Goal: Task Accomplishment & Management: Manage account settings

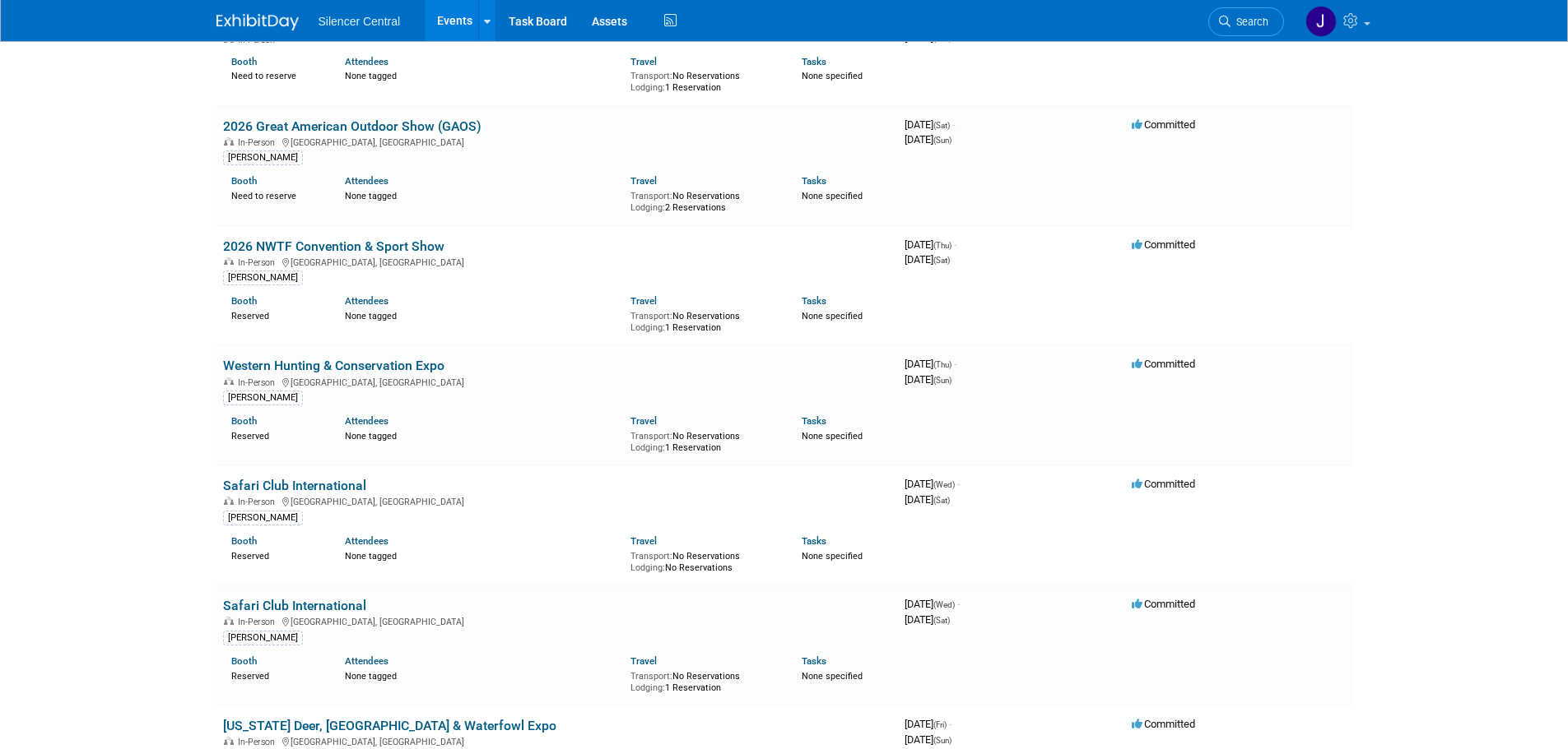
scroll to position [3455, 0]
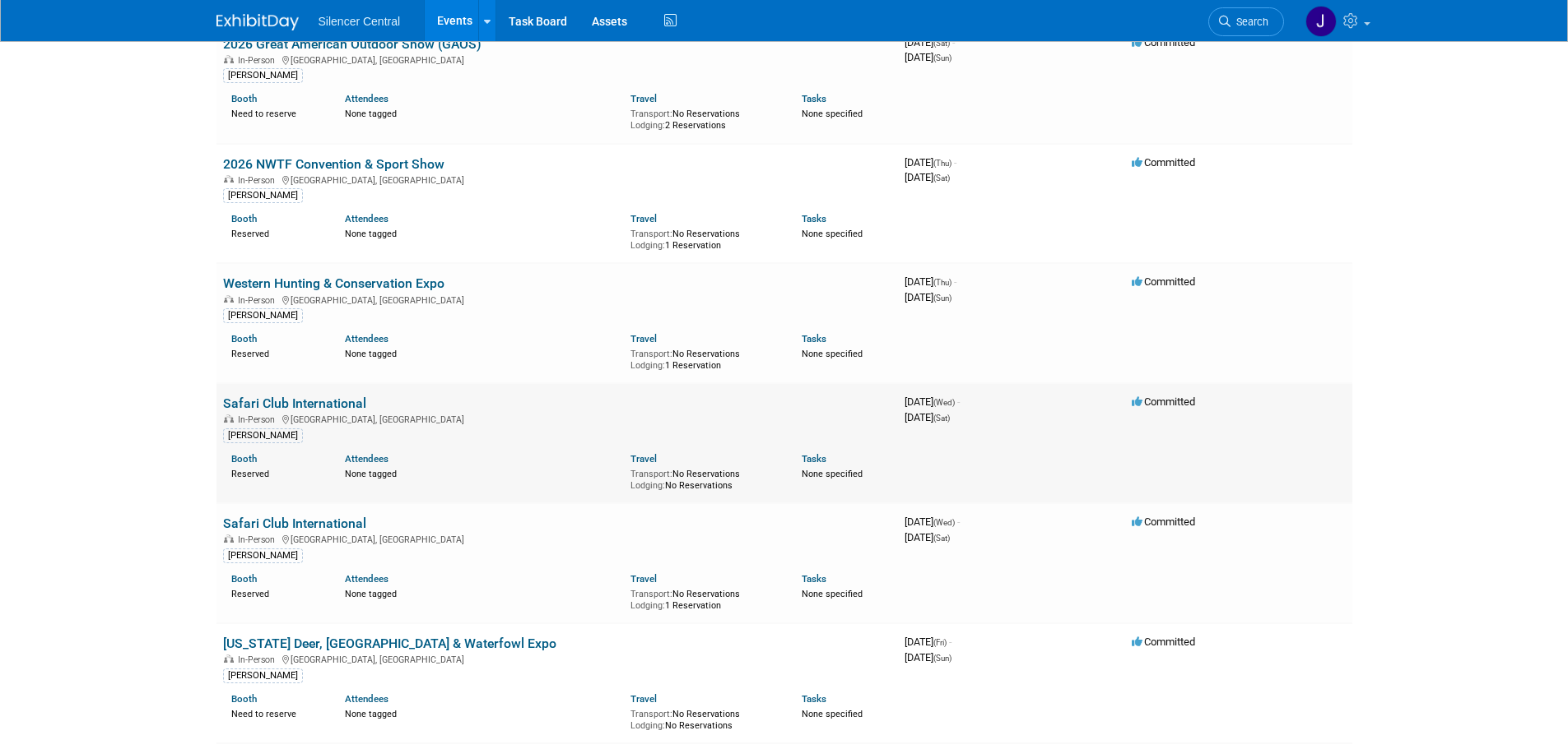
click at [329, 395] on link "Safari Club International" at bounding box center [295, 403] width 143 height 16
click at [322, 516] on link "Safari Club International" at bounding box center [295, 524] width 143 height 16
click at [337, 395] on link "Safari Club International" at bounding box center [295, 403] width 143 height 16
click at [325, 516] on link "Safari Club International" at bounding box center [295, 524] width 143 height 16
click at [334, 395] on link "Safari Club International" at bounding box center [295, 403] width 143 height 16
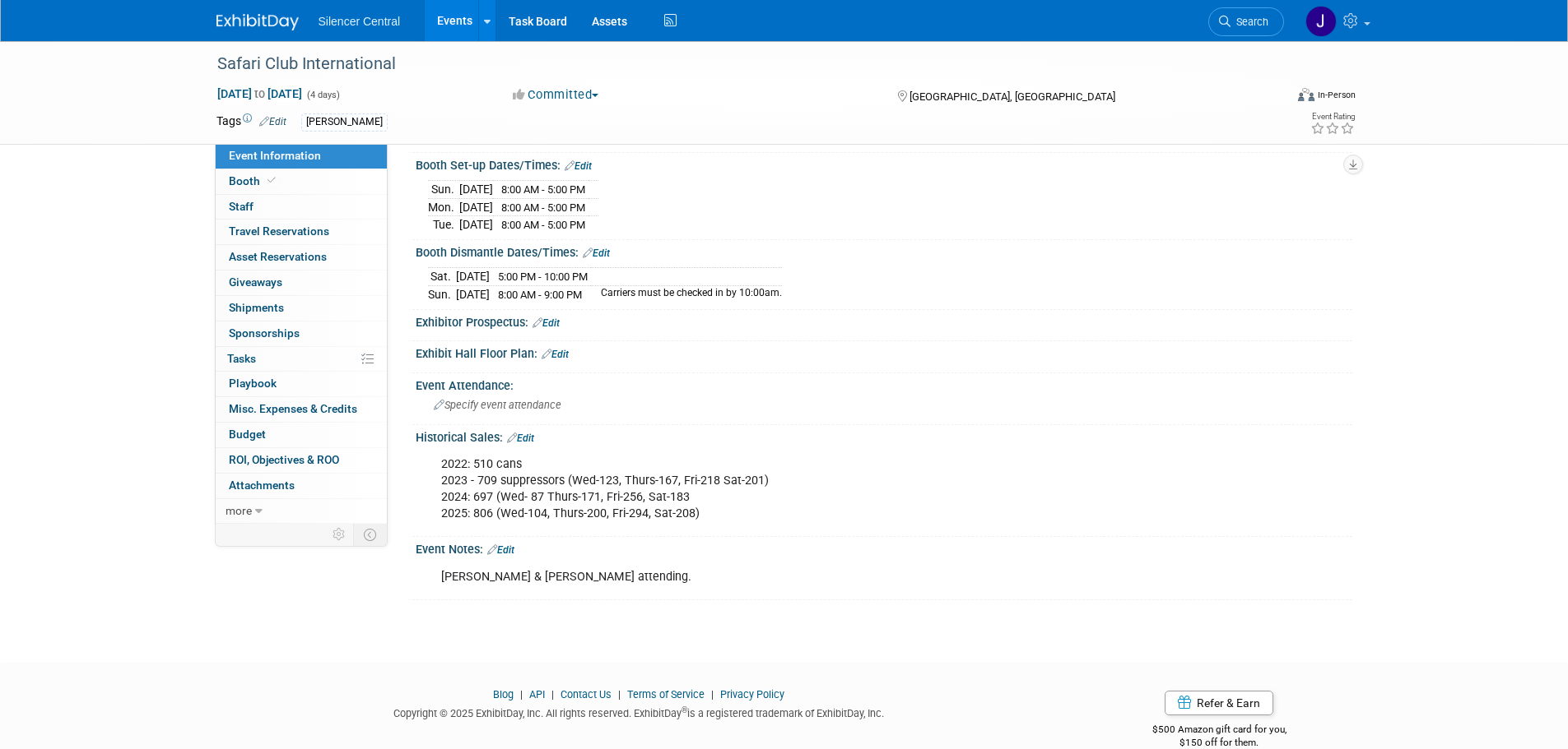
scroll to position [303, 0]
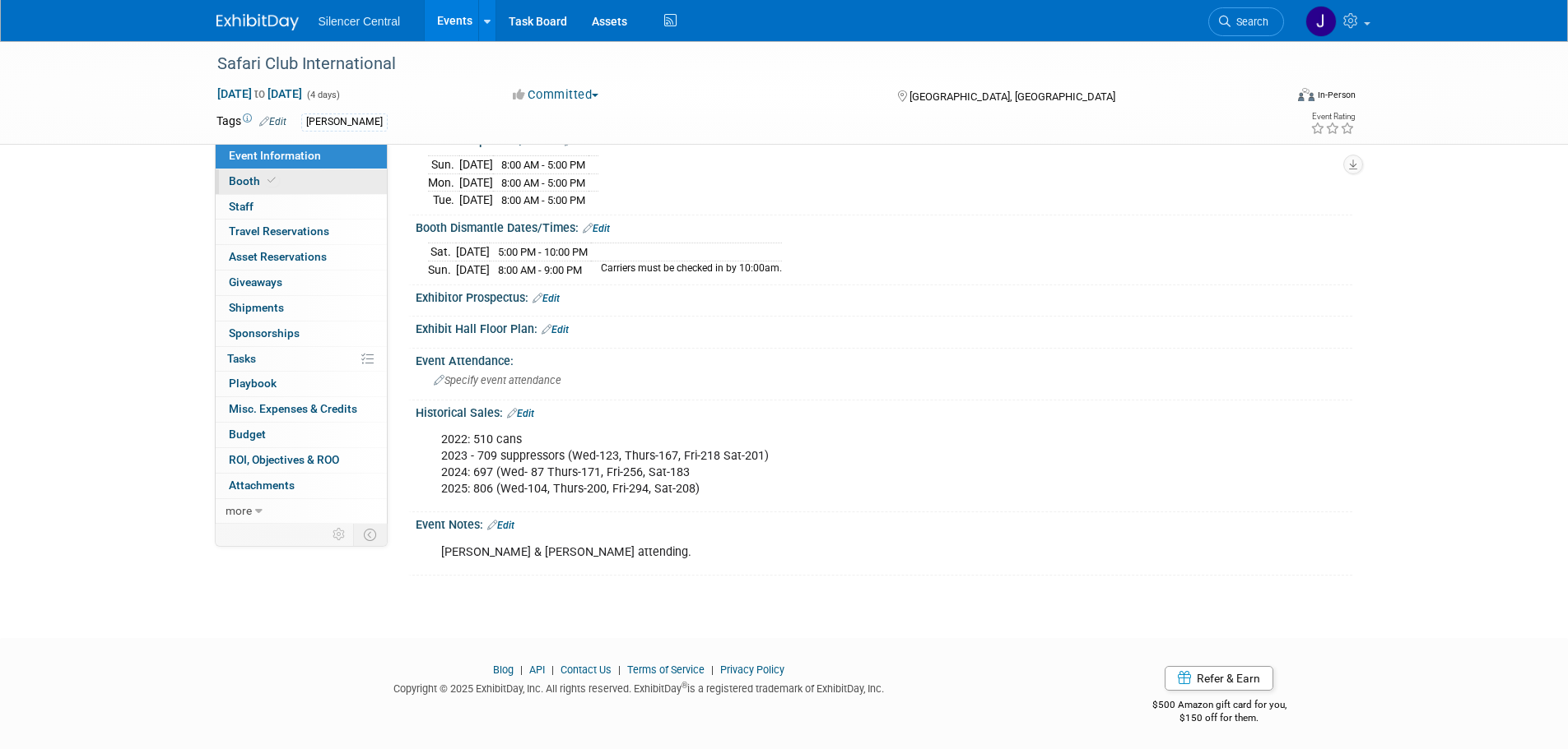
click at [278, 173] on link "Booth" at bounding box center [301, 182] width 171 height 25
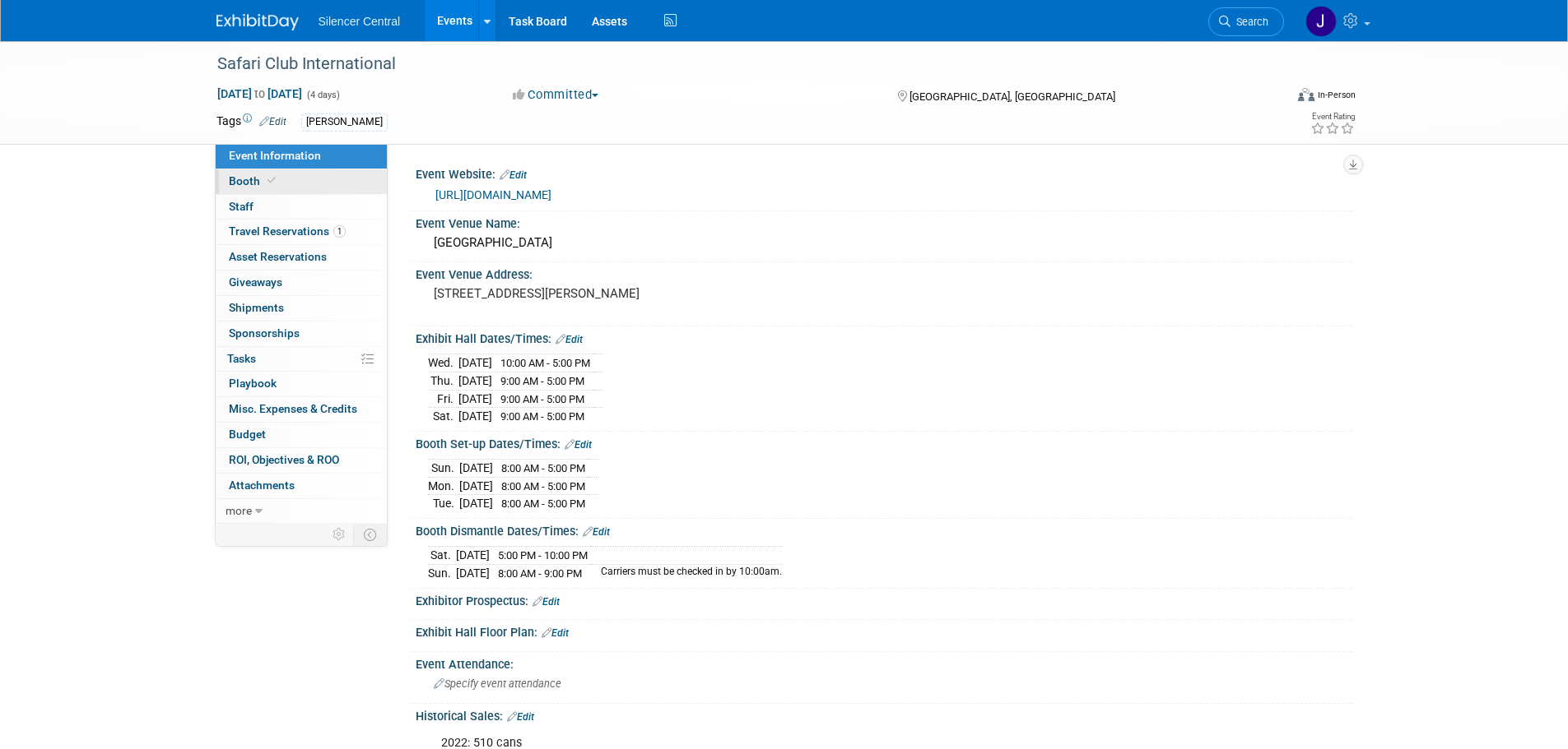
click at [310, 183] on link "Booth" at bounding box center [301, 182] width 171 height 25
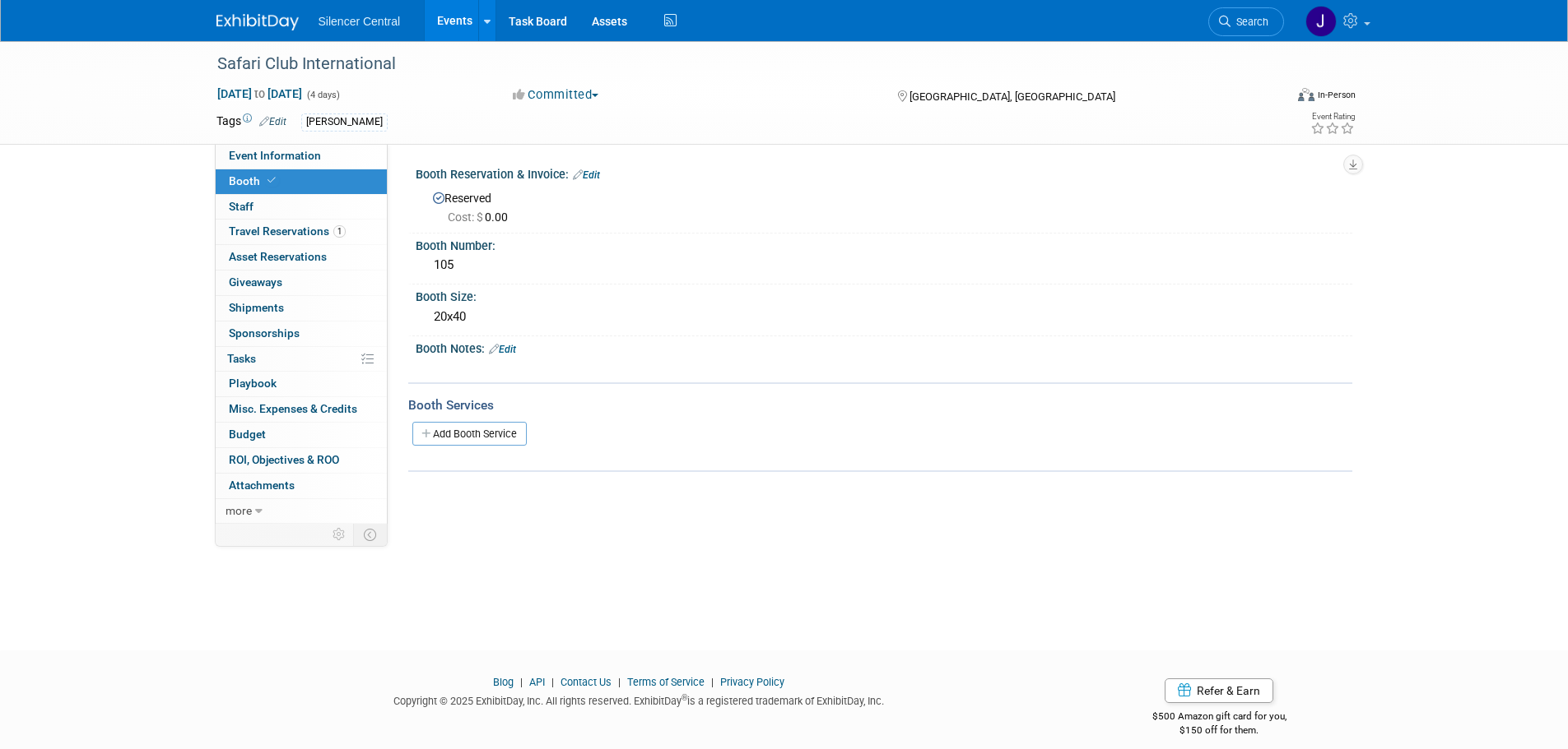
click at [595, 175] on link "Edit" at bounding box center [585, 176] width 27 height 12
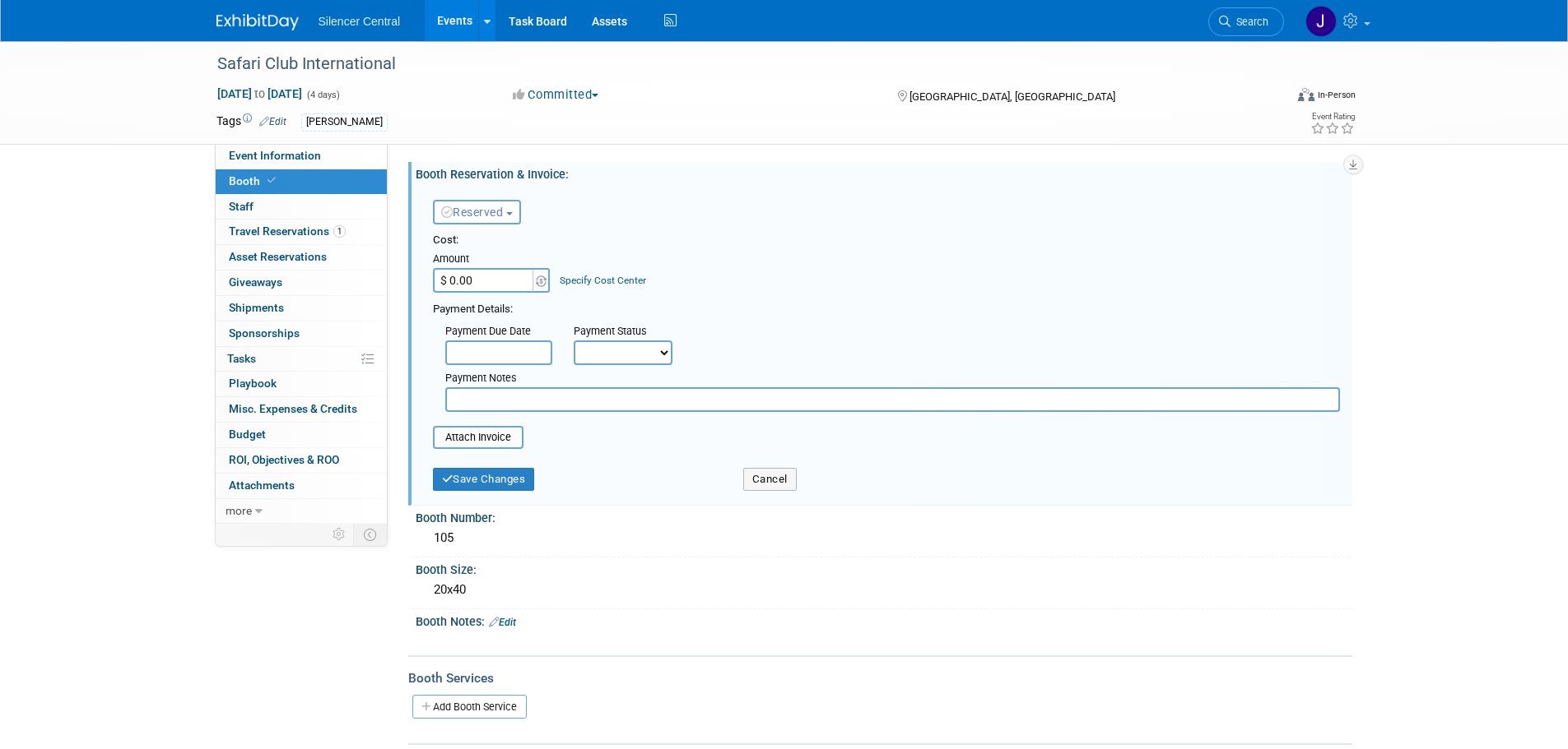
click at [504, 208] on span "Reserved" at bounding box center [472, 211] width 62 height 13
click at [731, 235] on div "Cost:" at bounding box center [887, 241] width 908 height 16
click at [483, 284] on input "$ 0.00" at bounding box center [484, 280] width 103 height 25
type input "$ 38,400.00"
click at [492, 480] on button "Save Changes" at bounding box center [483, 479] width 102 height 23
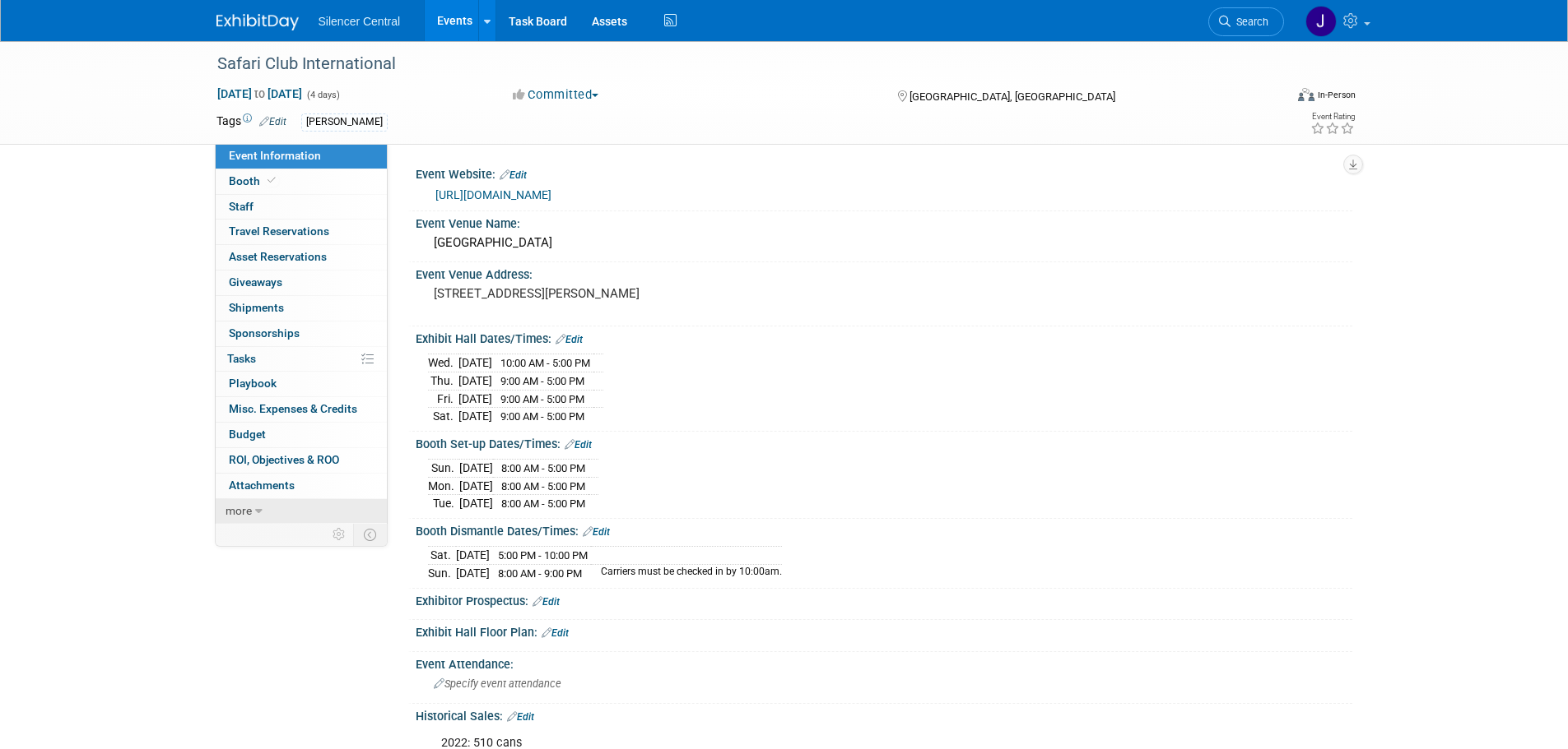
click at [260, 511] on icon at bounding box center [258, 512] width 7 height 12
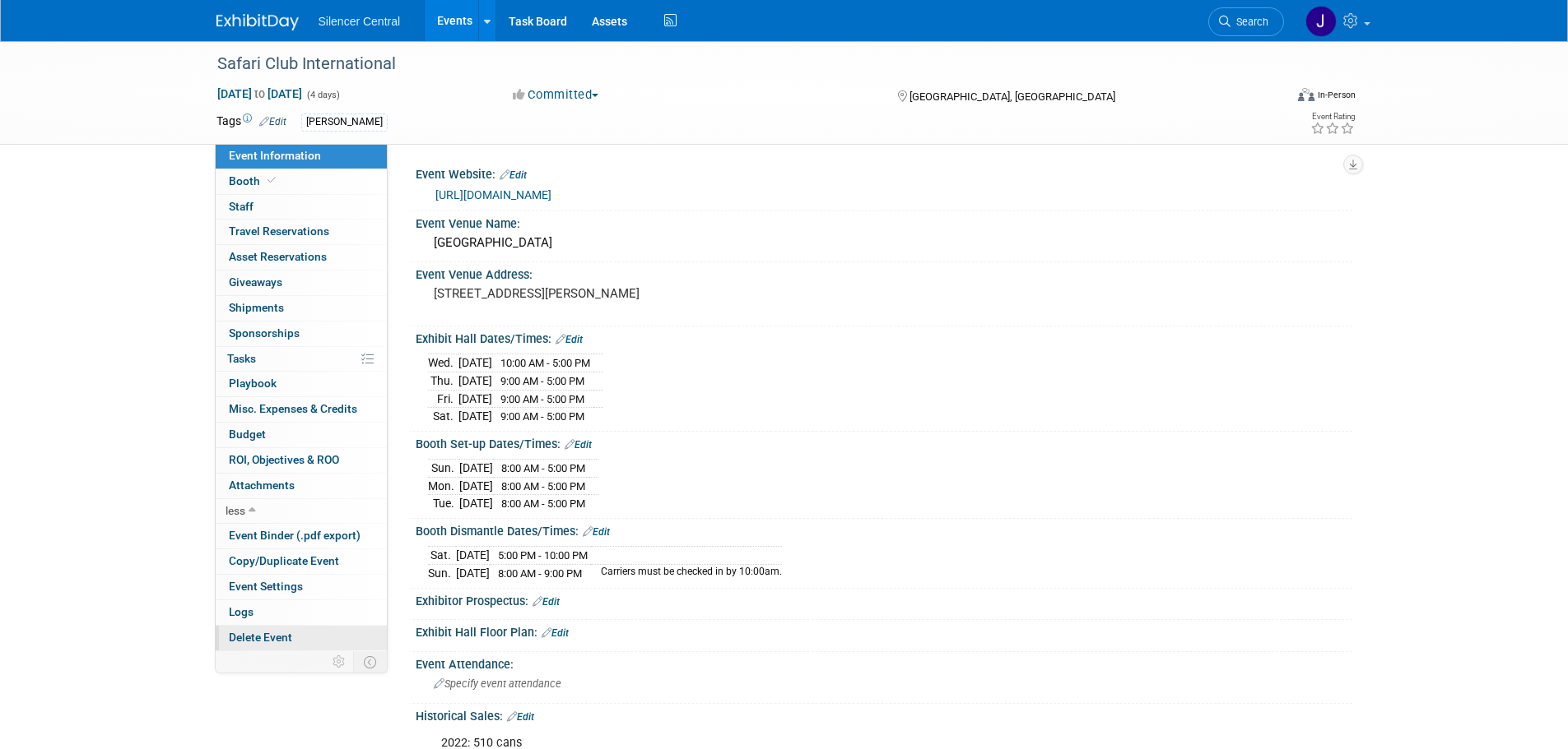
click at [263, 633] on span "Delete Event" at bounding box center [260, 637] width 63 height 13
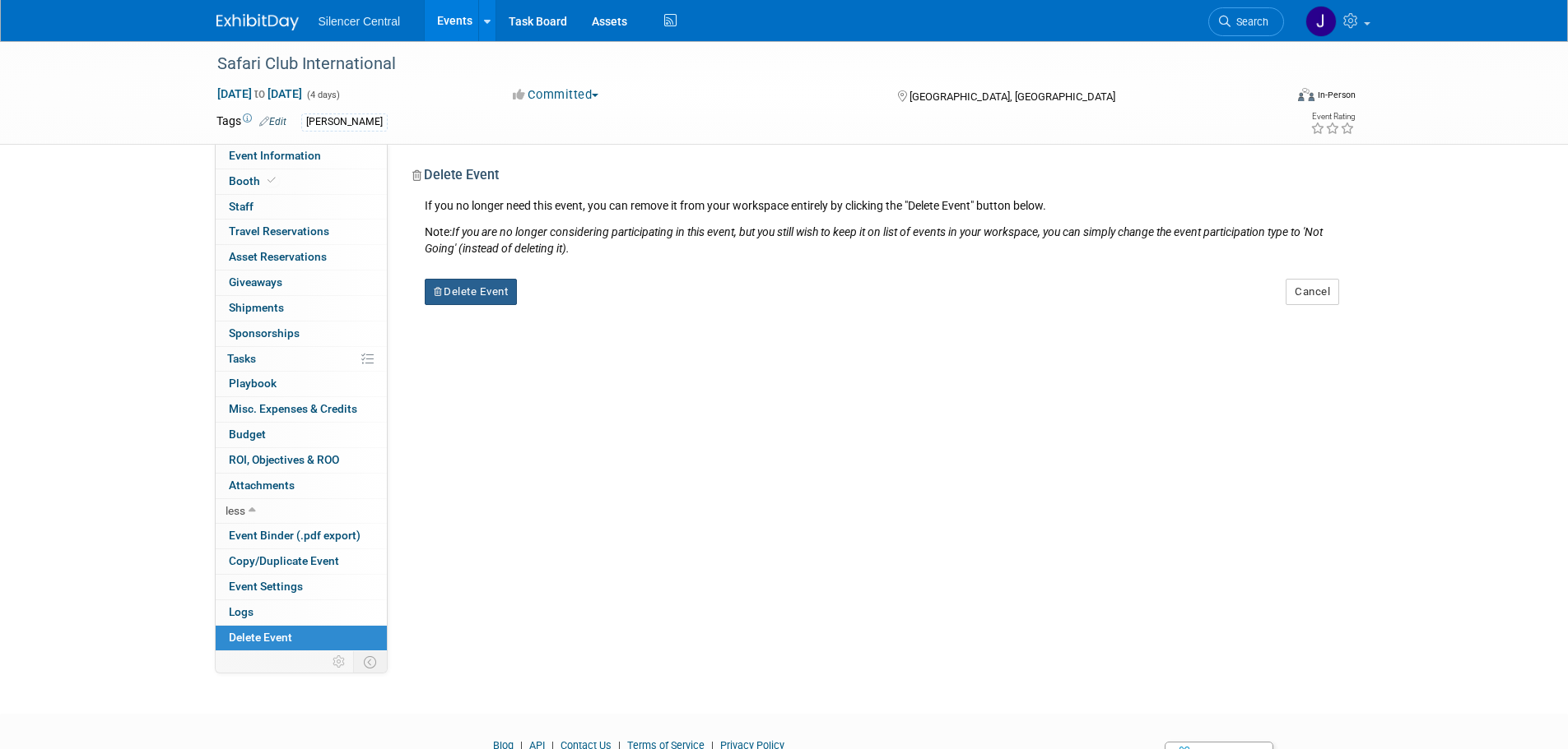
click at [434, 289] on icon "button" at bounding box center [439, 291] width 11 height 8
click at [571, 307] on link "Yes" at bounding box center [574, 305] width 47 height 27
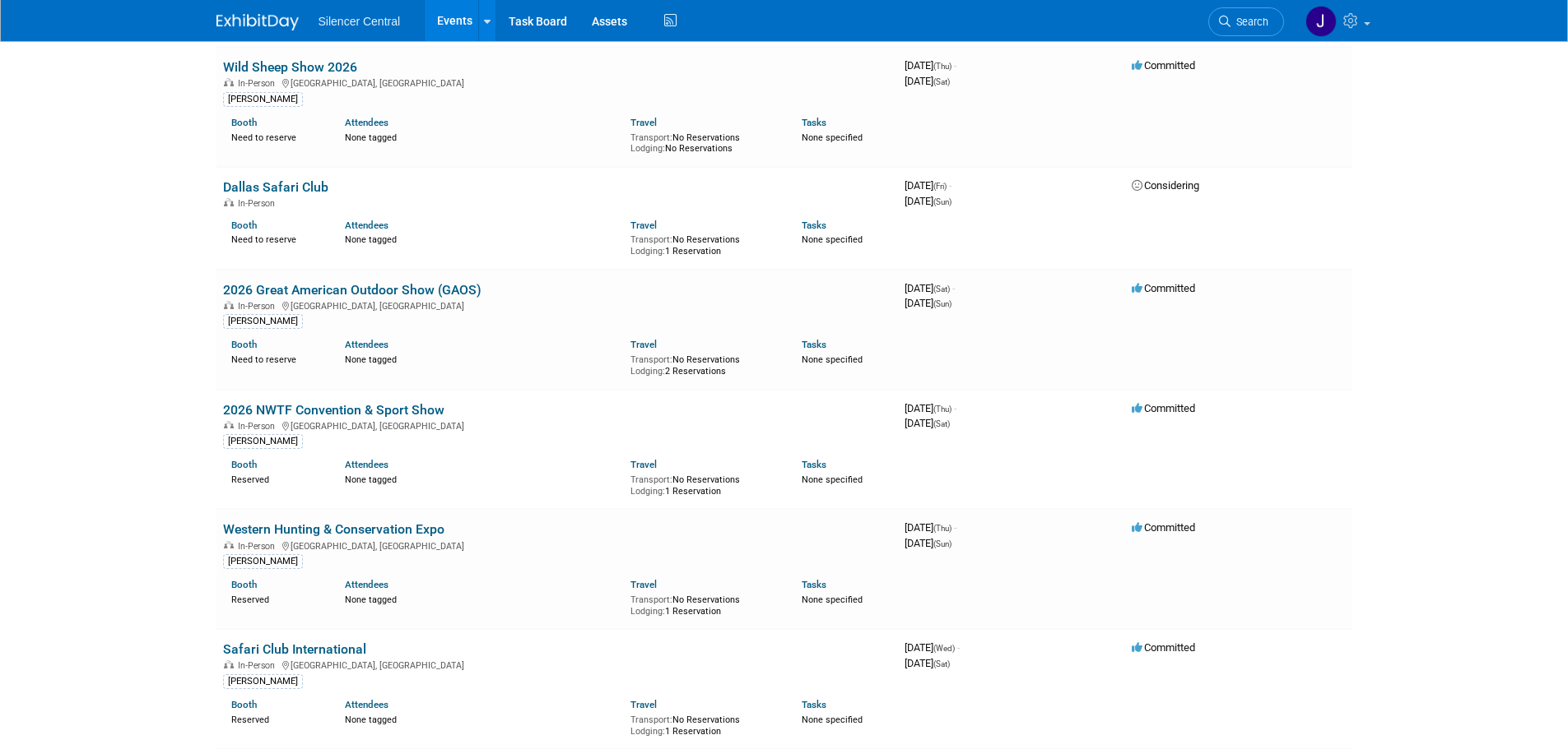
scroll to position [3208, 0]
click at [381, 403] on link "2026 NWTF Convention & Sport Show" at bounding box center [334, 411] width 221 height 16
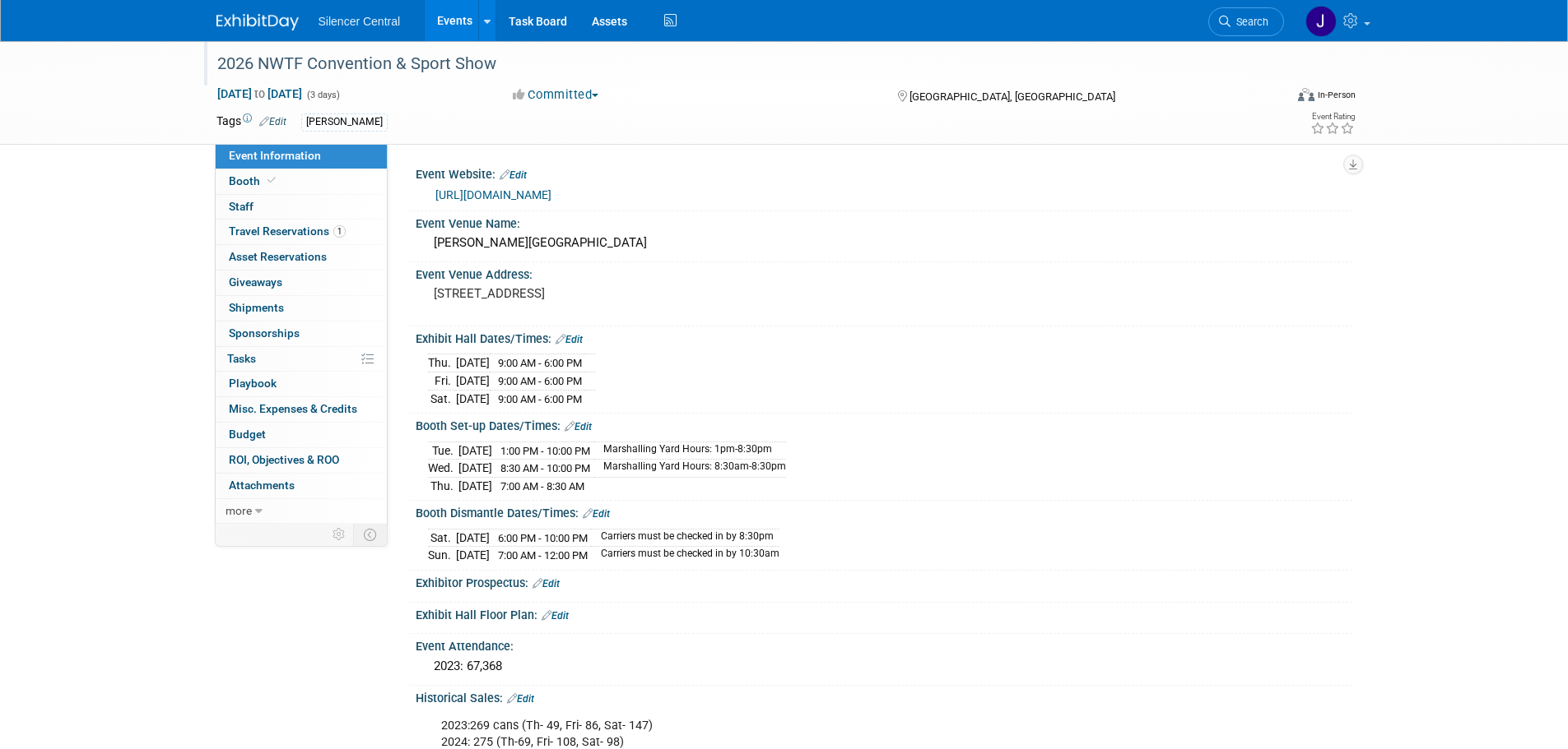
click at [301, 59] on div "2026 NWTF Convention & Sport Show" at bounding box center [736, 64] width 1048 height 30
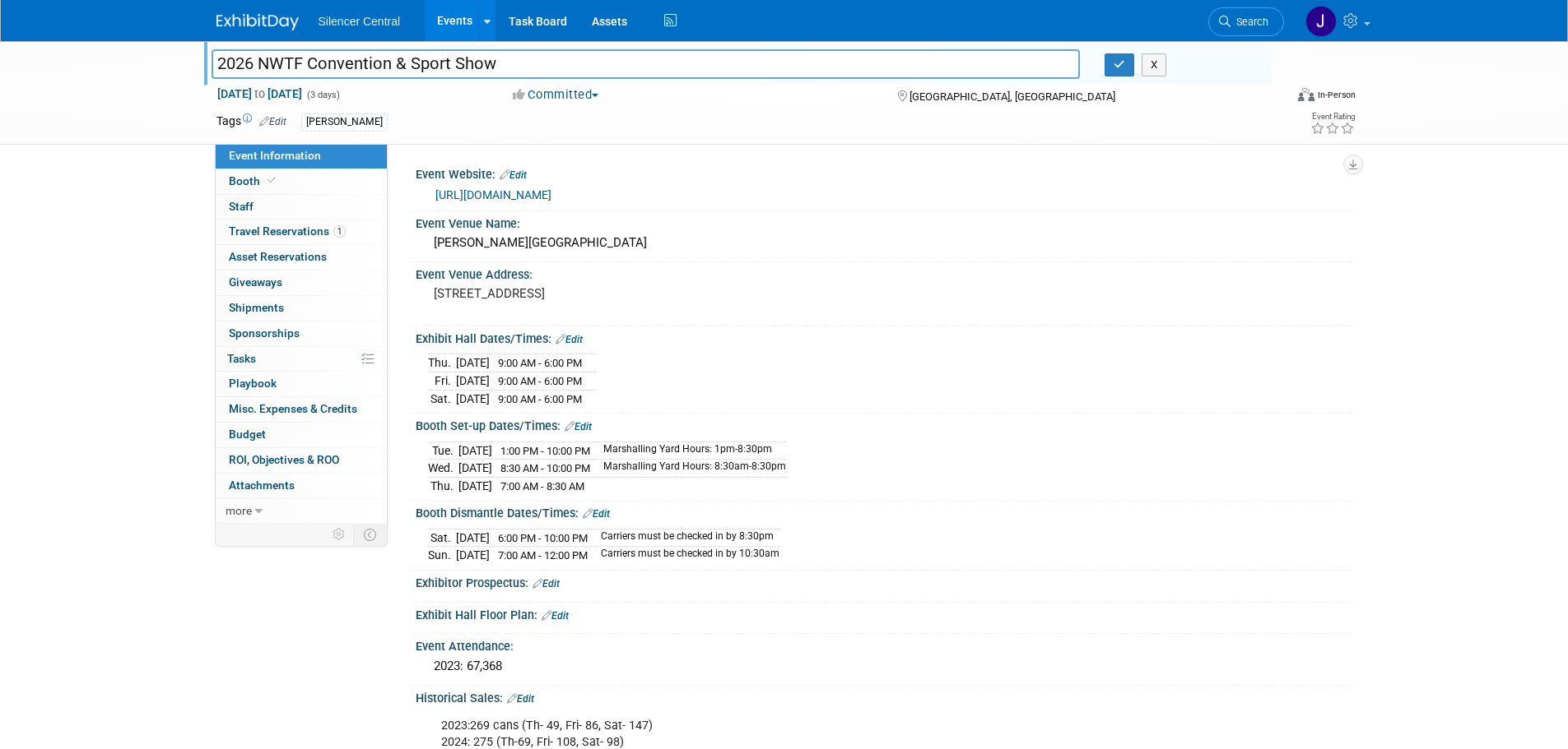
drag, startPoint x: 262, startPoint y: 63, endPoint x: 143, endPoint y: 62, distance: 119.0
click at [143, 62] on div "2026 NWTF Convention & Sport Show 2026 NWTF Convention & Sport Show X [DATE] to…" at bounding box center [784, 93] width 1568 height 104
type input "NWTF Convention & Sport Show"
click at [1132, 60] on button "button" at bounding box center [1119, 64] width 30 height 23
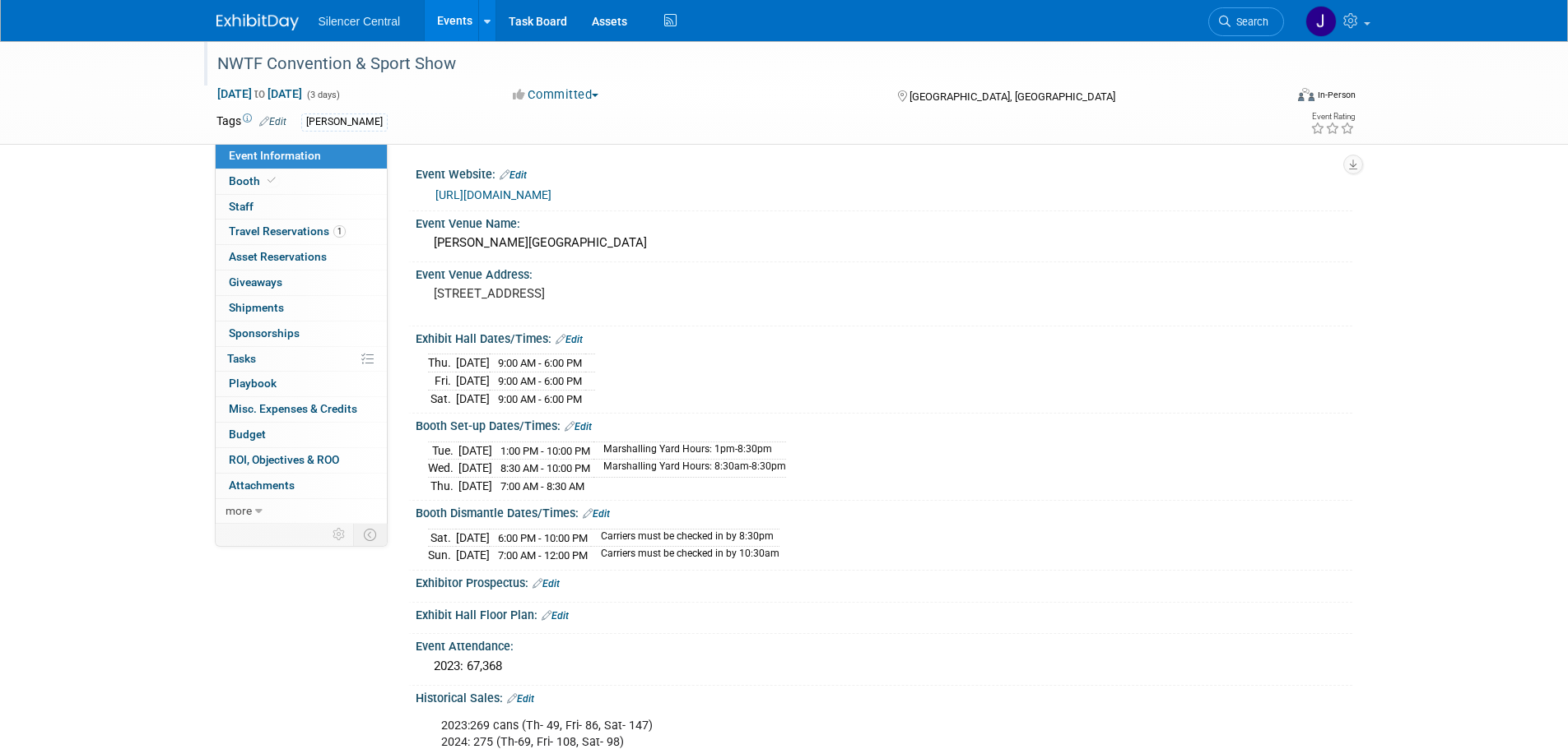
click at [258, 13] on link at bounding box center [267, 13] width 102 height 13
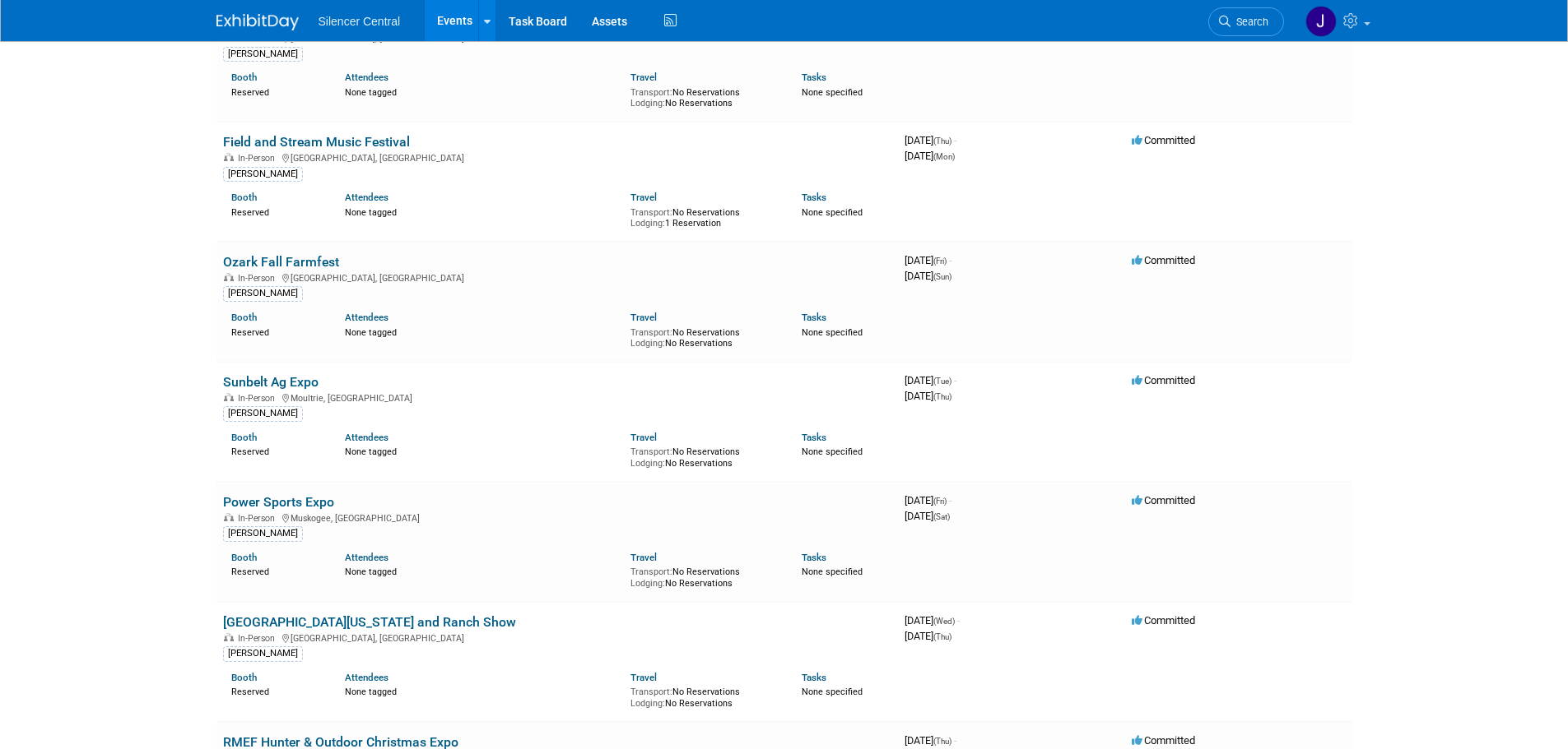
scroll to position [2386, 0]
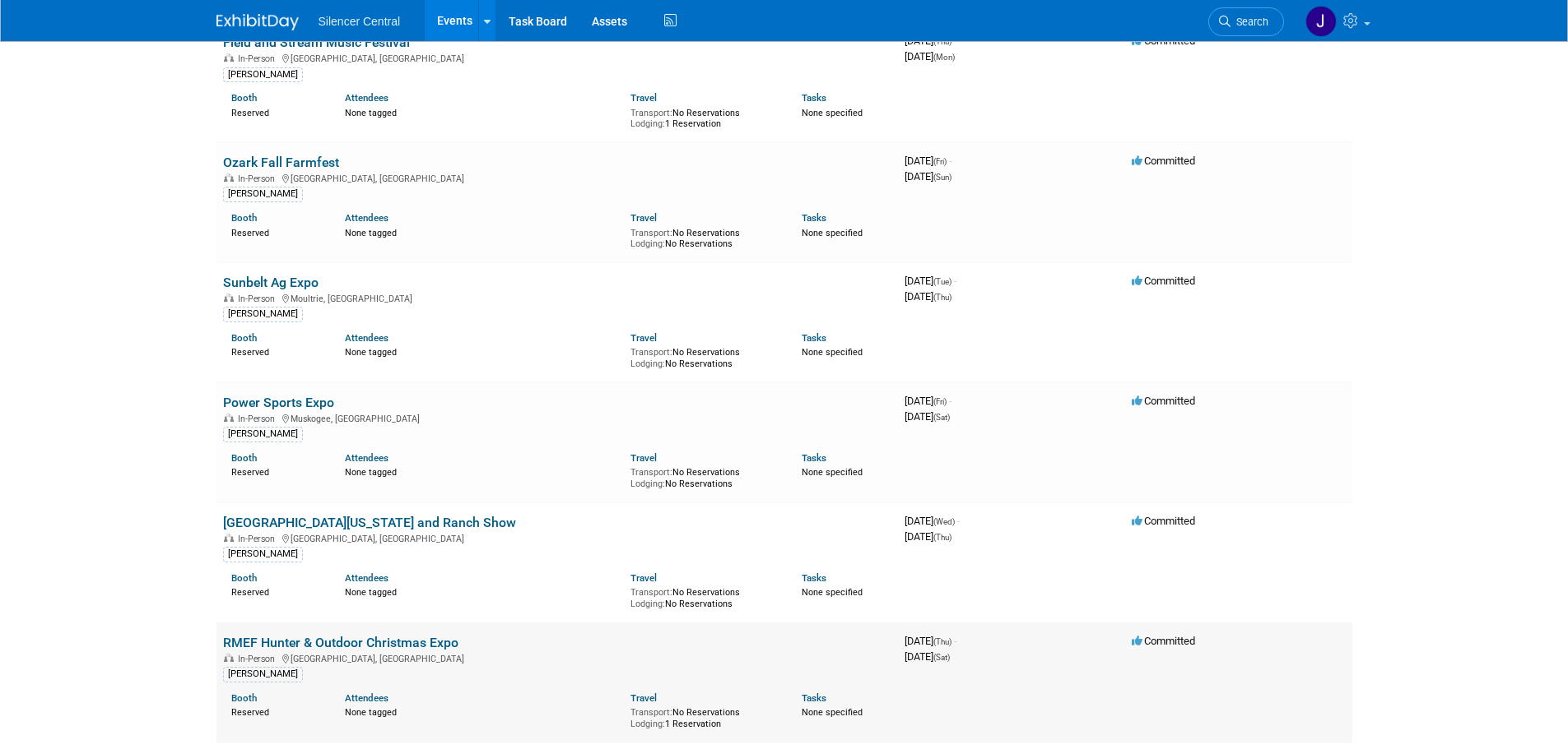
click at [423, 635] on link "RMEF Hunter & Outdoor Christmas Expo" at bounding box center [341, 643] width 235 height 16
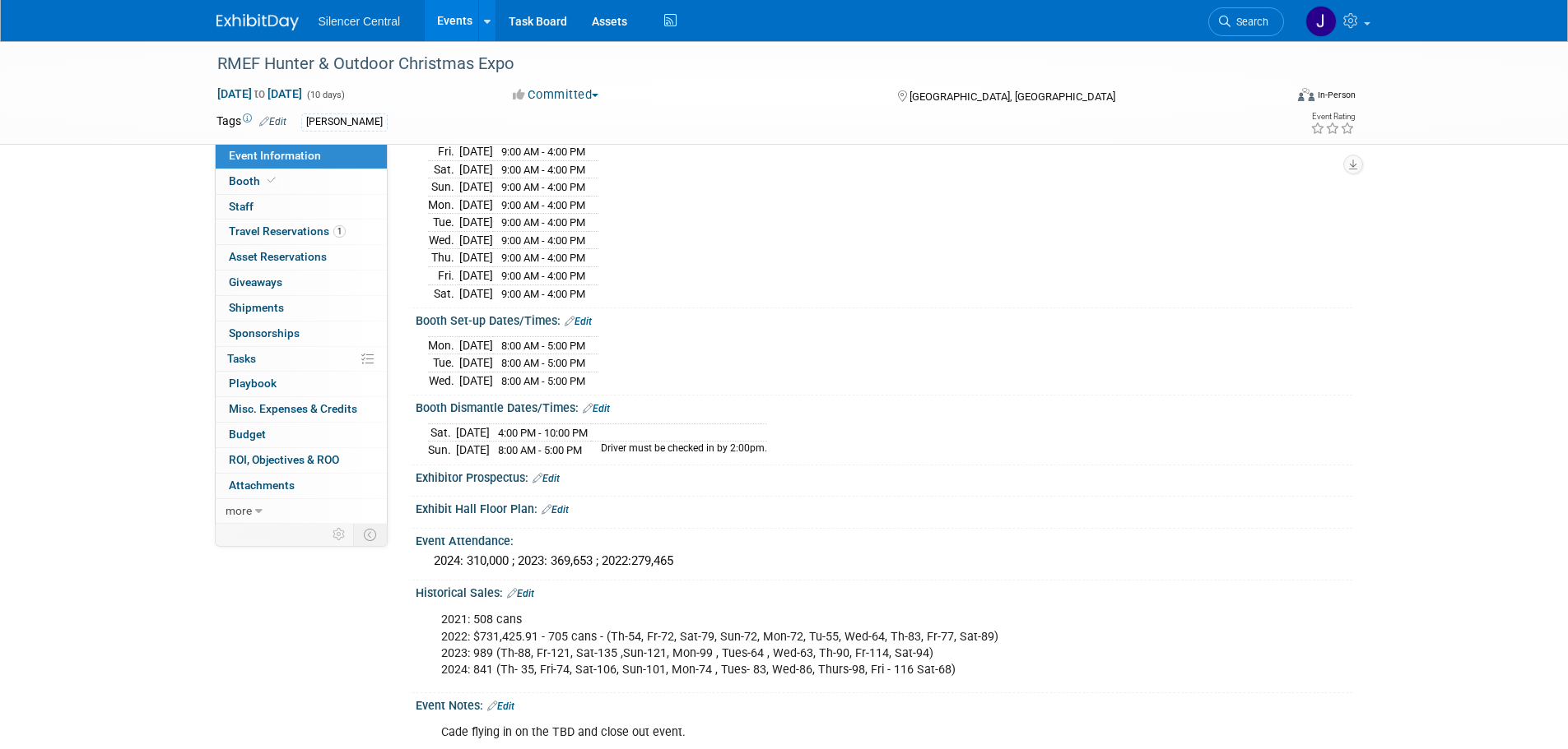
scroll to position [473, 0]
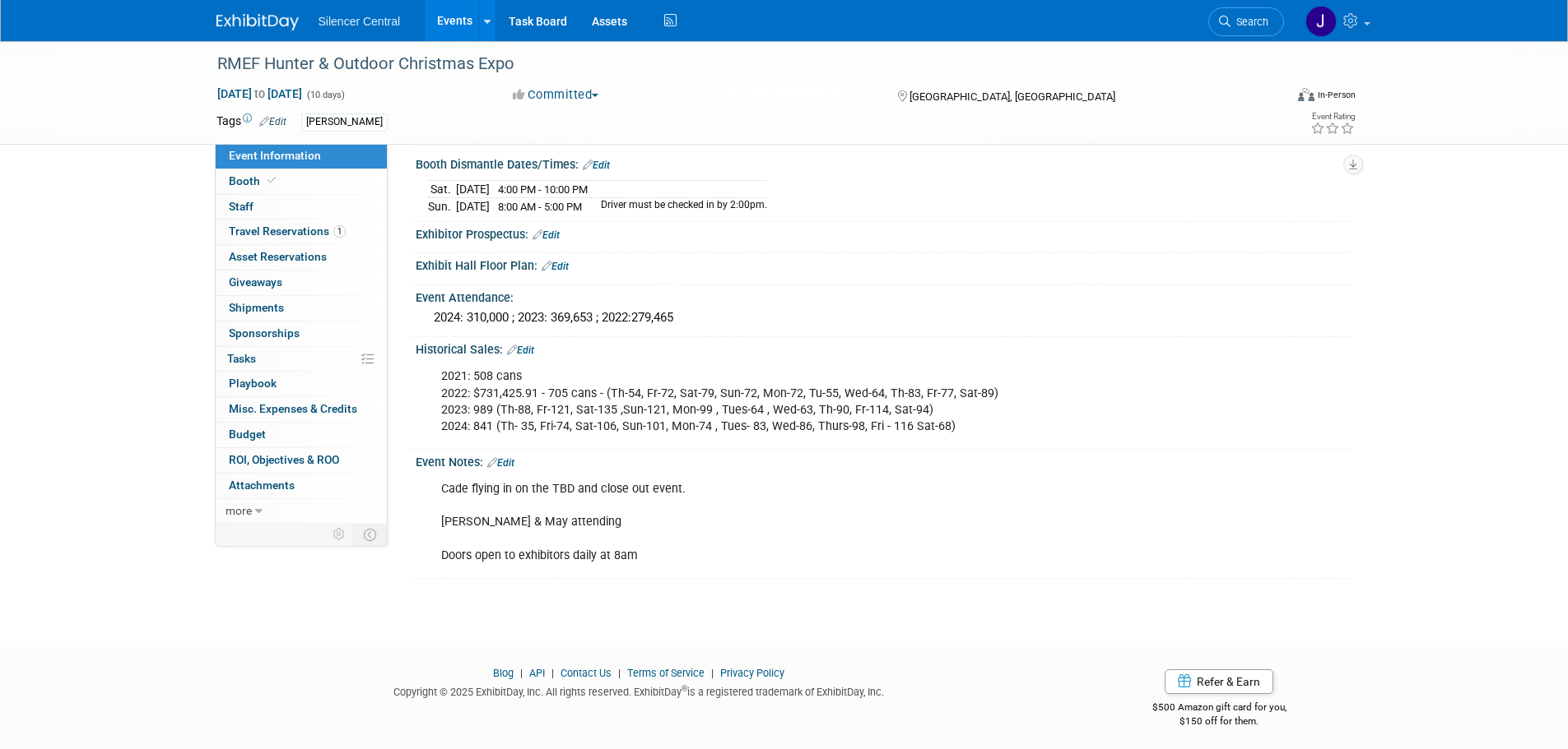
click at [513, 458] on link "Edit" at bounding box center [500, 463] width 27 height 12
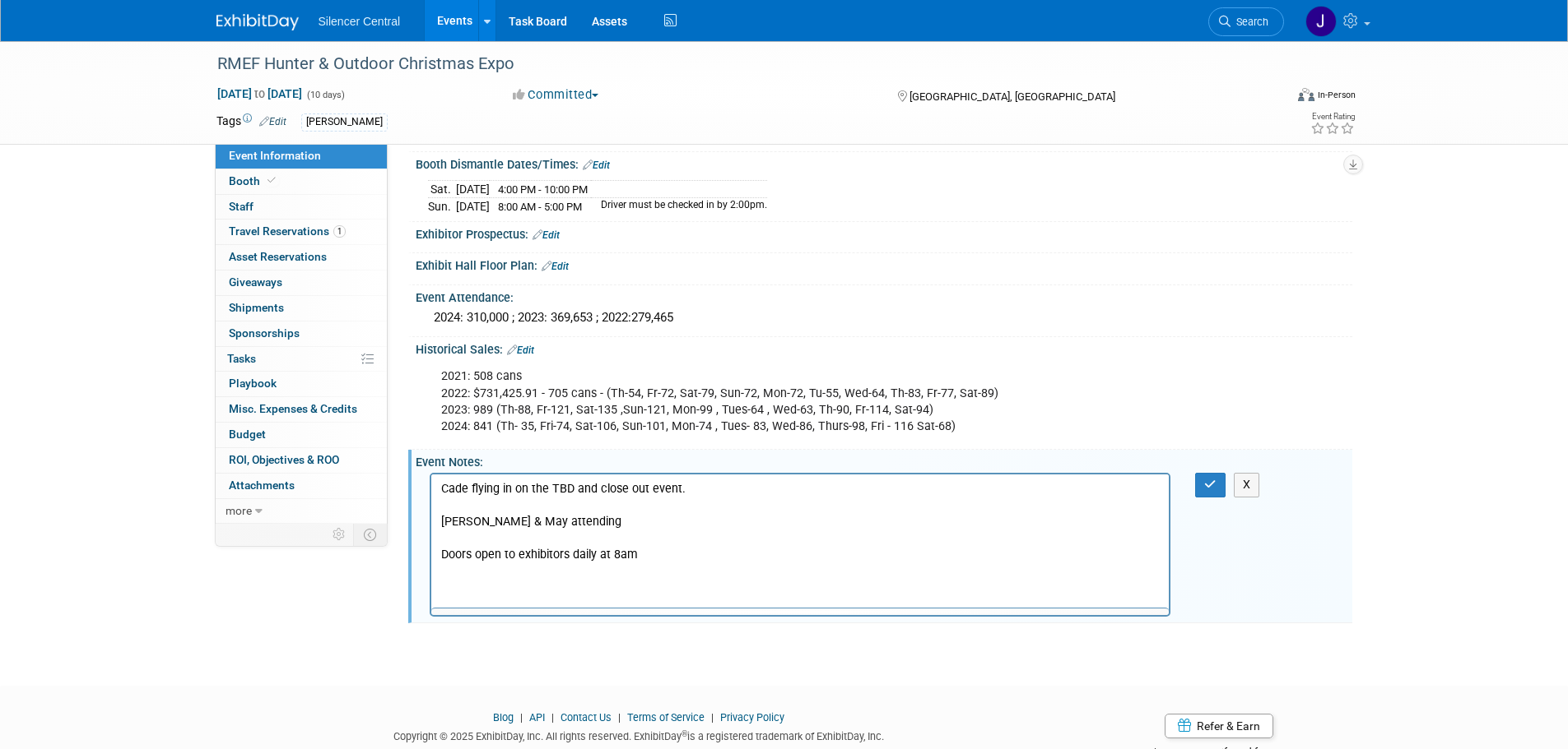
scroll to position [0, 0]
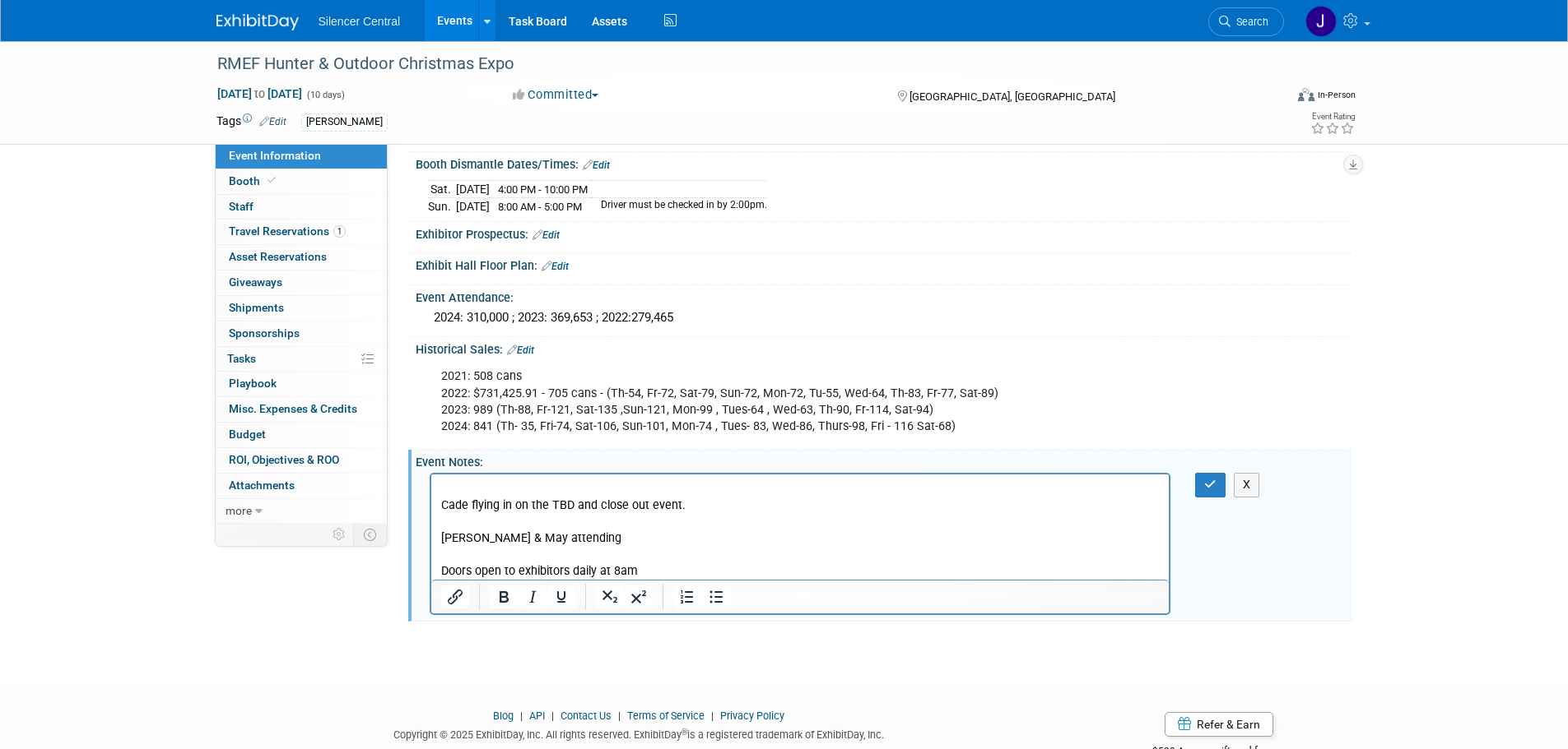
click at [455, 494] on p "Rich Text Area. Press ALT-0 for help." at bounding box center [800, 489] width 720 height 17
click at [508, 489] on p "JC 12/3-" at bounding box center [800, 489] width 720 height 17
drag, startPoint x: 696, startPoint y: 515, endPoint x: 821, endPoint y: 975, distance: 476.7
click at [430, 508] on html "JC 12/3-12/8 ; CC 12/8-12/13 Cade flying in on the TBD and close out event. Mad…" at bounding box center [799, 527] width 739 height 106
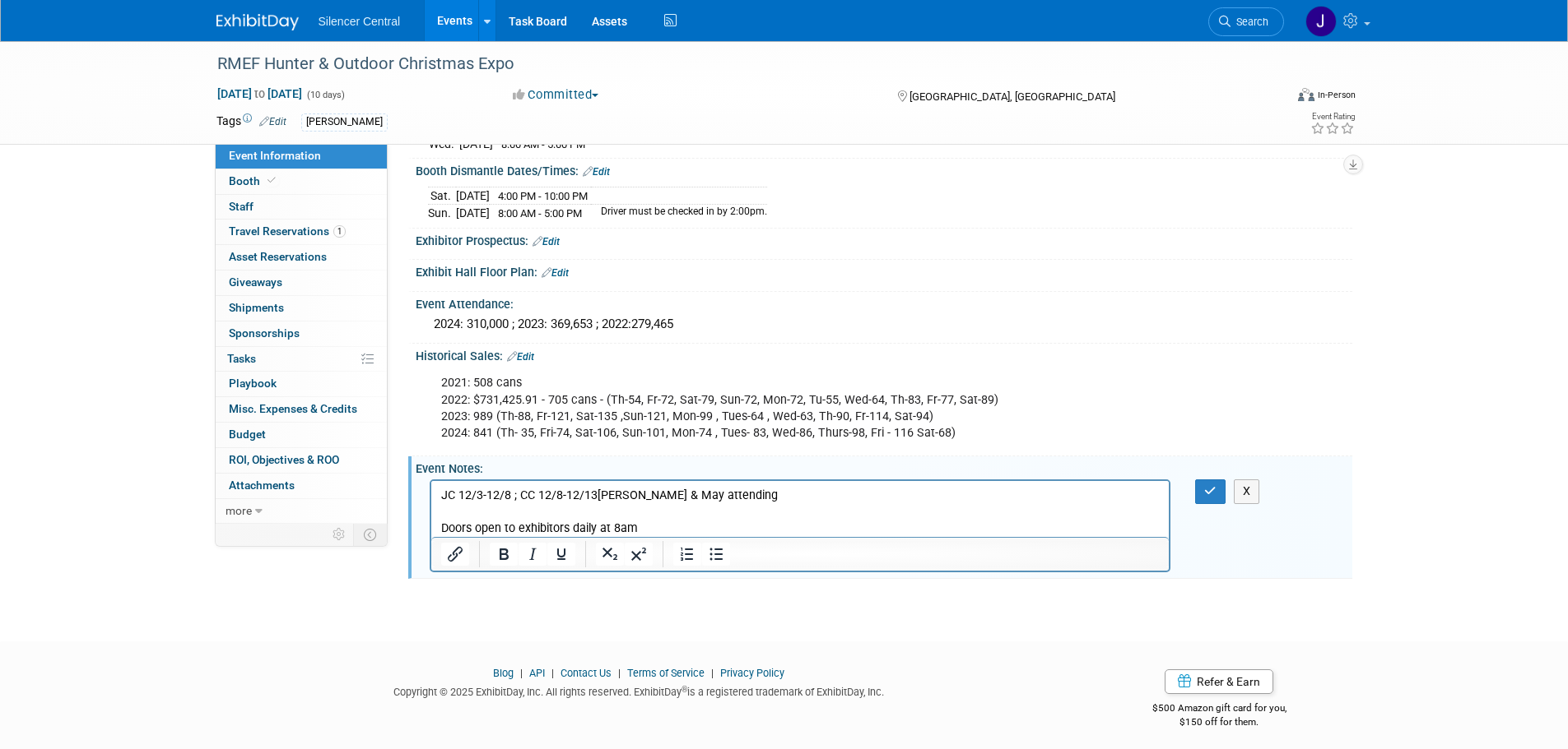
scroll to position [473, 0]
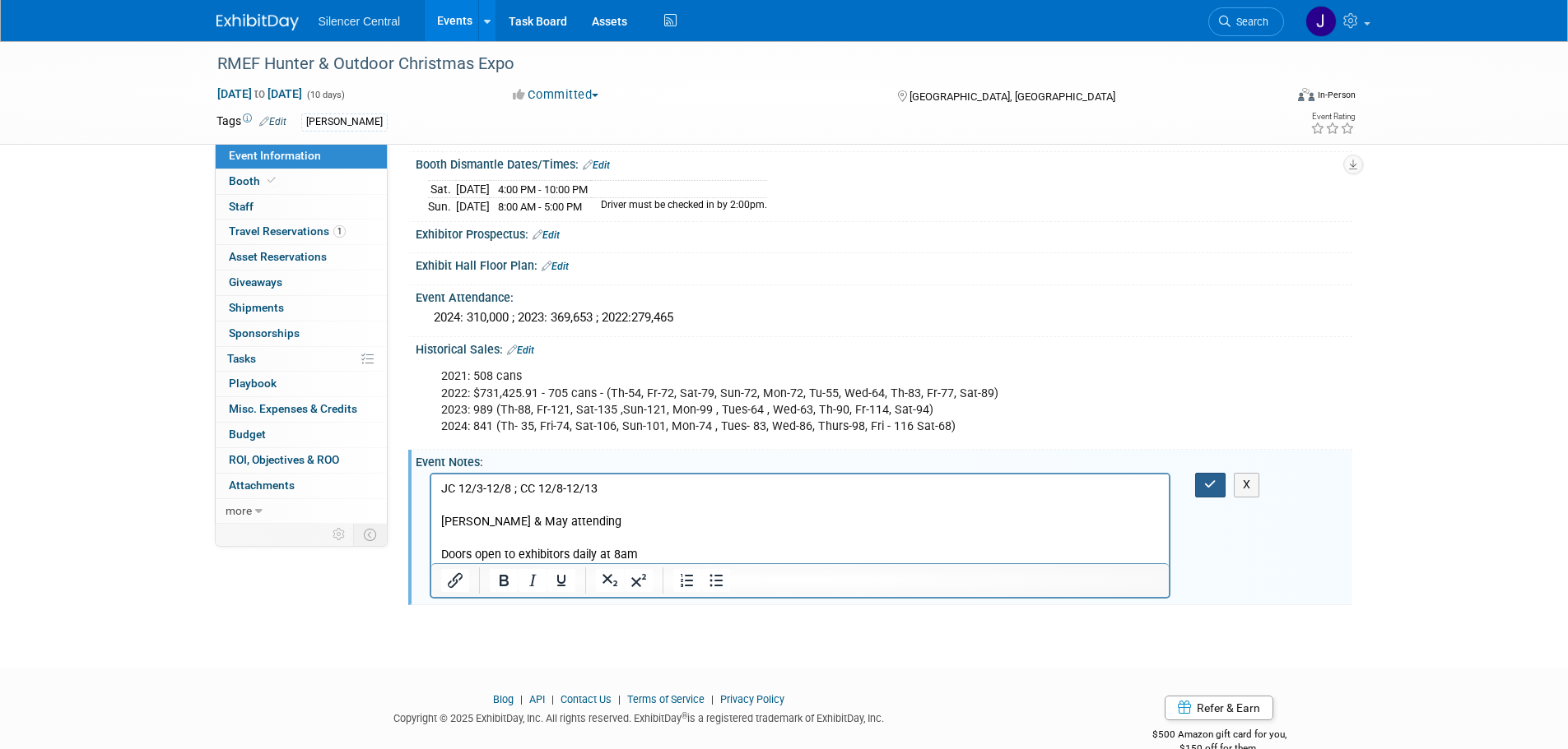
click at [1202, 473] on button "button" at bounding box center [1210, 485] width 31 height 24
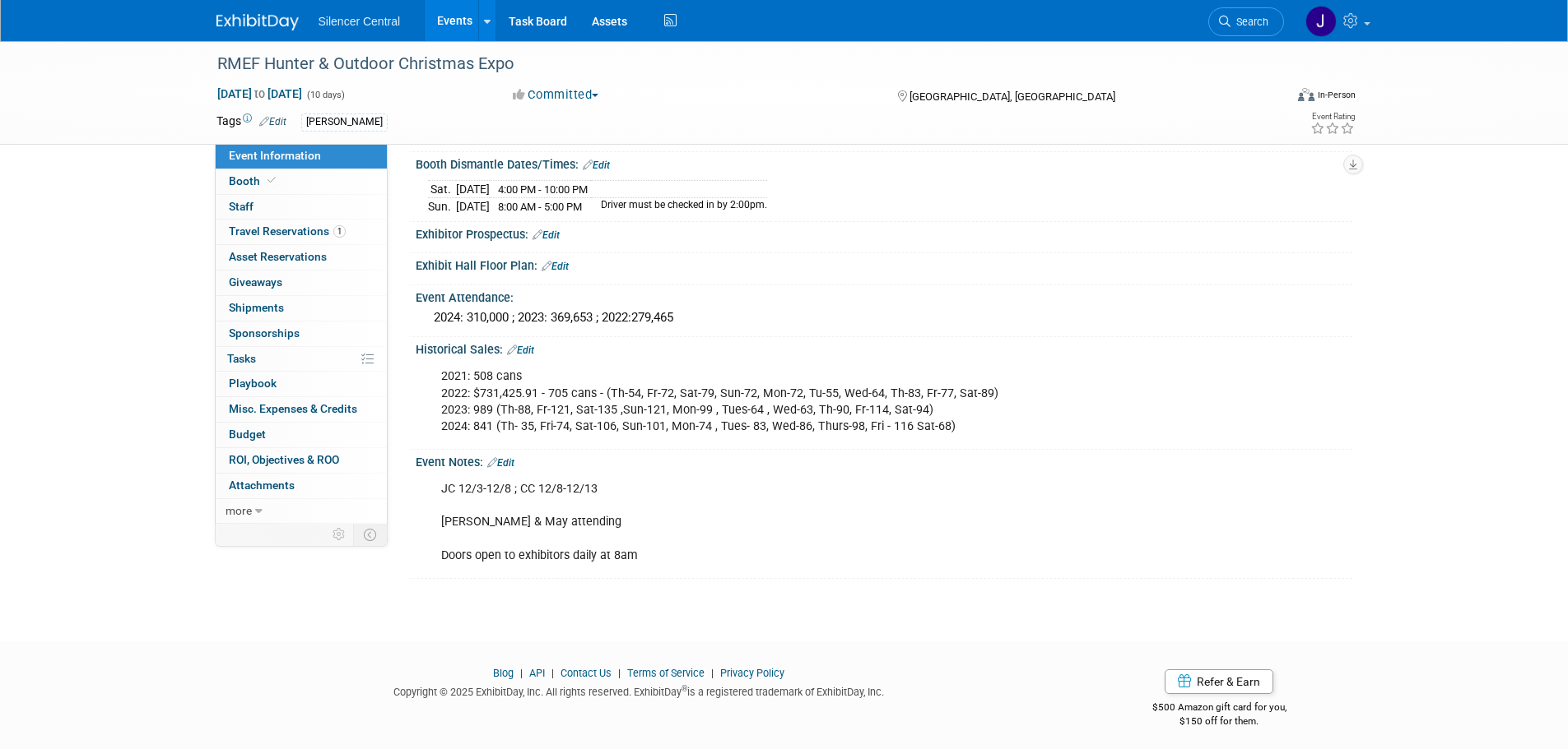
click at [240, 25] on img at bounding box center [257, 22] width 82 height 17
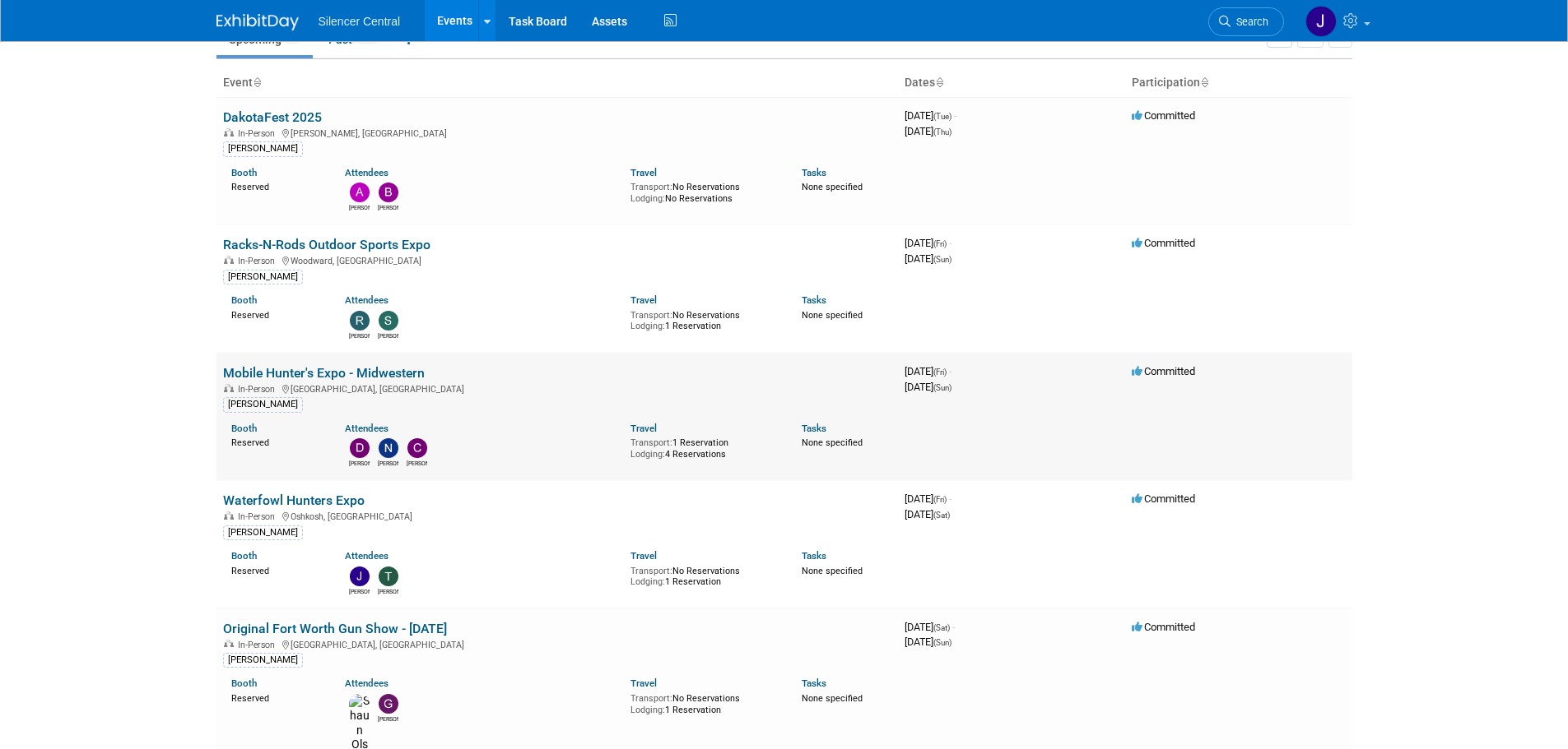
scroll to position [82, 0]
click at [329, 494] on link "Waterfowl Hunters Expo" at bounding box center [294, 500] width 141 height 16
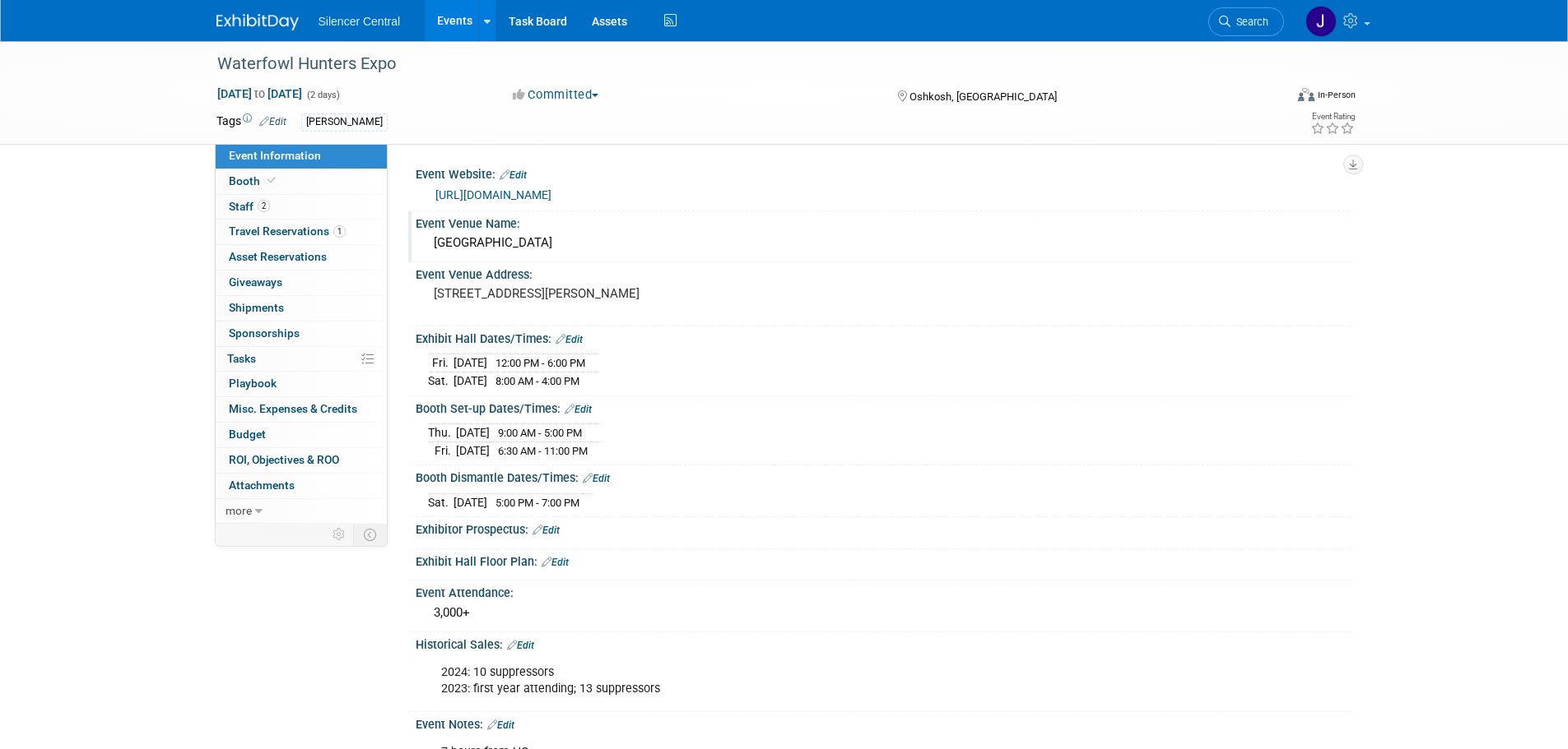
click at [554, 228] on div "Event Venue Name:" at bounding box center [883, 221] width 936 height 21
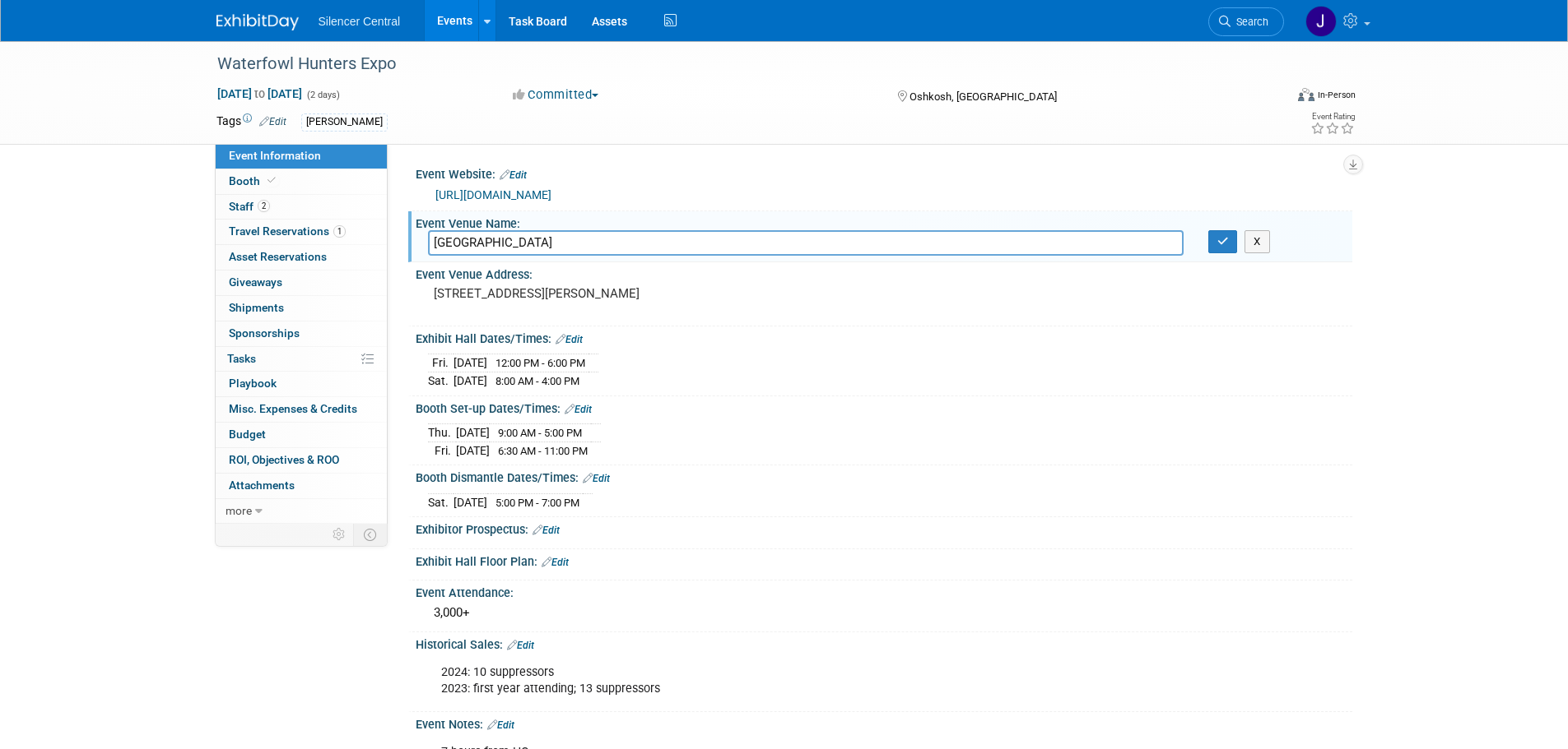
drag, startPoint x: 570, startPoint y: 240, endPoint x: 430, endPoint y: 243, distance: 140.0
click at [430, 243] on input "Sunnyview Expo Center" at bounding box center [806, 243] width 755 height 26
click at [640, 300] on pre "500 E County Rd Y, Oshkosh, WI 54901" at bounding box center [611, 293] width 354 height 15
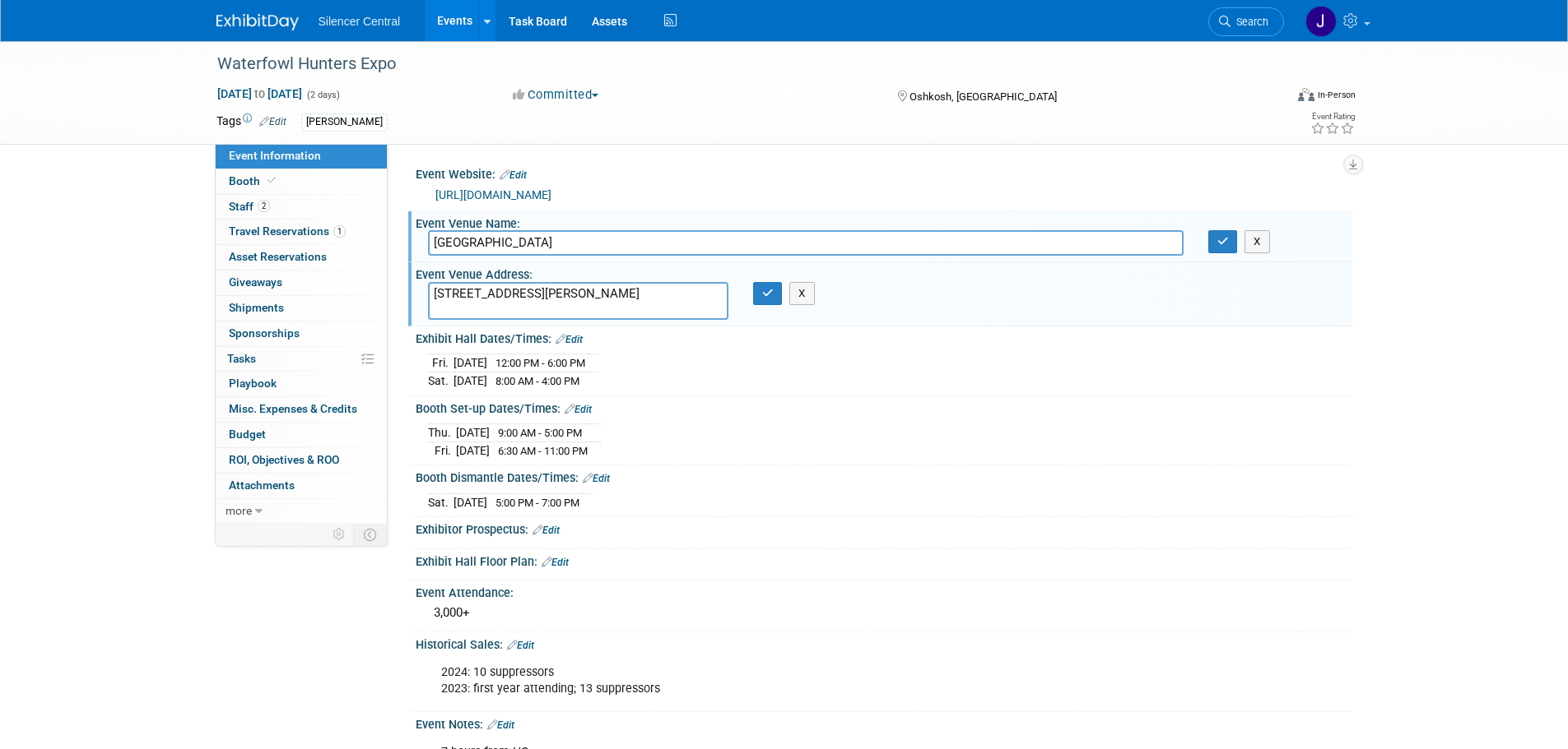
drag, startPoint x: 661, startPoint y: 294, endPoint x: 398, endPoint y: 292, distance: 263.0
click at [398, 292] on div "Event Website: Edit https://waterfowlhuntersexpo.com/ Event Venue Name: Sunnyvi…" at bounding box center [870, 334] width 965 height 380
click at [814, 298] on button "X" at bounding box center [802, 293] width 26 height 23
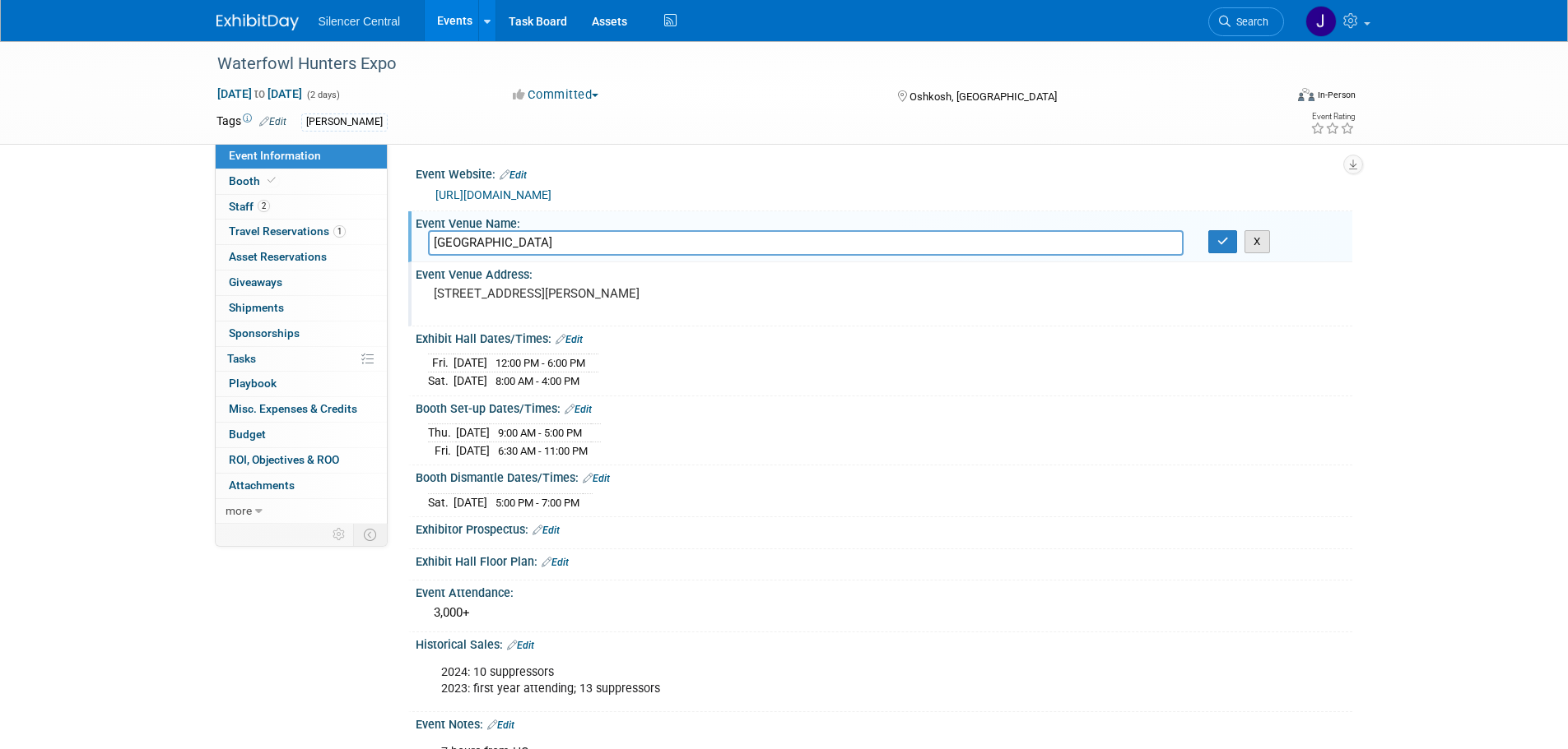
click at [1263, 244] on button "X" at bounding box center [1258, 241] width 26 height 23
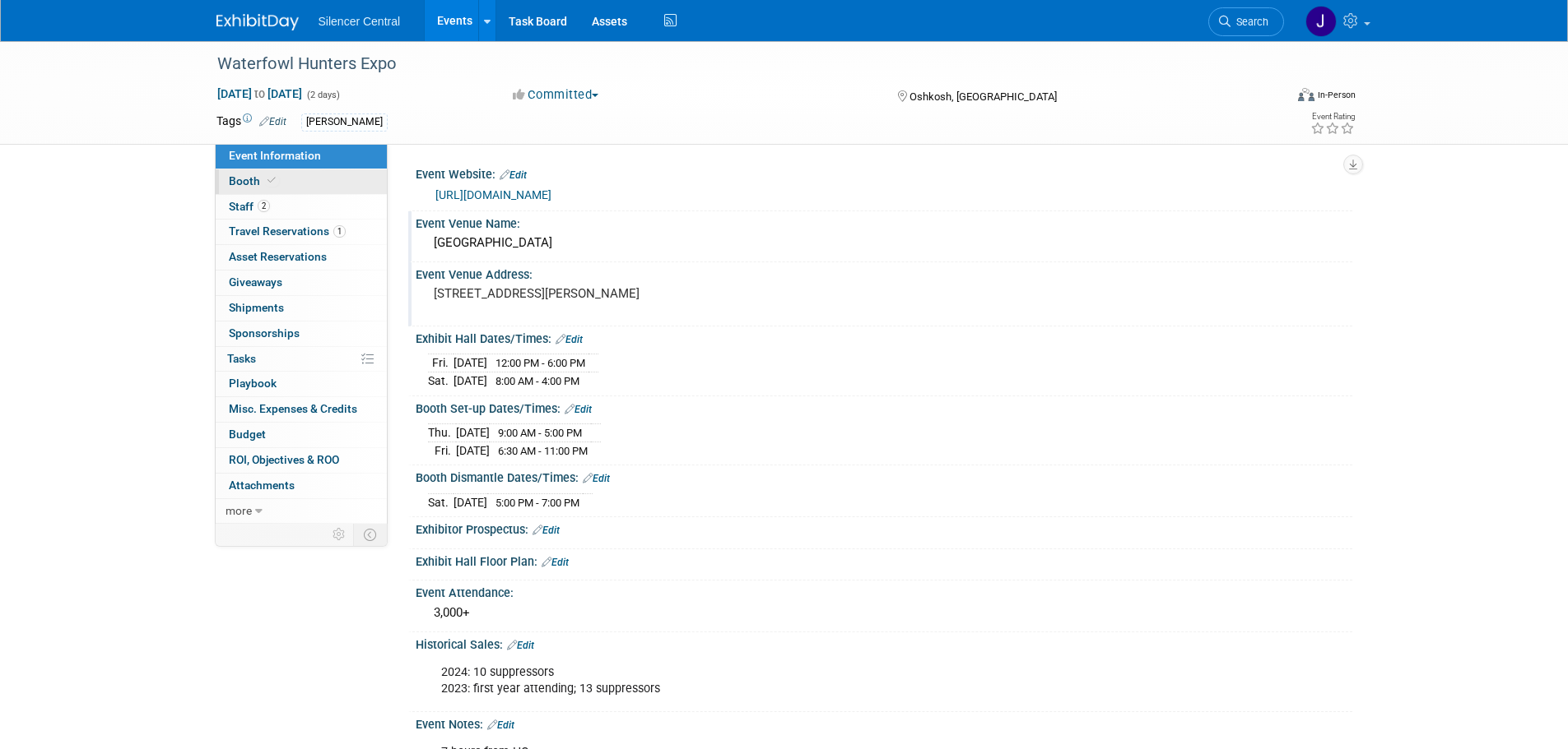
click at [285, 178] on link "Booth" at bounding box center [301, 182] width 171 height 25
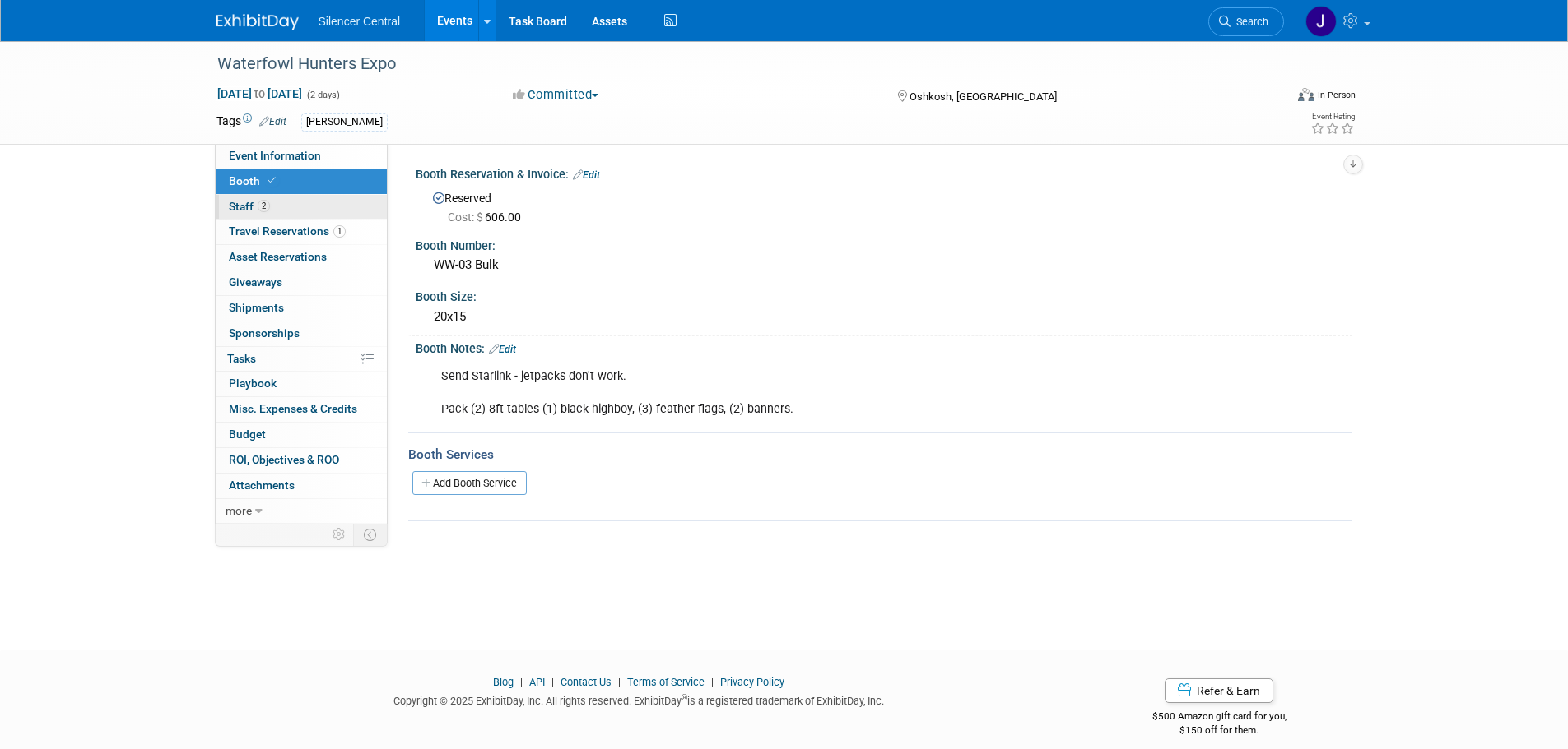
click at [324, 217] on link "2 Staff 2" at bounding box center [301, 207] width 171 height 25
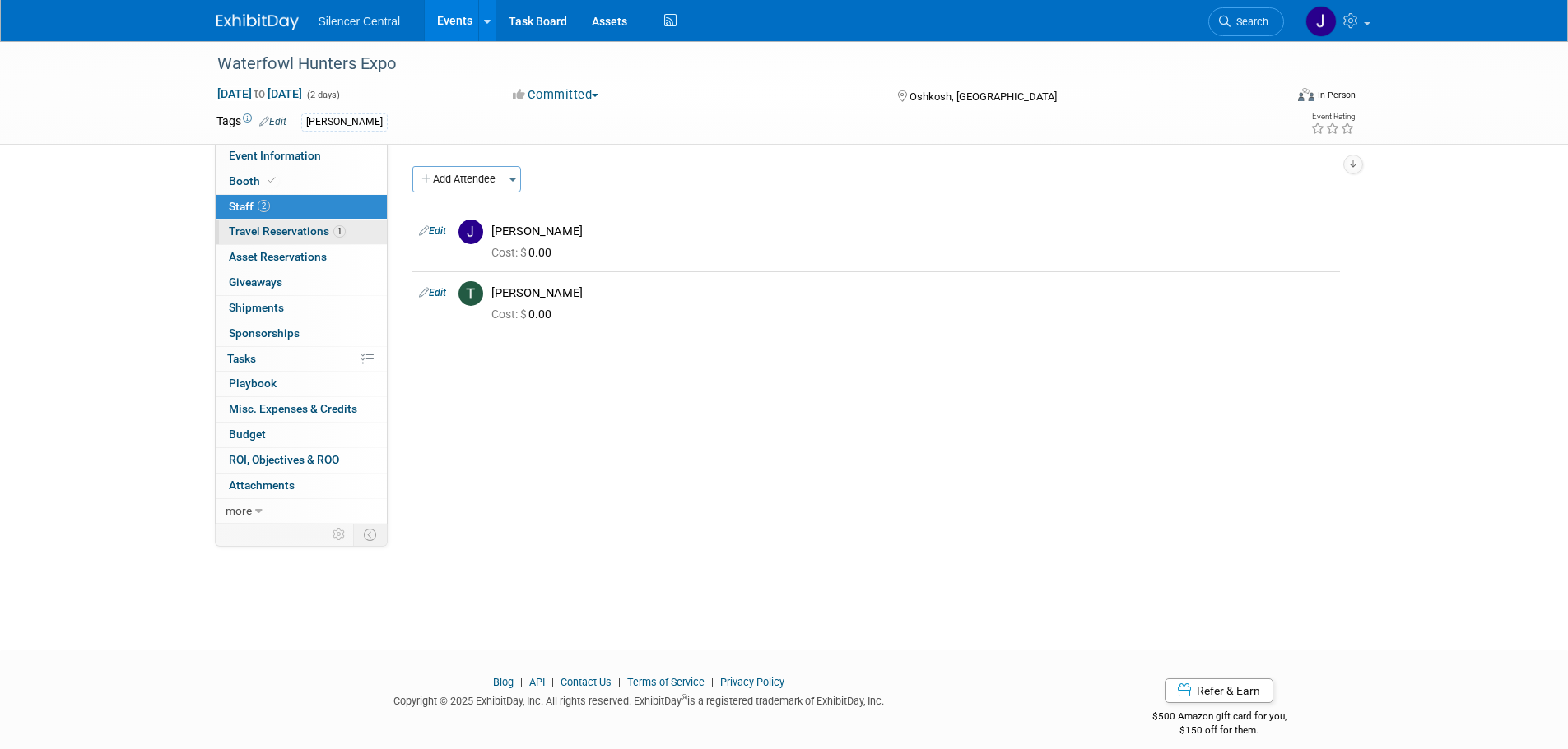
click at [323, 227] on span "Travel Reservations 1" at bounding box center [287, 230] width 117 height 13
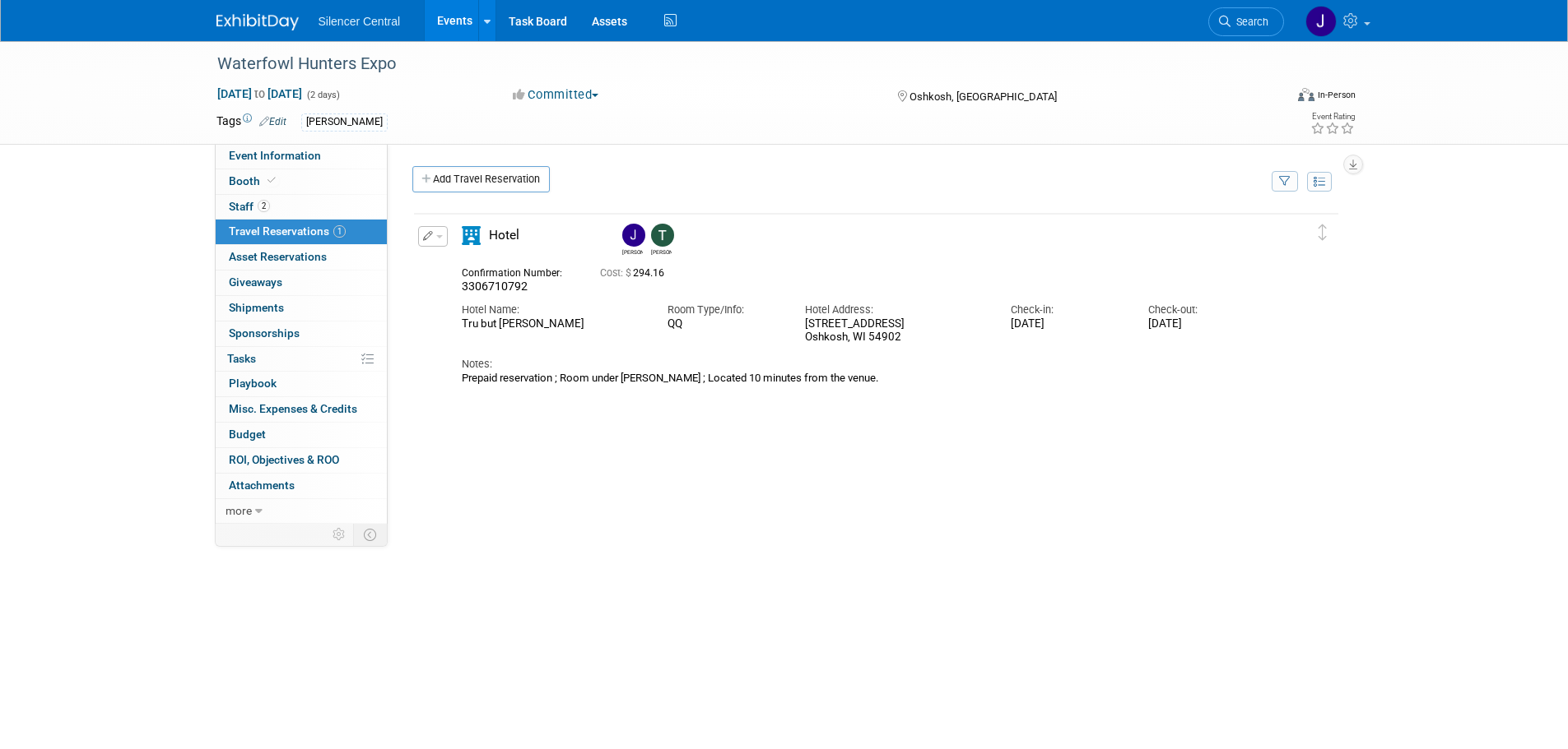
drag, startPoint x: 572, startPoint y: 324, endPoint x: 460, endPoint y: 326, distance: 112.0
click at [460, 326] on div "Hotel Name: Tru but Hilton Oshkosh" at bounding box center [553, 312] width 206 height 37
click at [433, 241] on button "button" at bounding box center [433, 236] width 30 height 21
click at [458, 262] on button "Edit Reservation" at bounding box center [488, 265] width 139 height 24
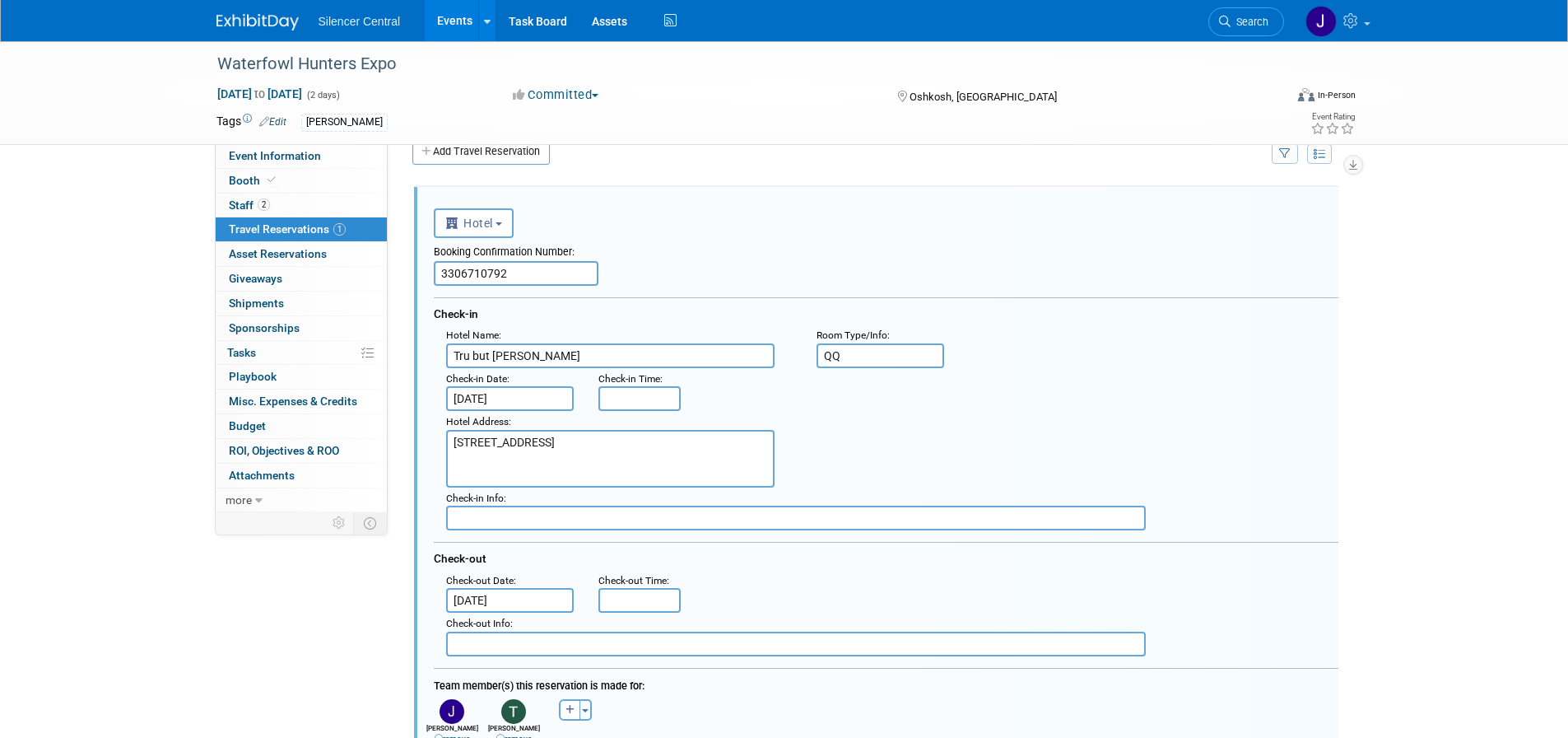
scroll to position [29, 0]
click at [489, 357] on input "Tru but Hilton Oshkosh" at bounding box center [610, 354] width 328 height 25
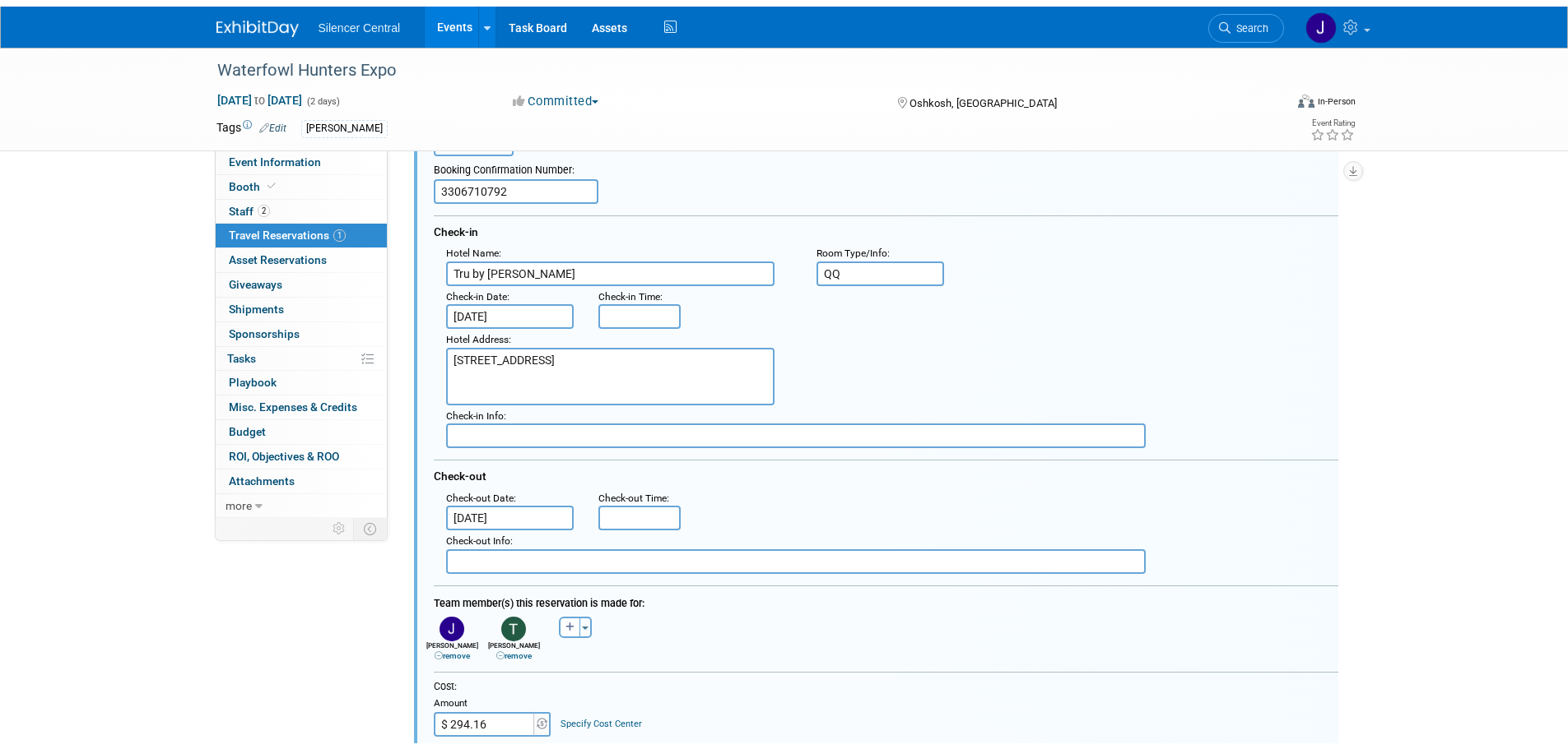
scroll to position [440, 0]
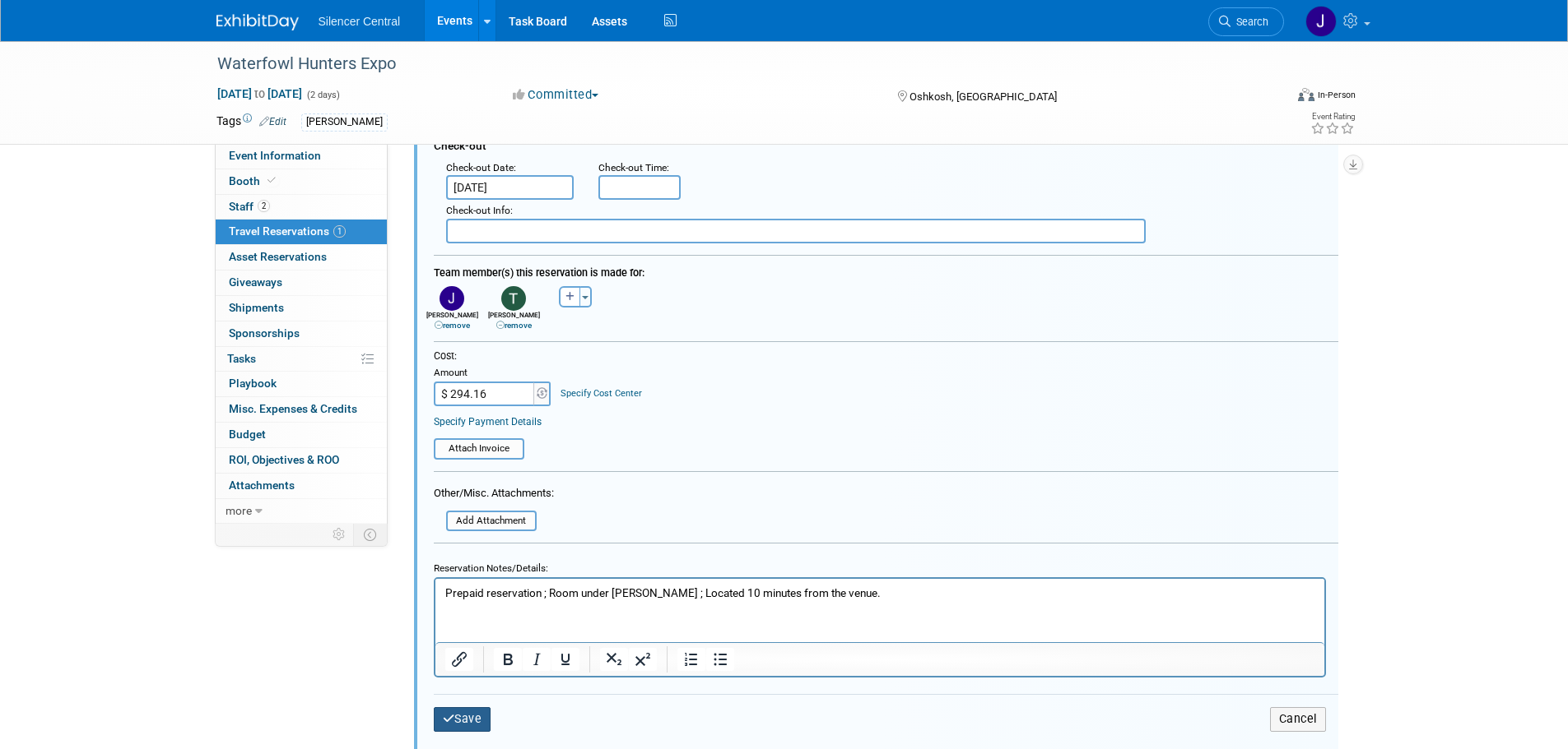
type input "Tru by Hilton Oshkosh"
click at [465, 723] on button "Save" at bounding box center [463, 719] width 57 height 24
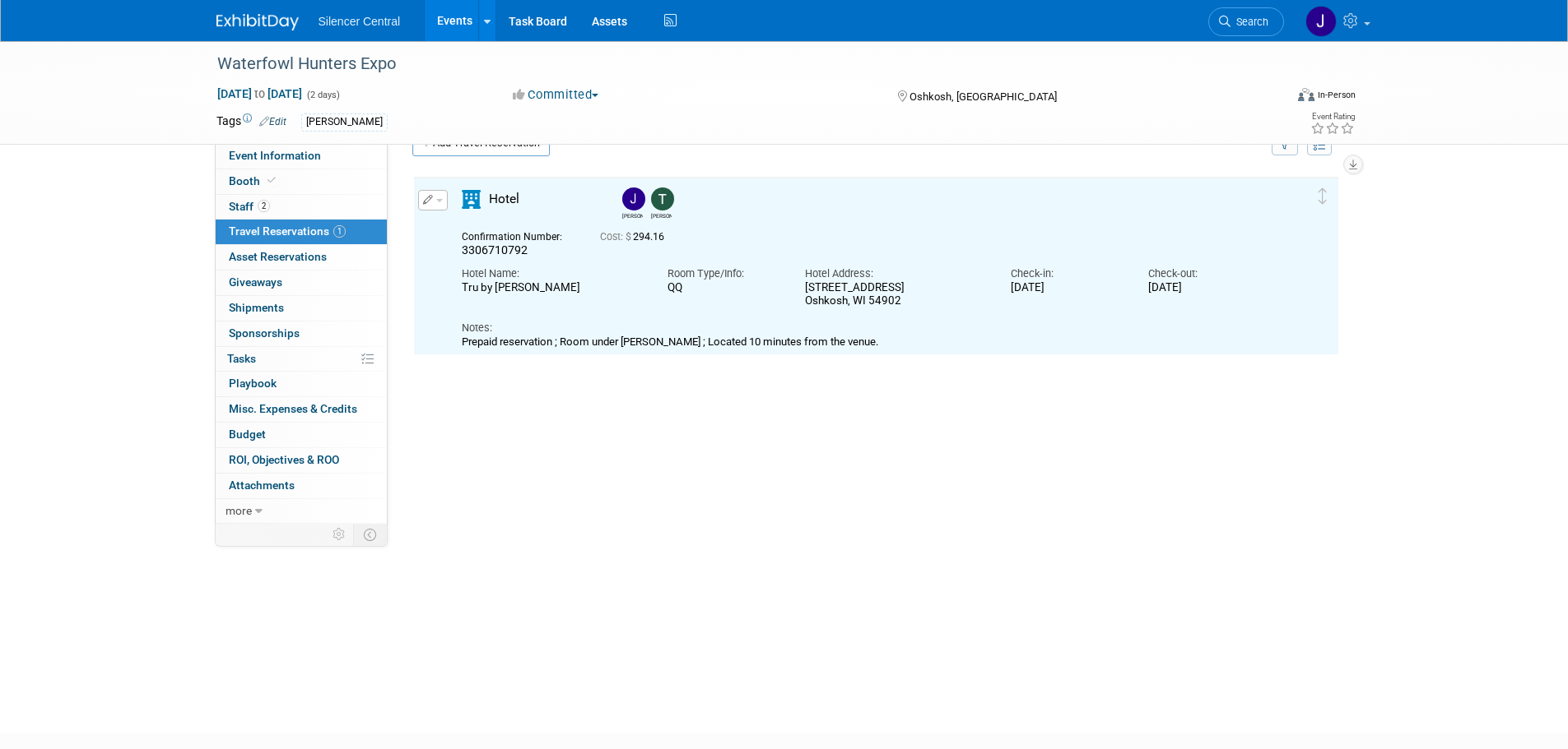
scroll to position [27, 0]
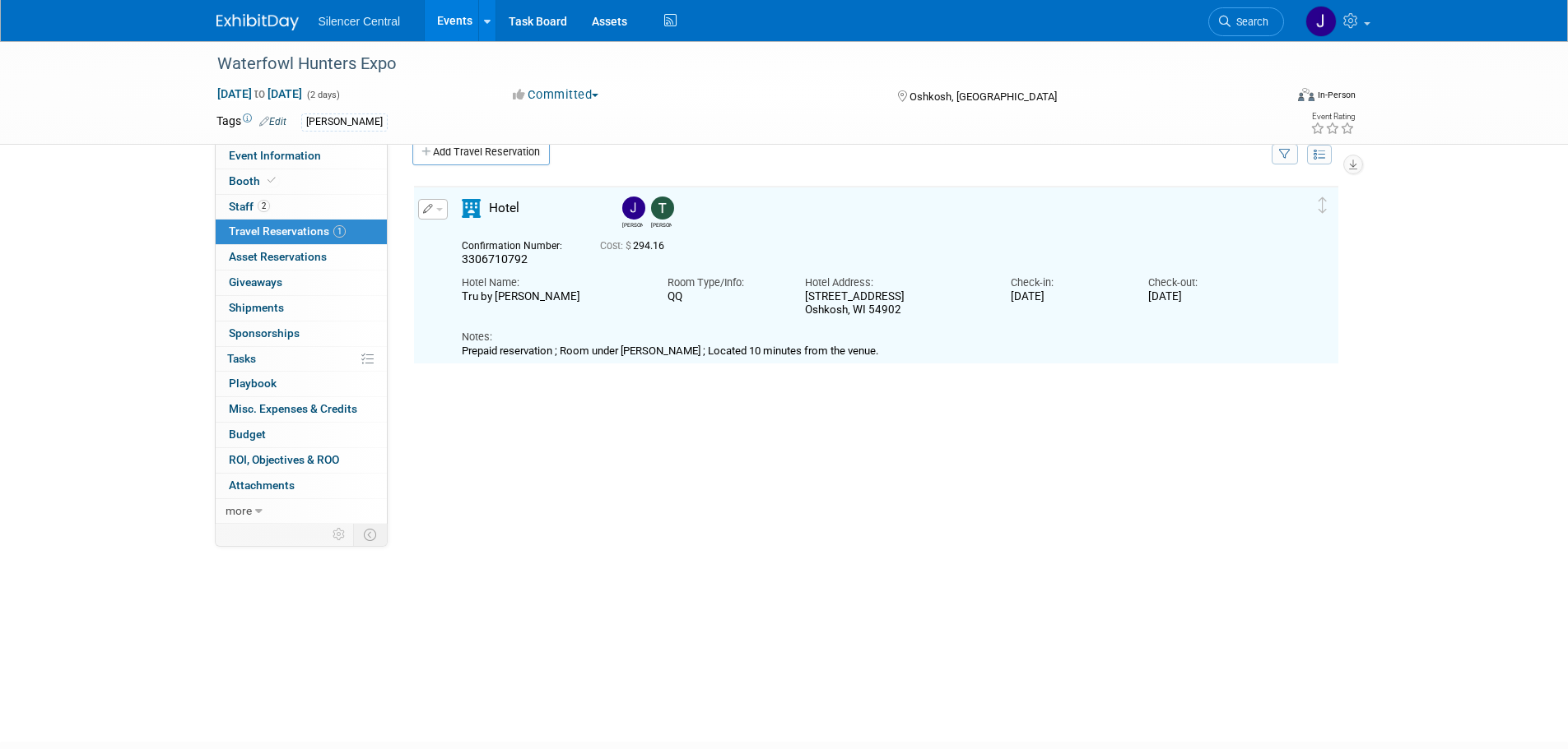
drag, startPoint x: 572, startPoint y: 299, endPoint x: 464, endPoint y: 300, distance: 108.0
click at [464, 300] on div "Tru by Hilton Oshkosh" at bounding box center [552, 297] width 181 height 14
copy div "Tru by Hilton Oshkosh"
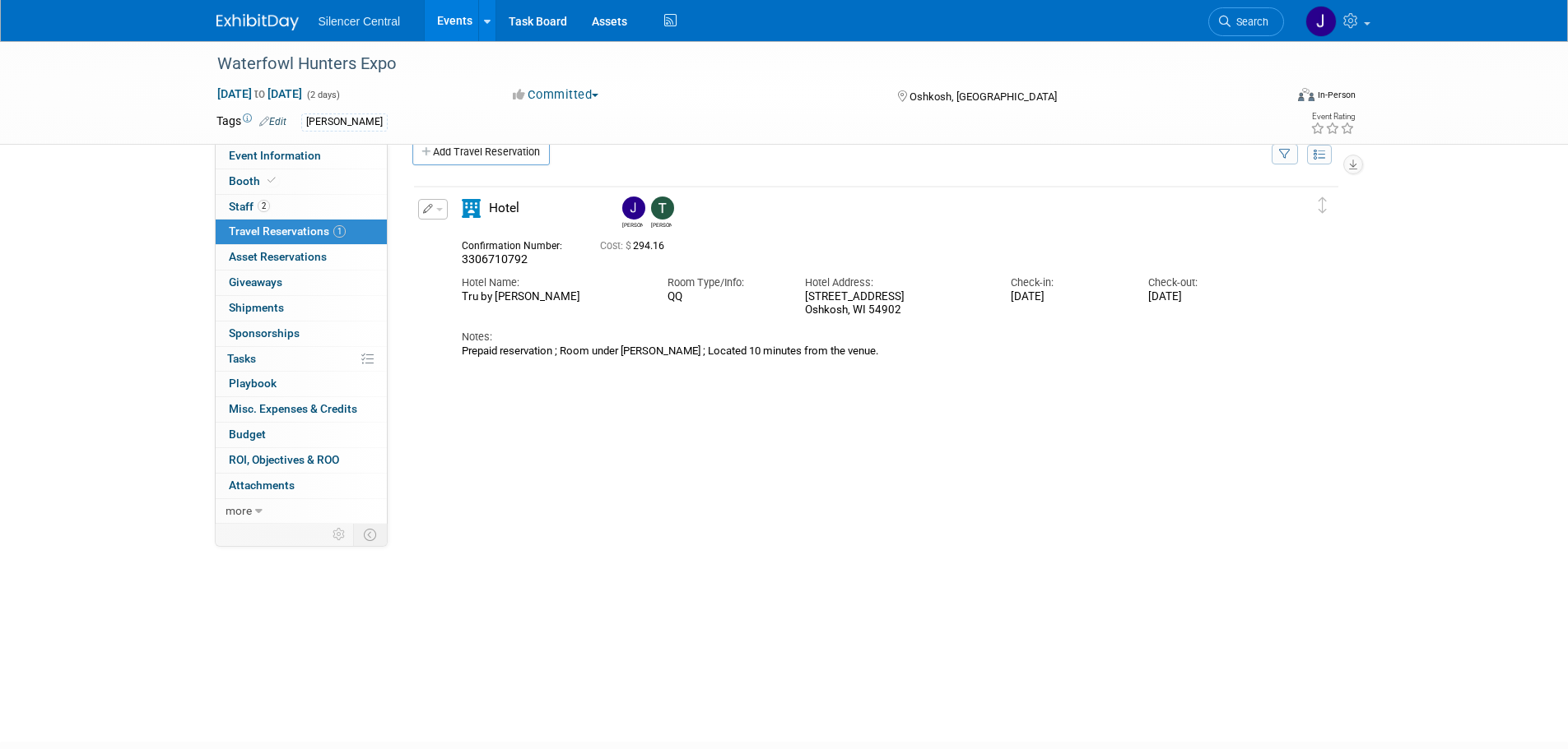
drag, startPoint x: 907, startPoint y: 314, endPoint x: 789, endPoint y: 297, distance: 119.2
click at [789, 297] on div "Hotel Name: Tru by Hilton Oshkosh Room Type/Info: QQ Check-in:" at bounding box center [862, 292] width 825 height 50
click at [863, 292] on div "1810 Oshkosh Ave, Oshkosh, WI 54902" at bounding box center [895, 304] width 181 height 28
drag, startPoint x: 908, startPoint y: 309, endPoint x: 806, endPoint y: 299, distance: 102.5
click at [806, 299] on div "1810 Oshkosh Ave, Oshkosh, WI 54902" at bounding box center [895, 304] width 181 height 28
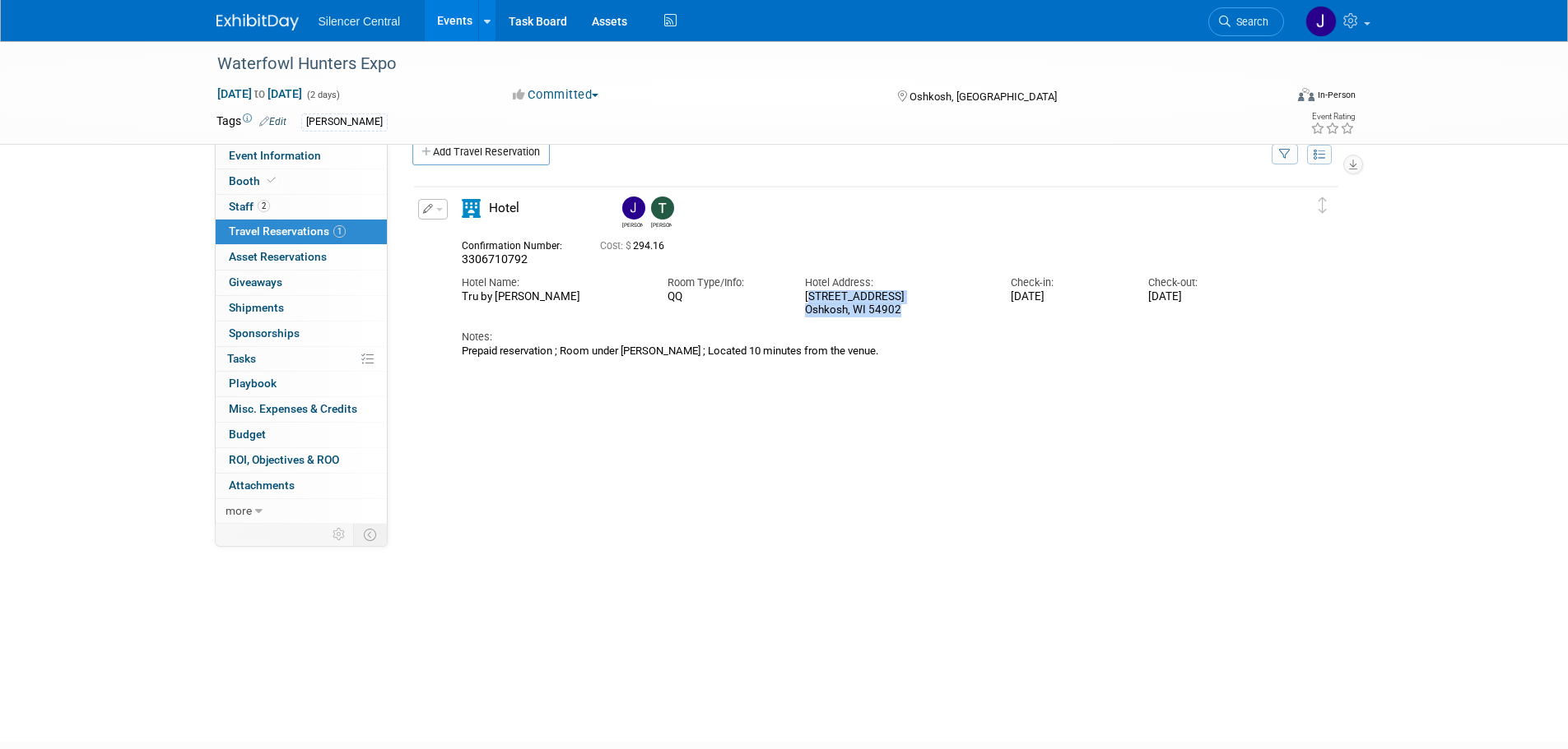
copy div "1810 Oshkosh Ave, Oshkosh, WI 54902"
click at [258, 159] on span "Event Information" at bounding box center [274, 155] width 92 height 13
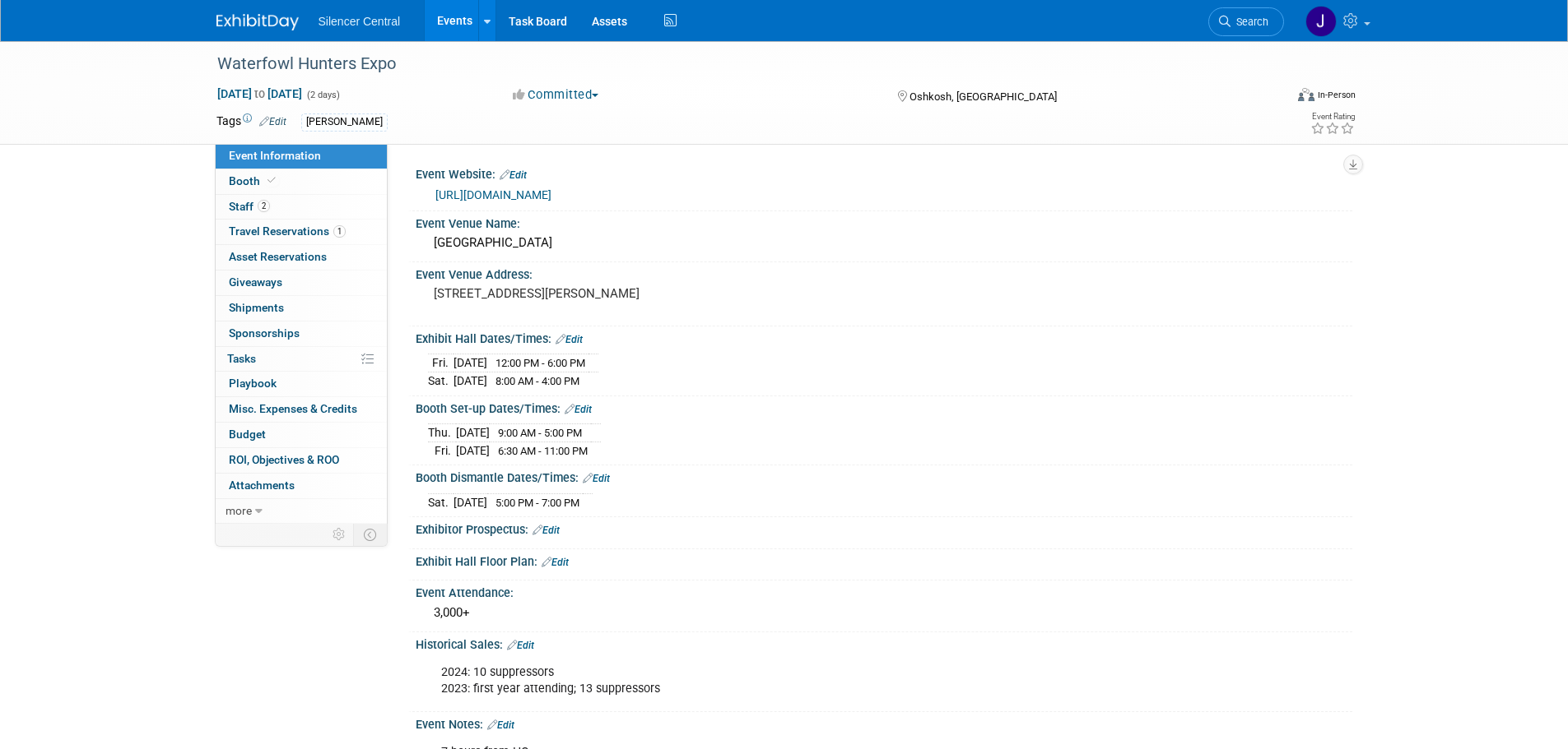
scroll to position [165, 0]
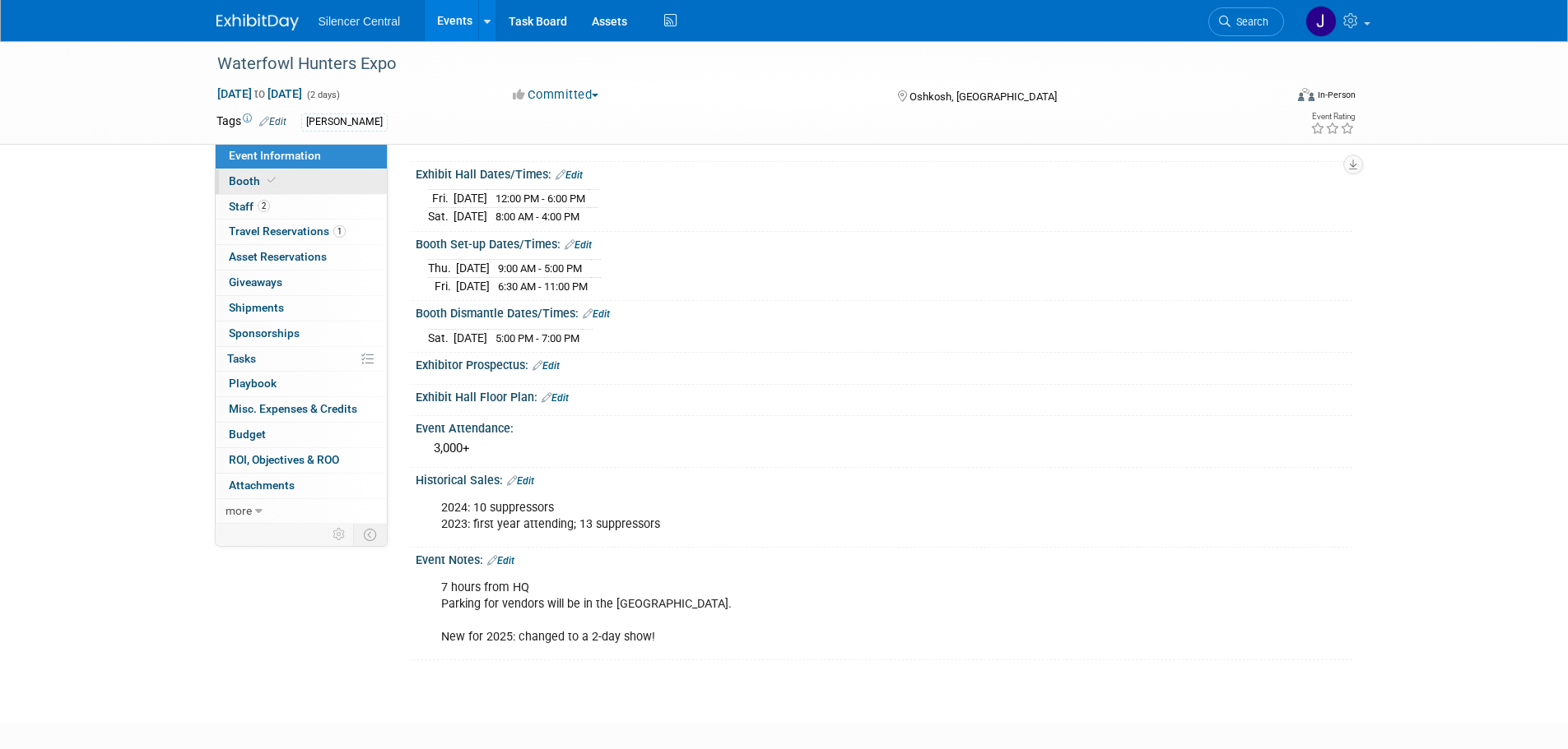
click at [307, 183] on link "Booth" at bounding box center [301, 182] width 171 height 25
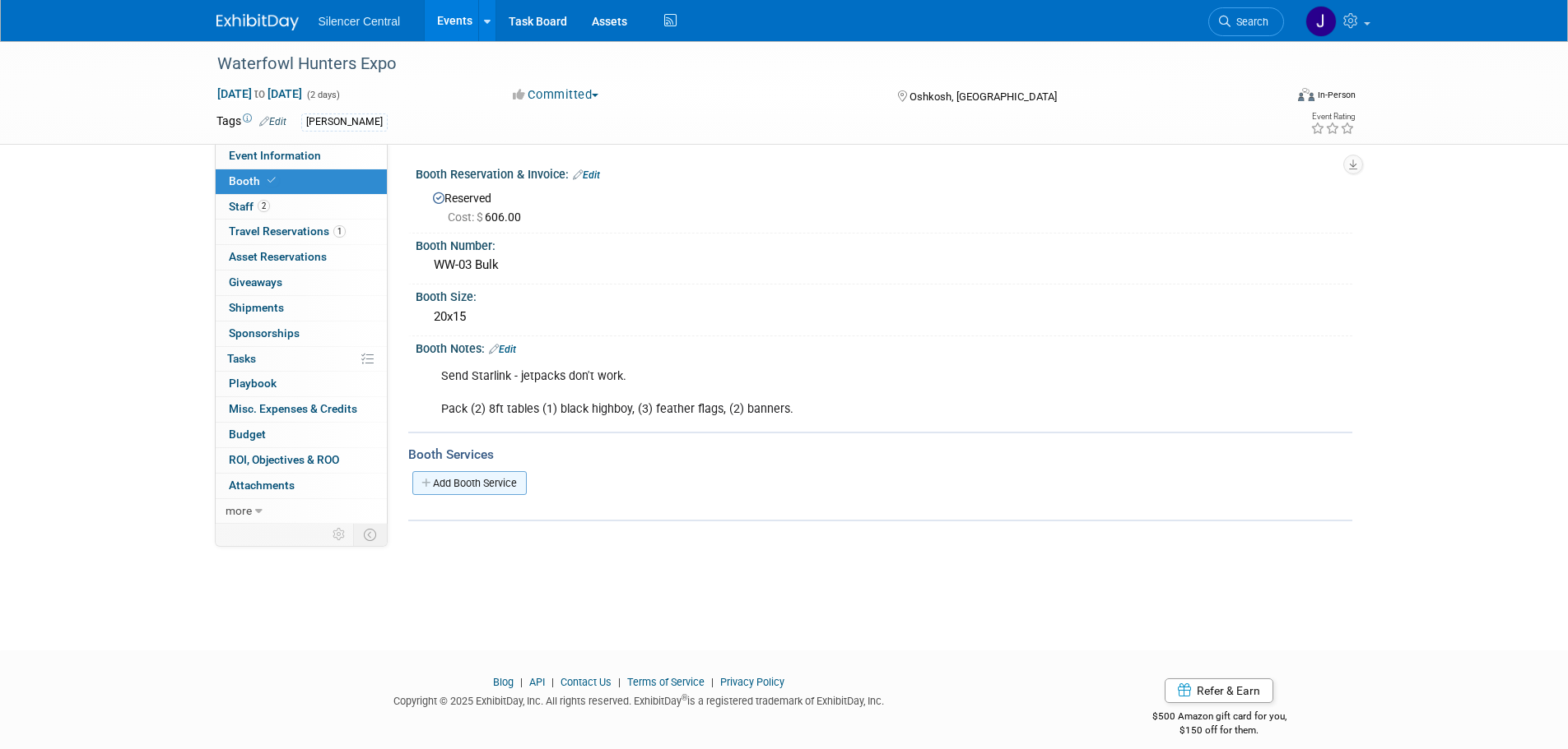
click at [472, 488] on link "Add Booth Service" at bounding box center [470, 483] width 115 height 24
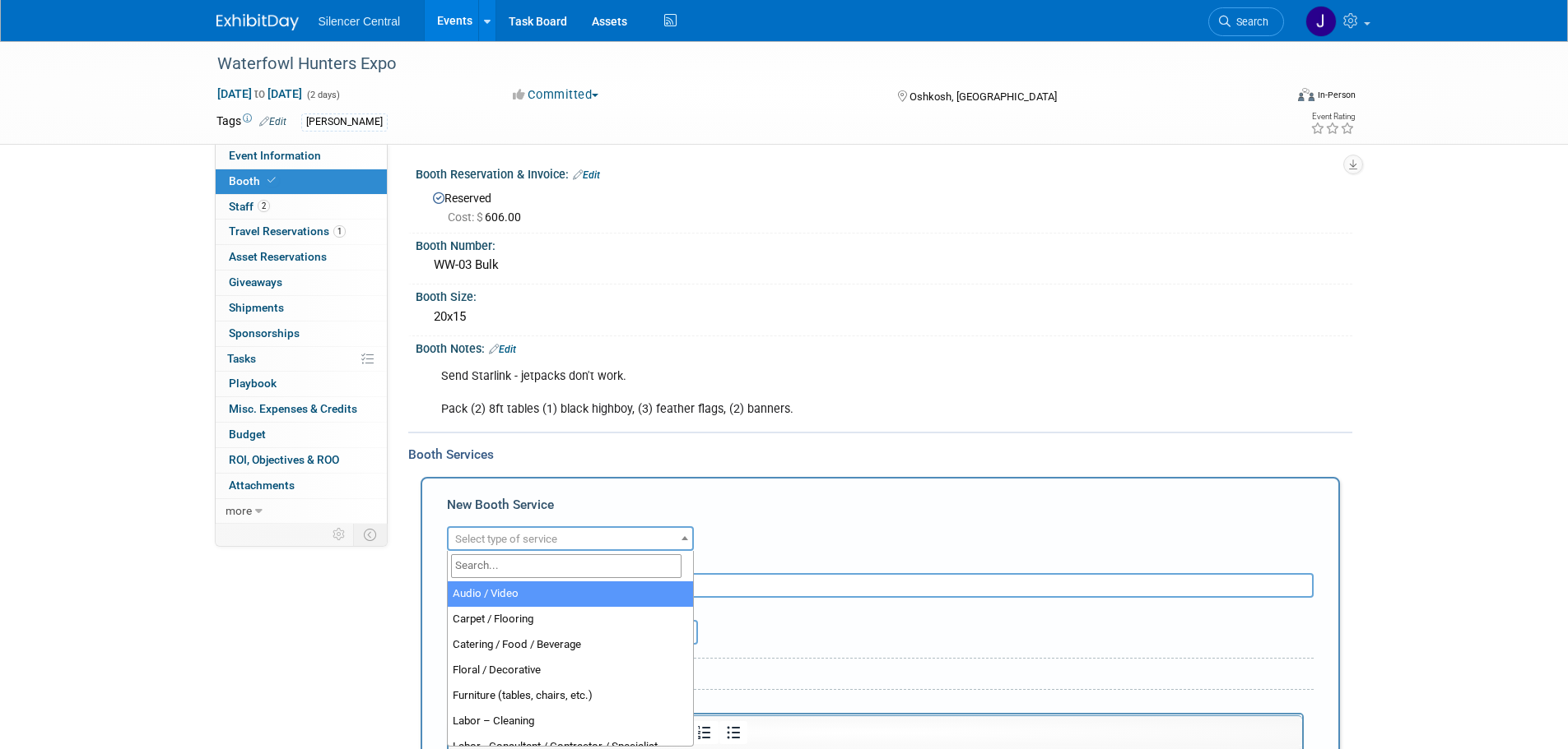
click at [526, 549] on span "Select type of service" at bounding box center [570, 540] width 243 height 23
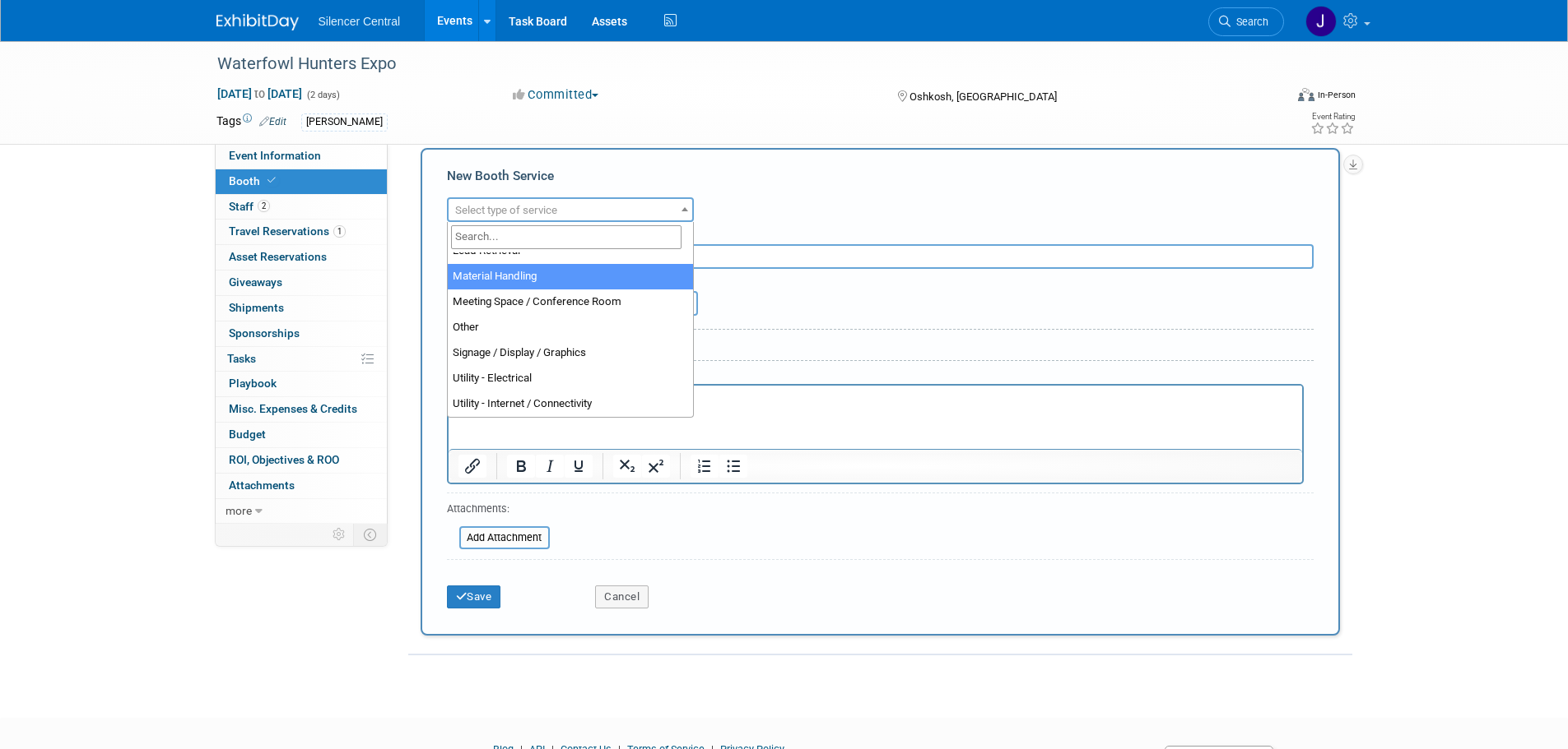
scroll to position [411, 0]
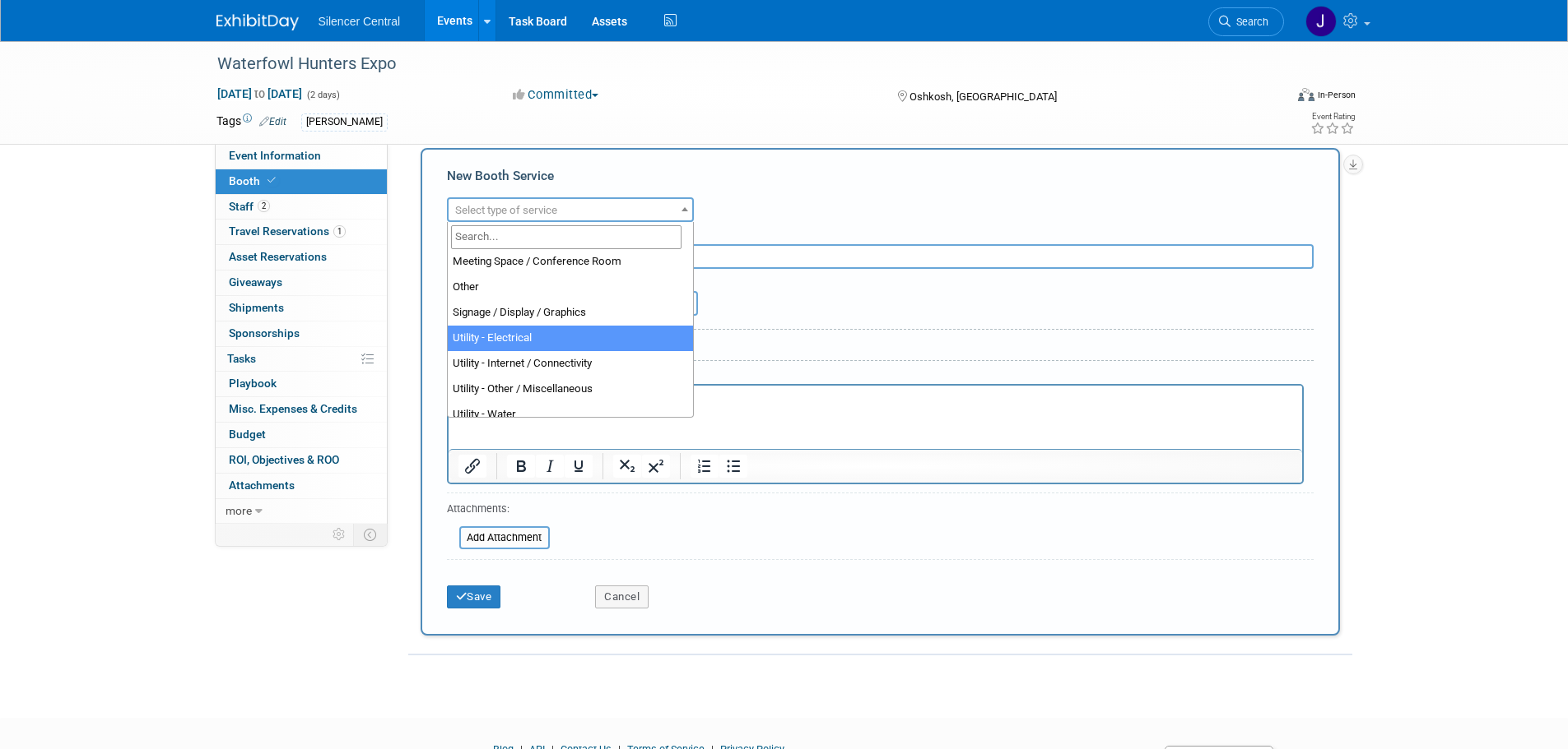
select select "8"
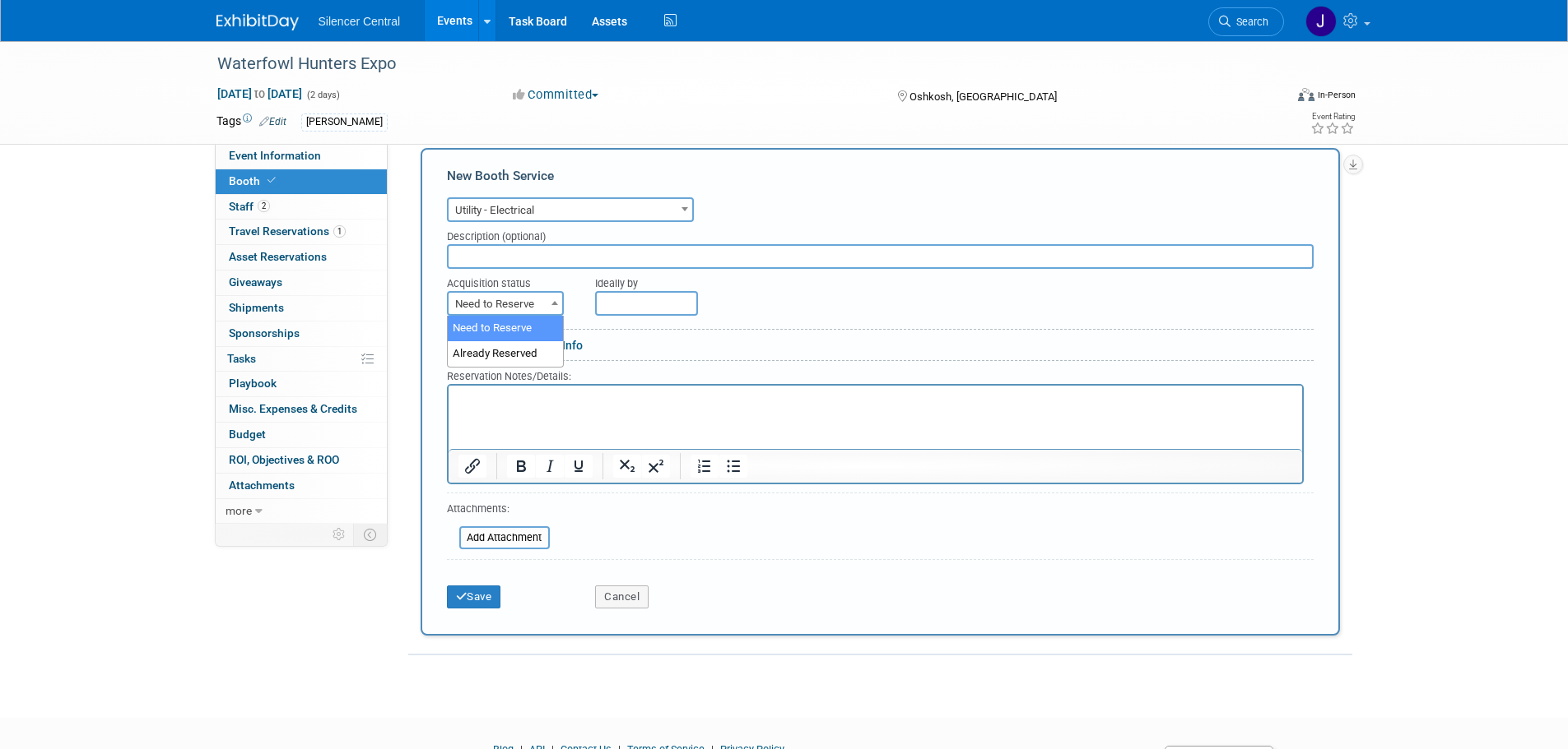
click at [493, 307] on span "Need to Reserve" at bounding box center [505, 303] width 114 height 23
select select "2"
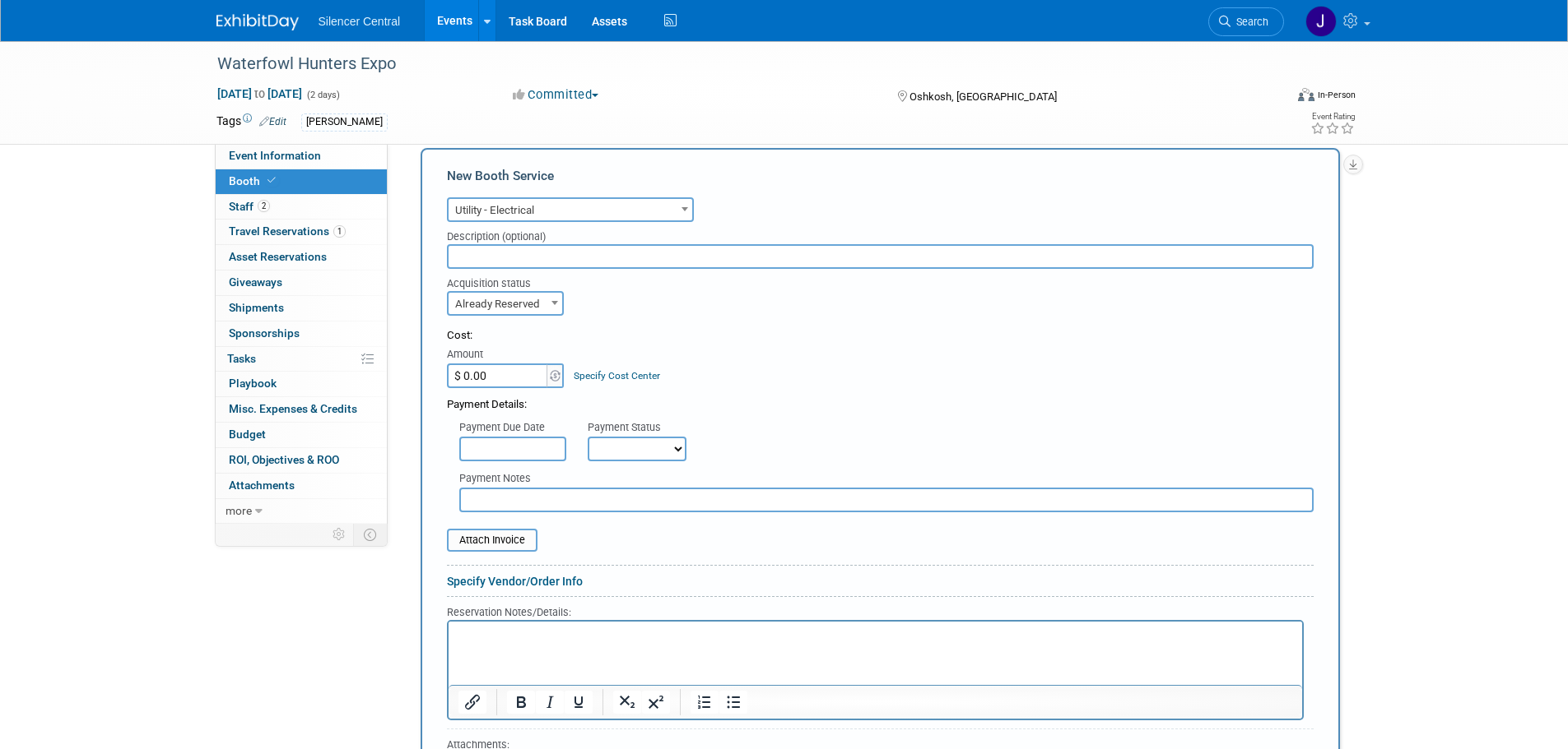
click at [491, 375] on input "$ 0.00" at bounding box center [498, 375] width 103 height 25
type input "$ 45.00"
click at [806, 391] on div "Payment Details:" at bounding box center [880, 400] width 867 height 25
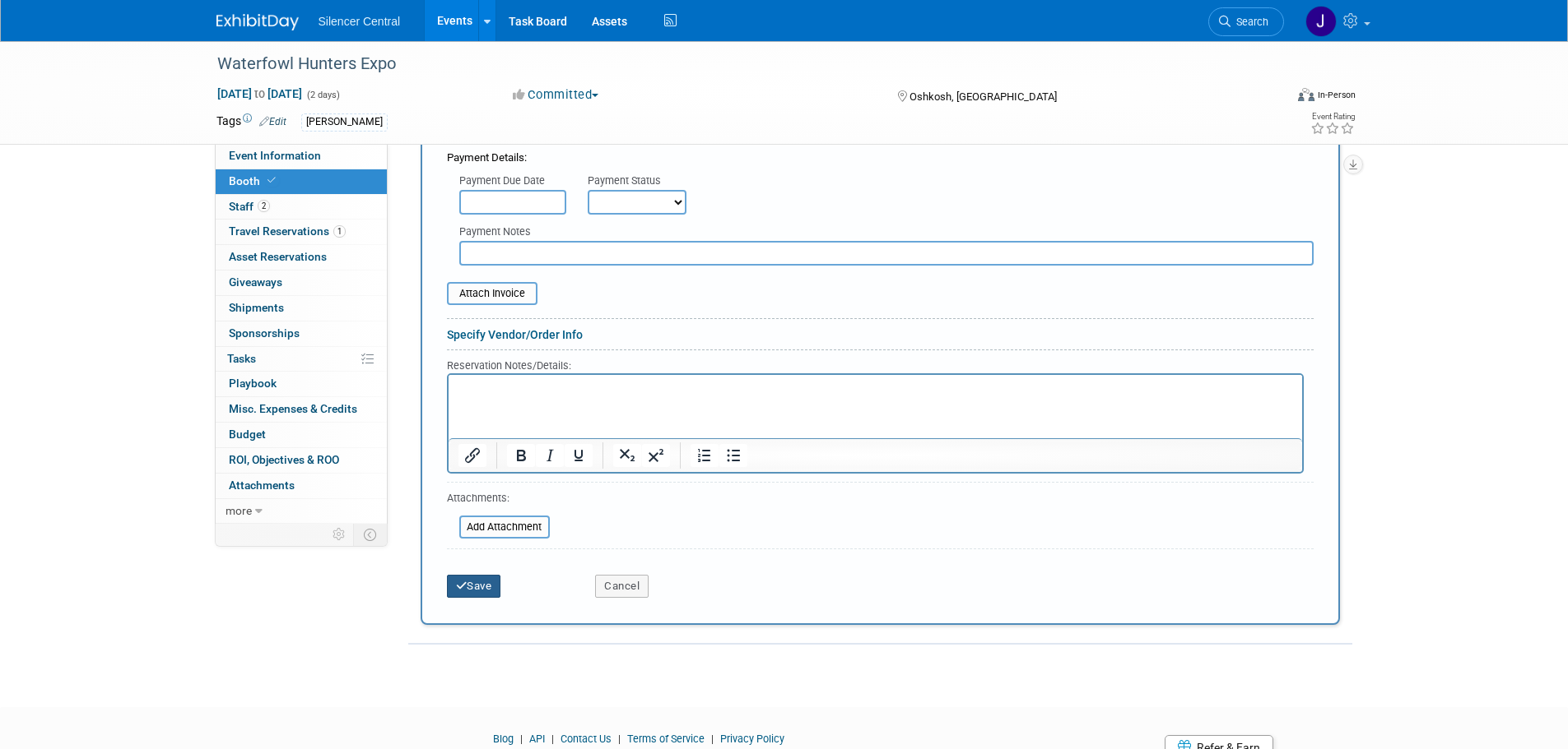
click at [454, 588] on button "Save" at bounding box center [474, 586] width 54 height 23
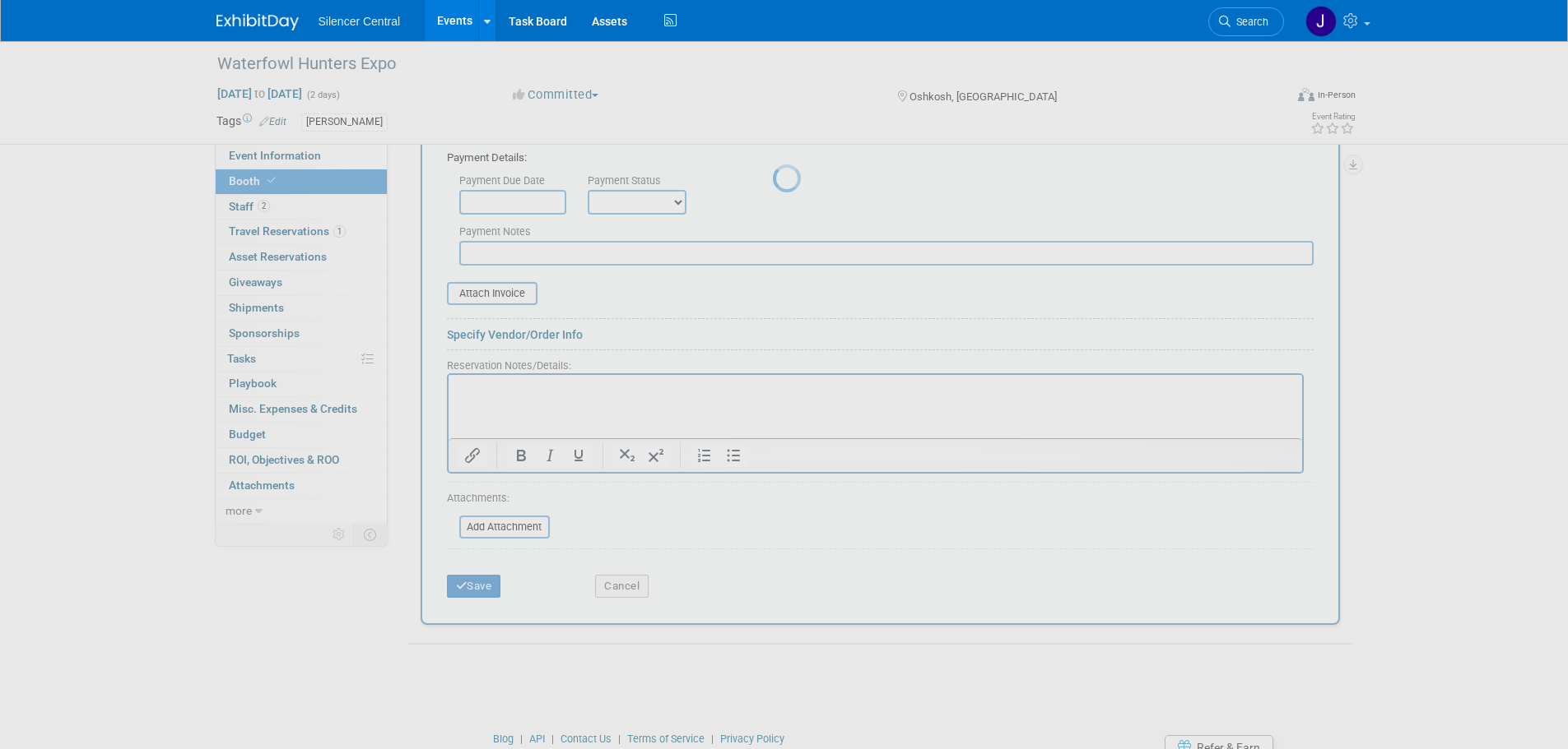
scroll to position [40, 0]
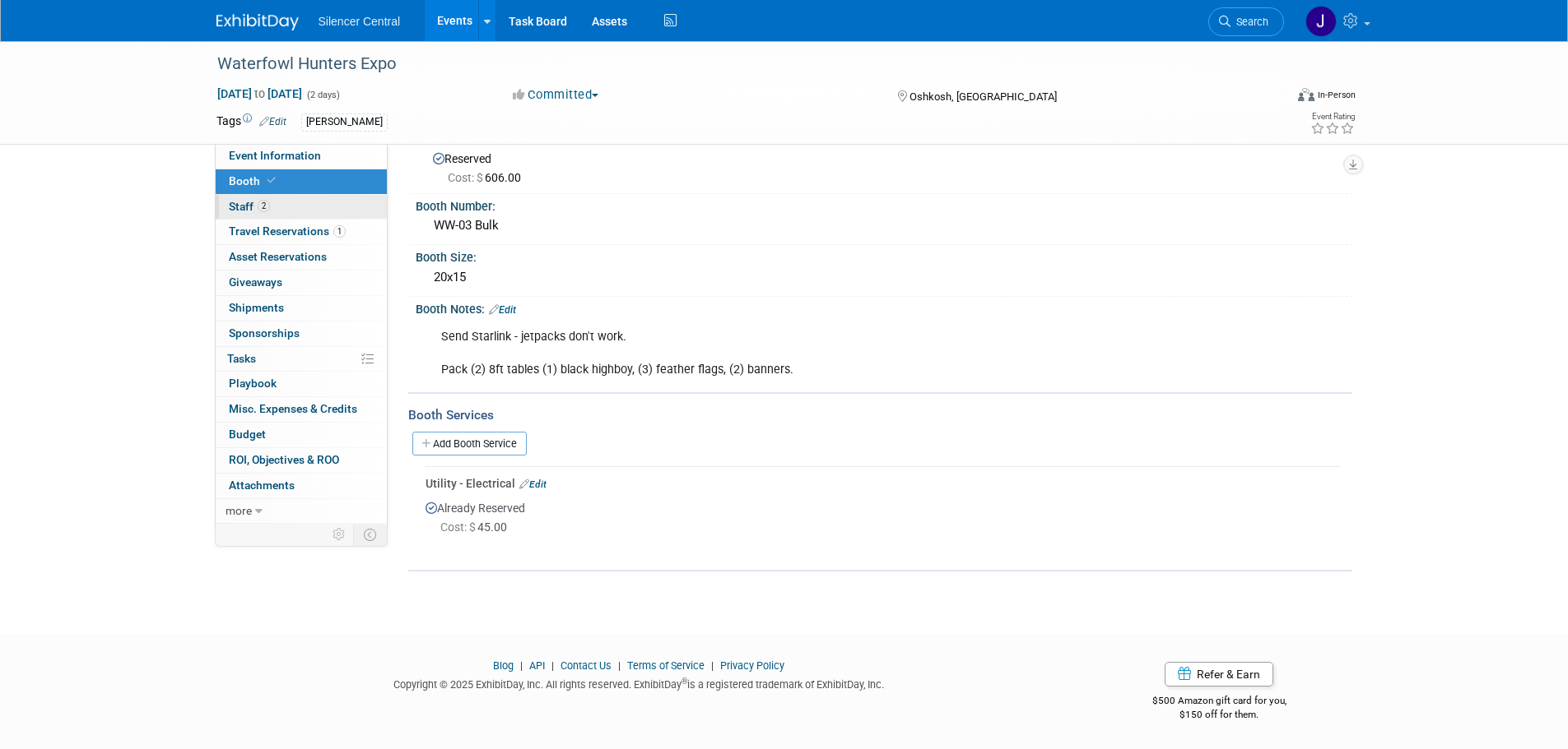
click at [293, 199] on link "2 Staff 2" at bounding box center [301, 207] width 171 height 25
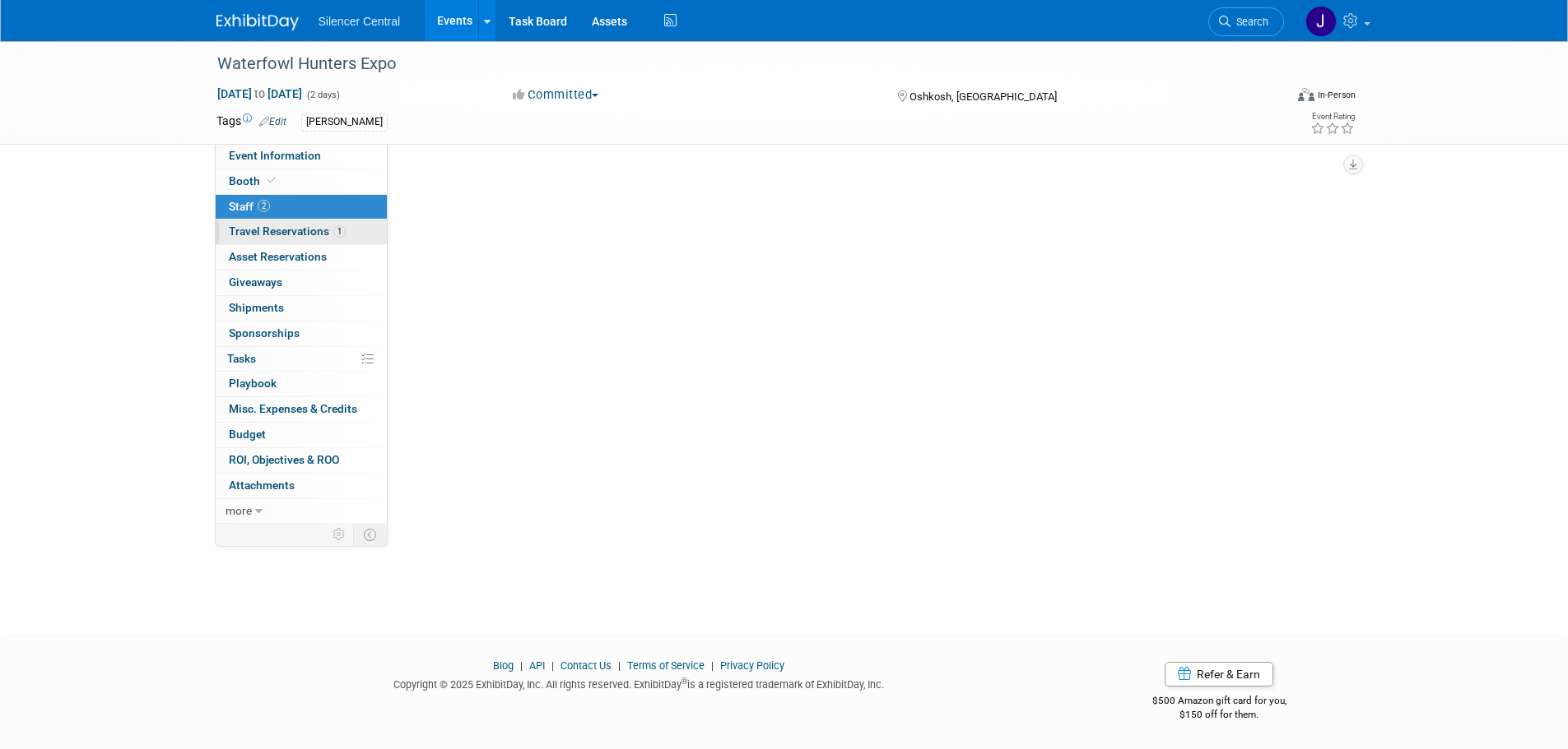
scroll to position [0, 0]
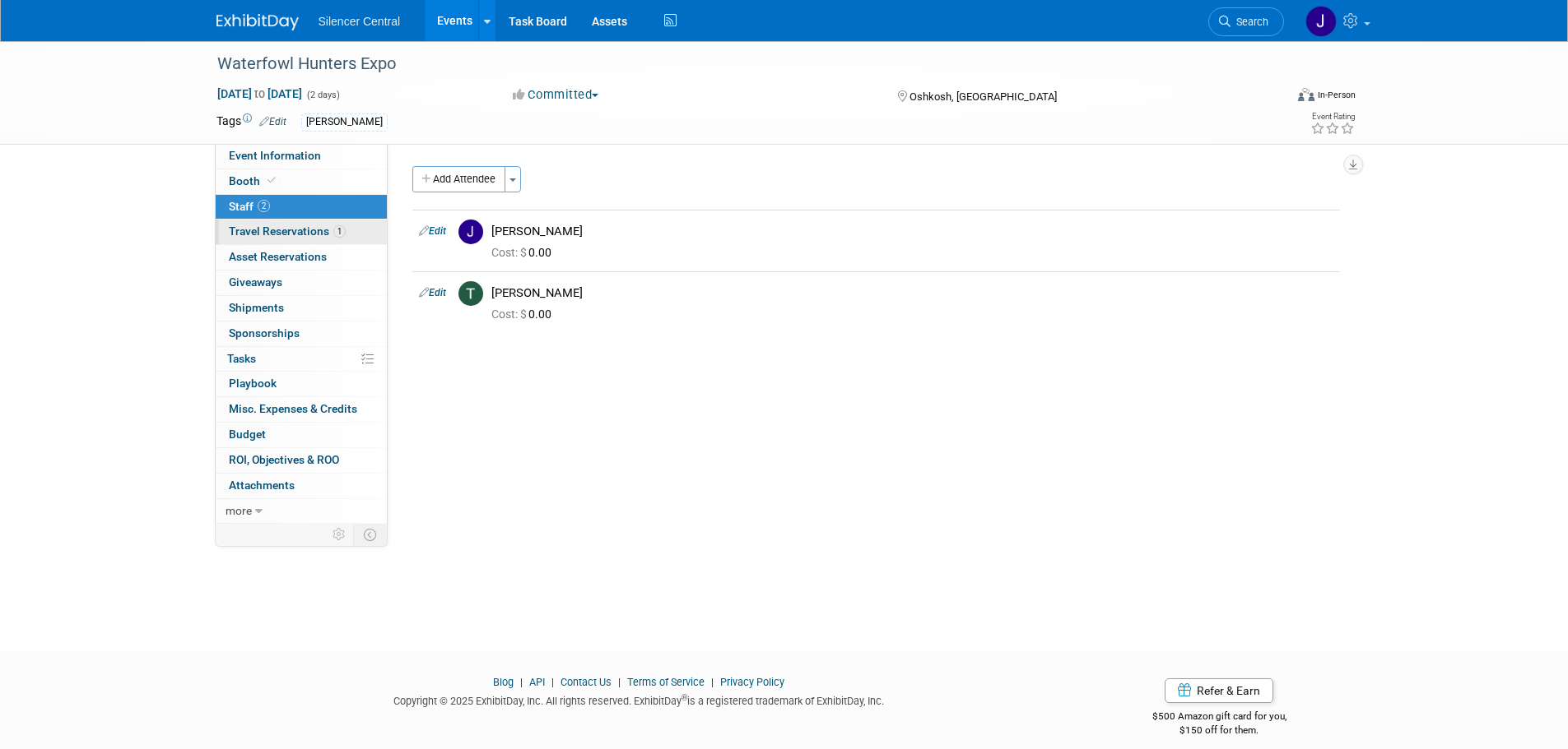
click at [301, 235] on span "Travel Reservations 1" at bounding box center [287, 230] width 117 height 13
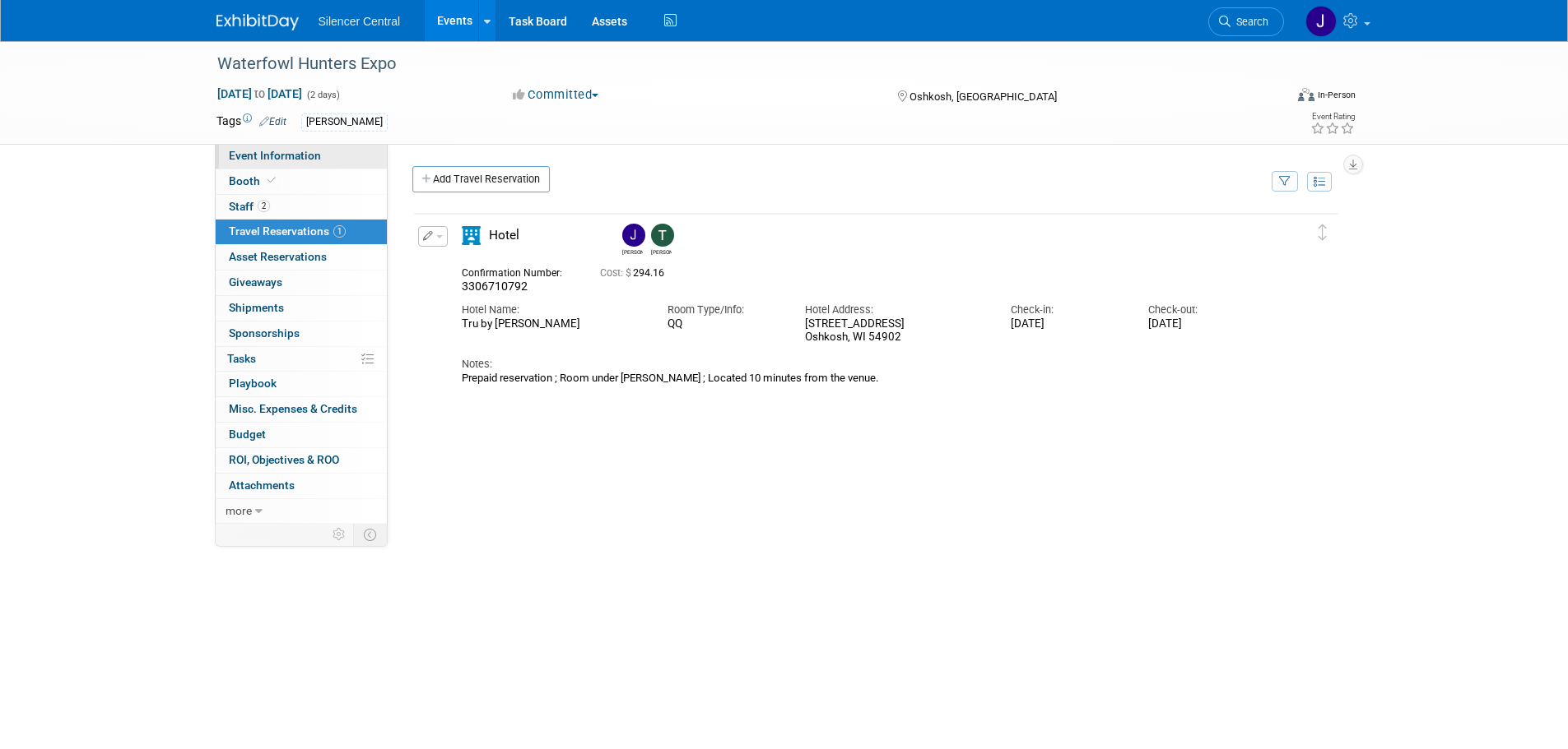
click at [318, 159] on link "Event Information" at bounding box center [301, 156] width 171 height 25
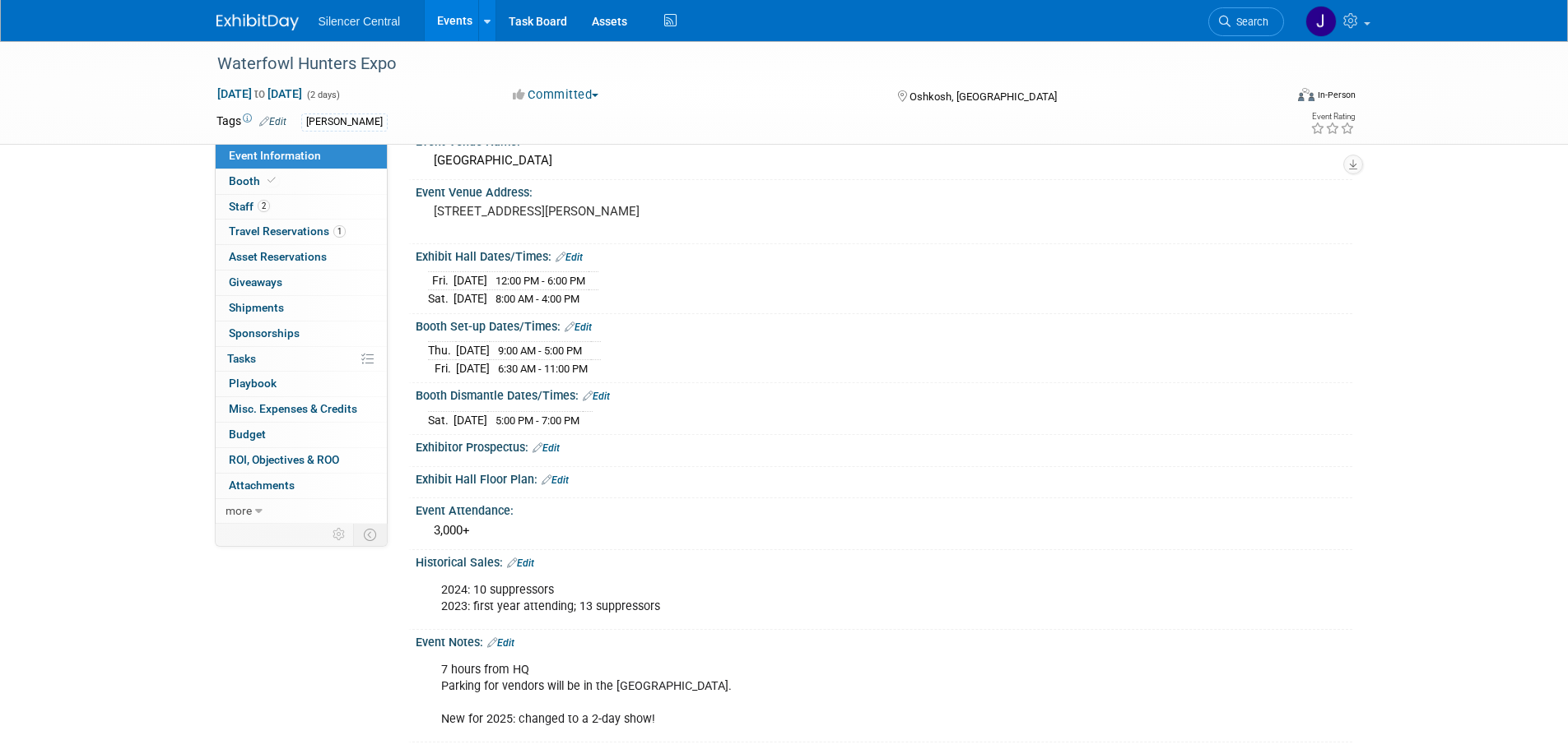
scroll to position [165, 0]
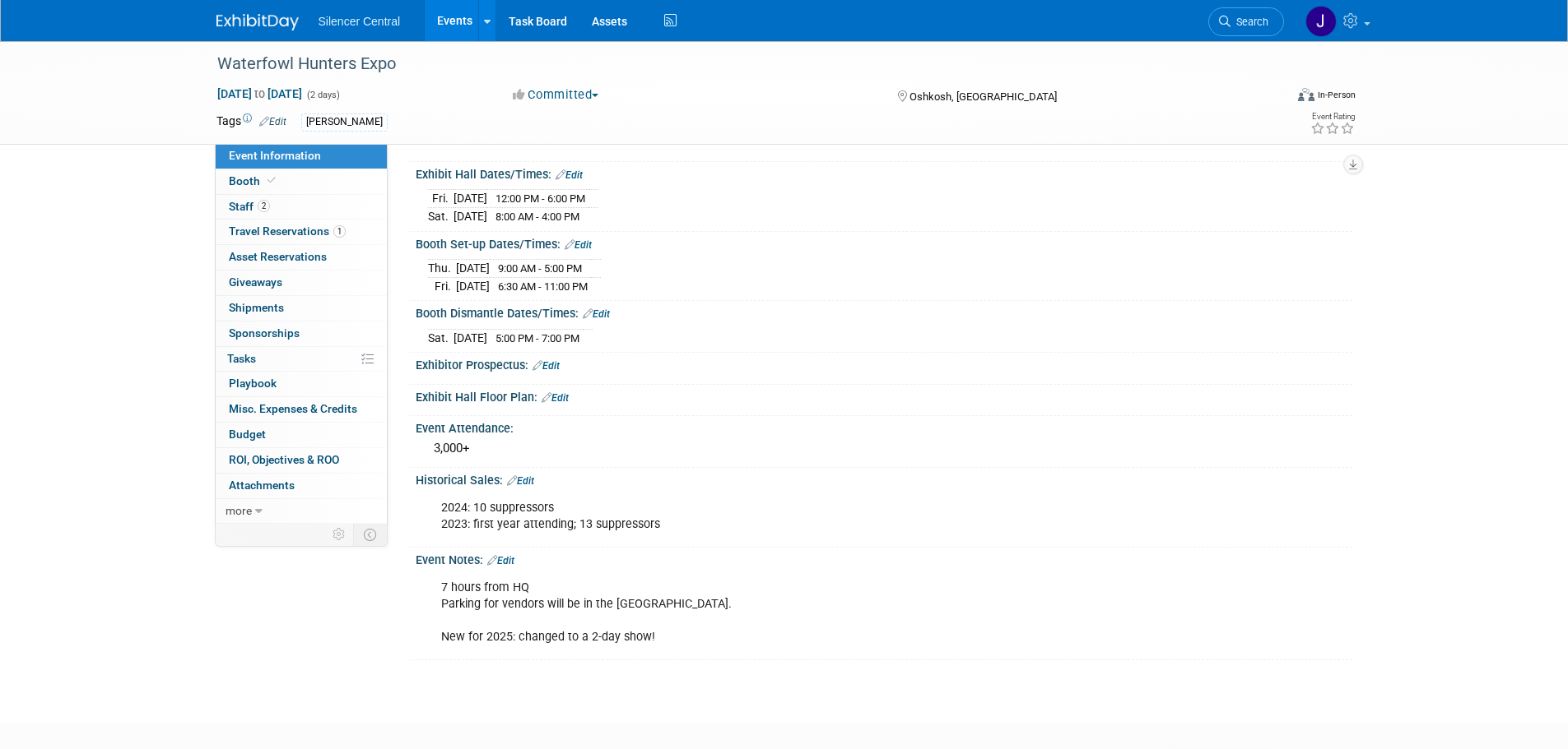
click at [239, 22] on img at bounding box center [257, 22] width 82 height 17
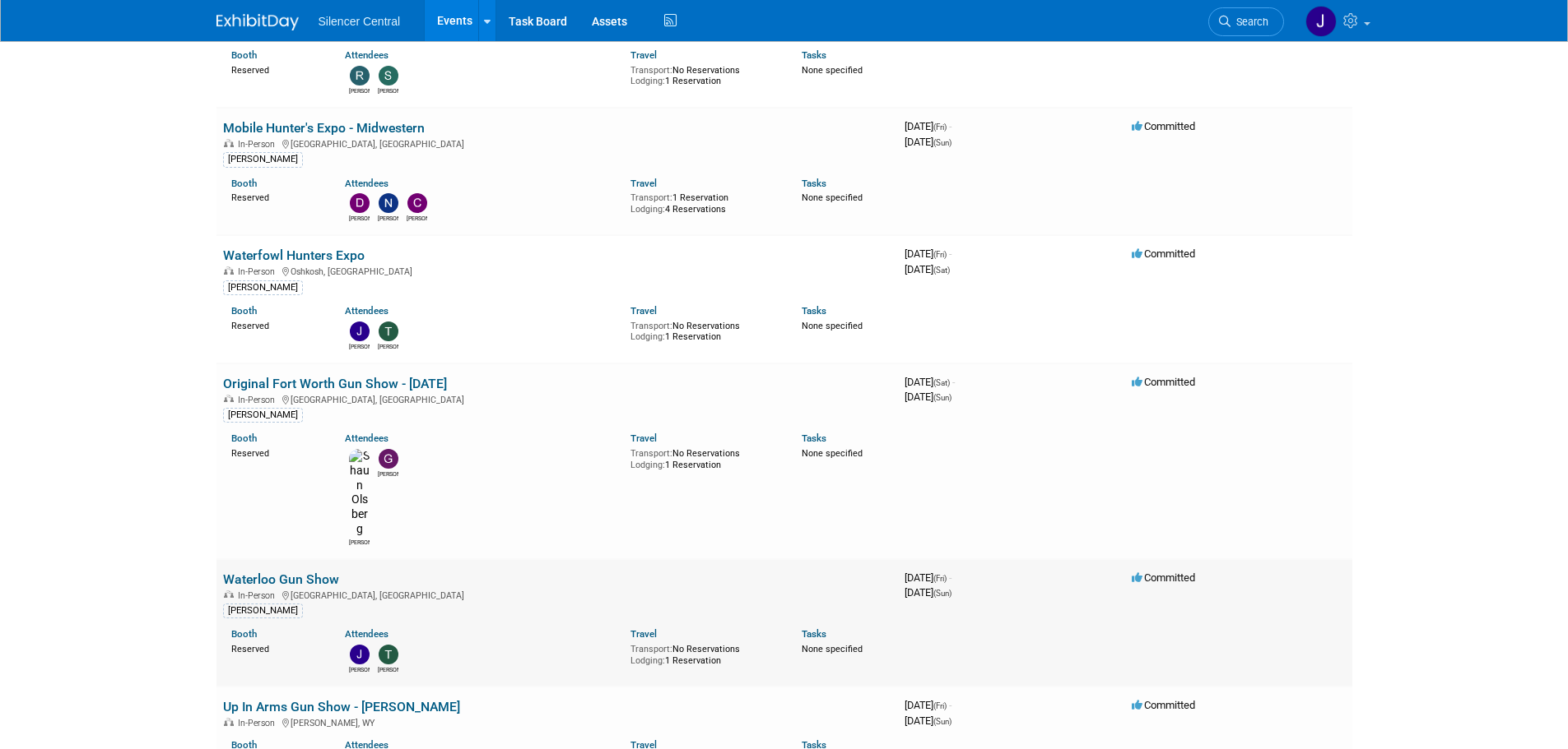
scroll to position [329, 0]
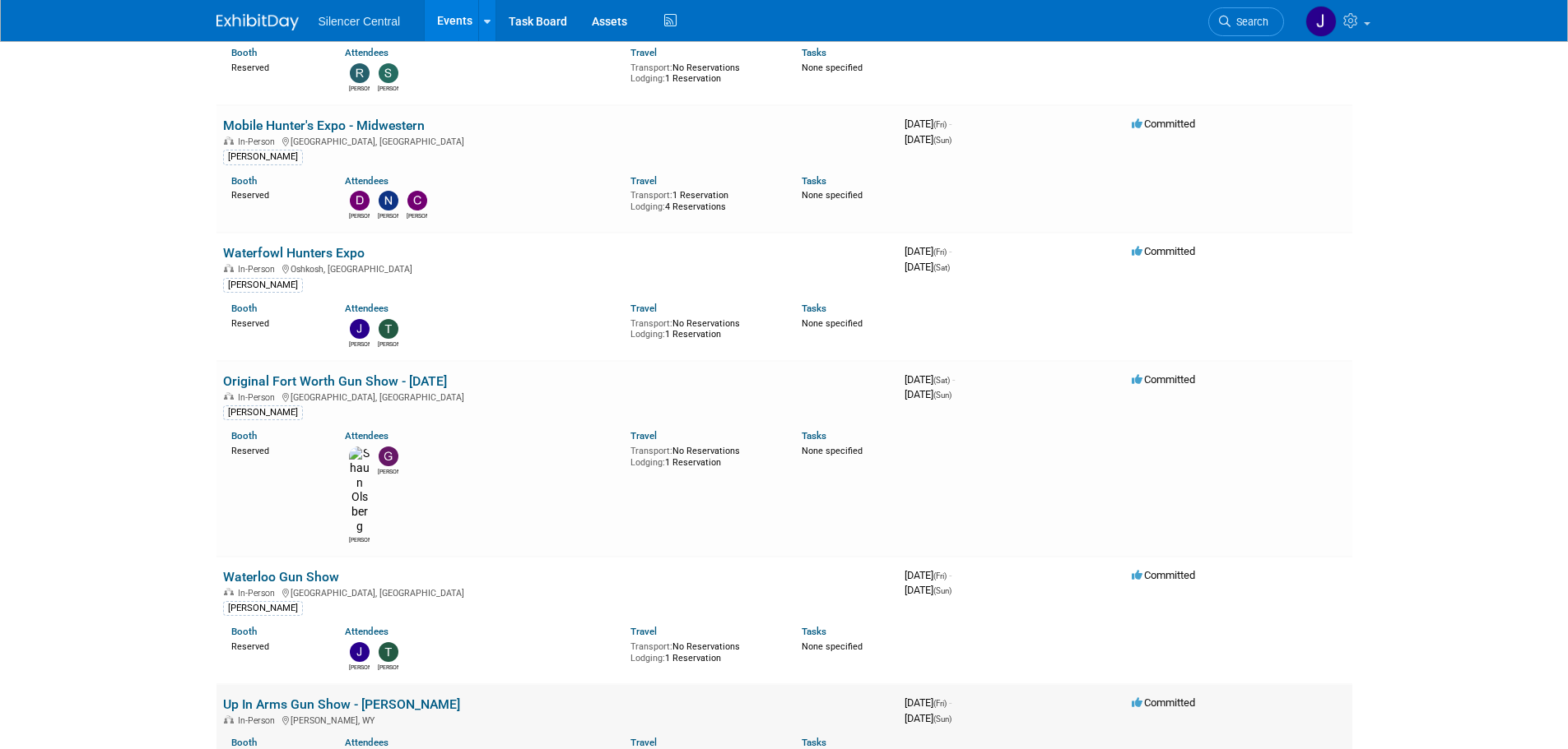
click at [340, 697] on link "Up In Arms Gun Show - [PERSON_NAME]" at bounding box center [342, 705] width 237 height 16
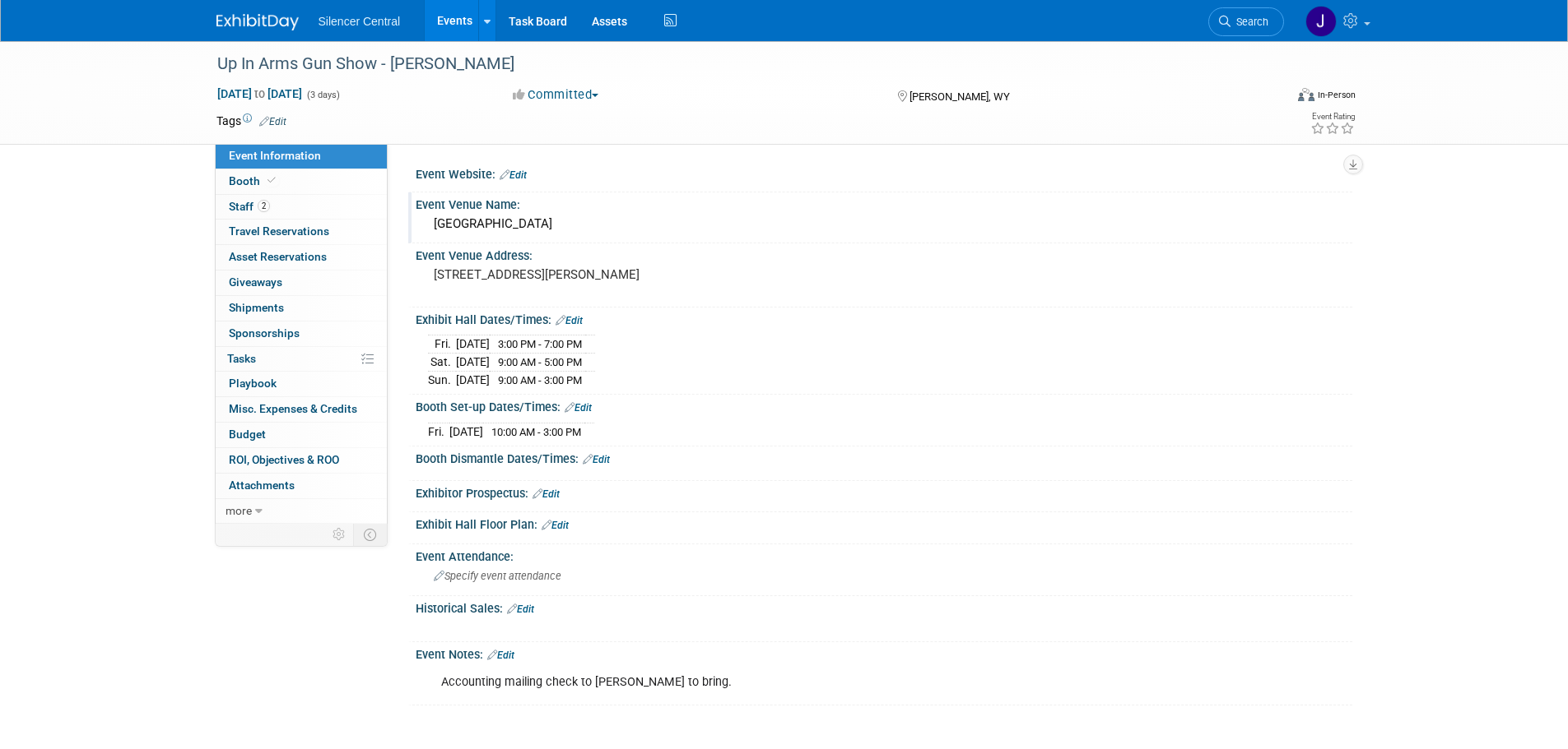
click at [490, 230] on div "Campbell County Fairgrounds" at bounding box center [884, 224] width 913 height 26
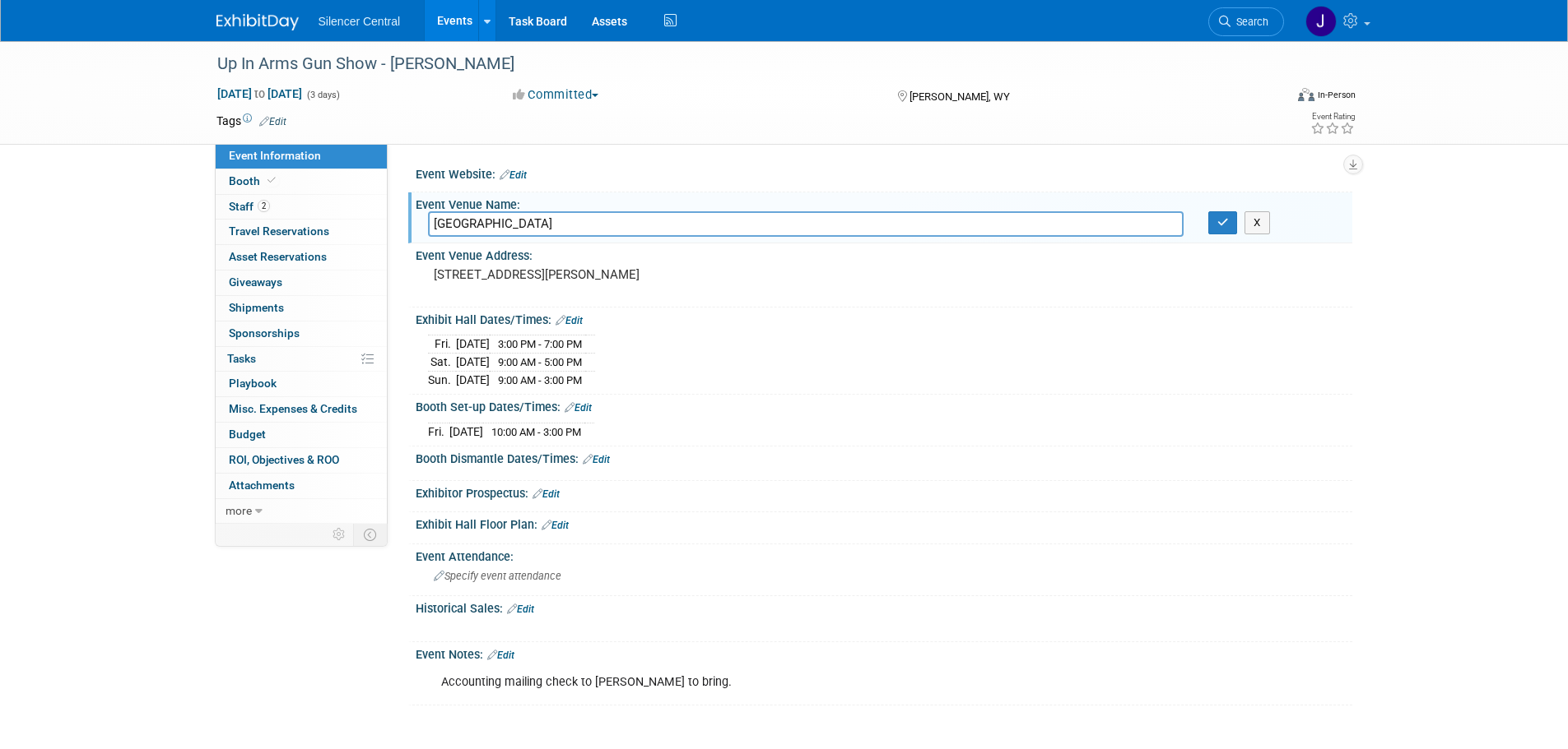
click at [491, 230] on input "Campbell County Fairgrounds" at bounding box center [806, 224] width 755 height 26
click at [513, 656] on link "Edit" at bounding box center [500, 656] width 27 height 12
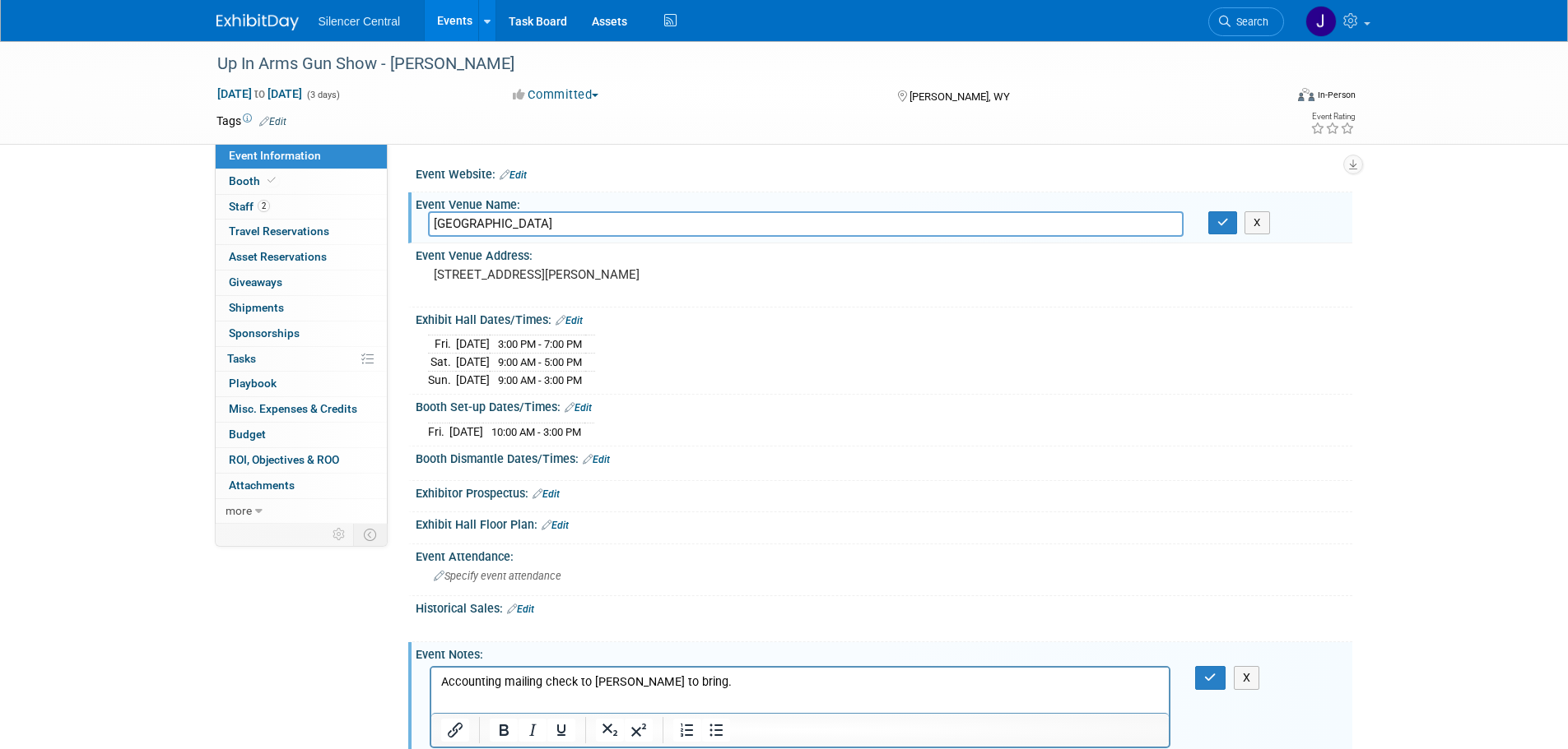
click at [720, 682] on p "Accounting mailing check to Braden to bring." at bounding box center [800, 682] width 720 height 17
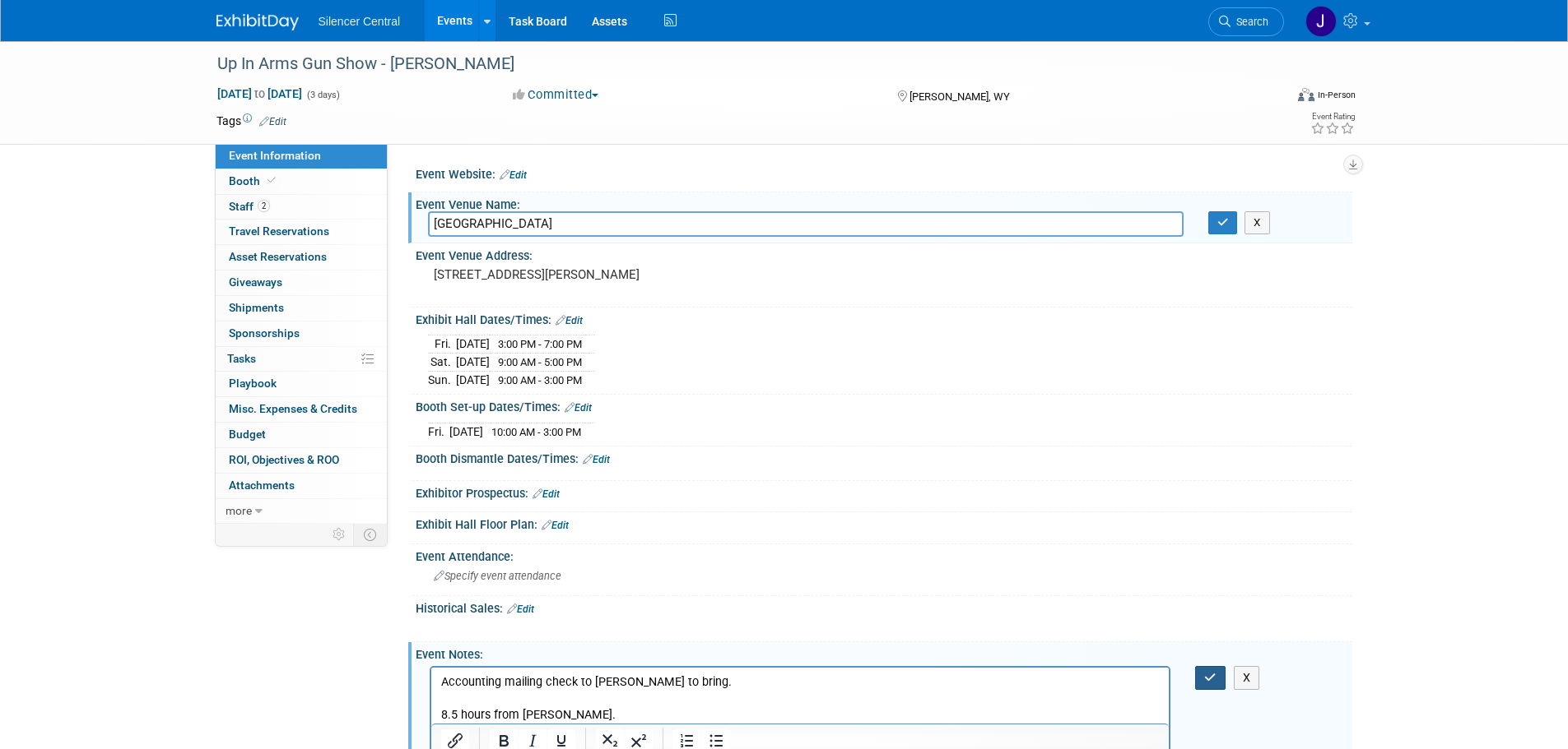
click at [1210, 678] on icon "button" at bounding box center [1210, 678] width 12 height 12
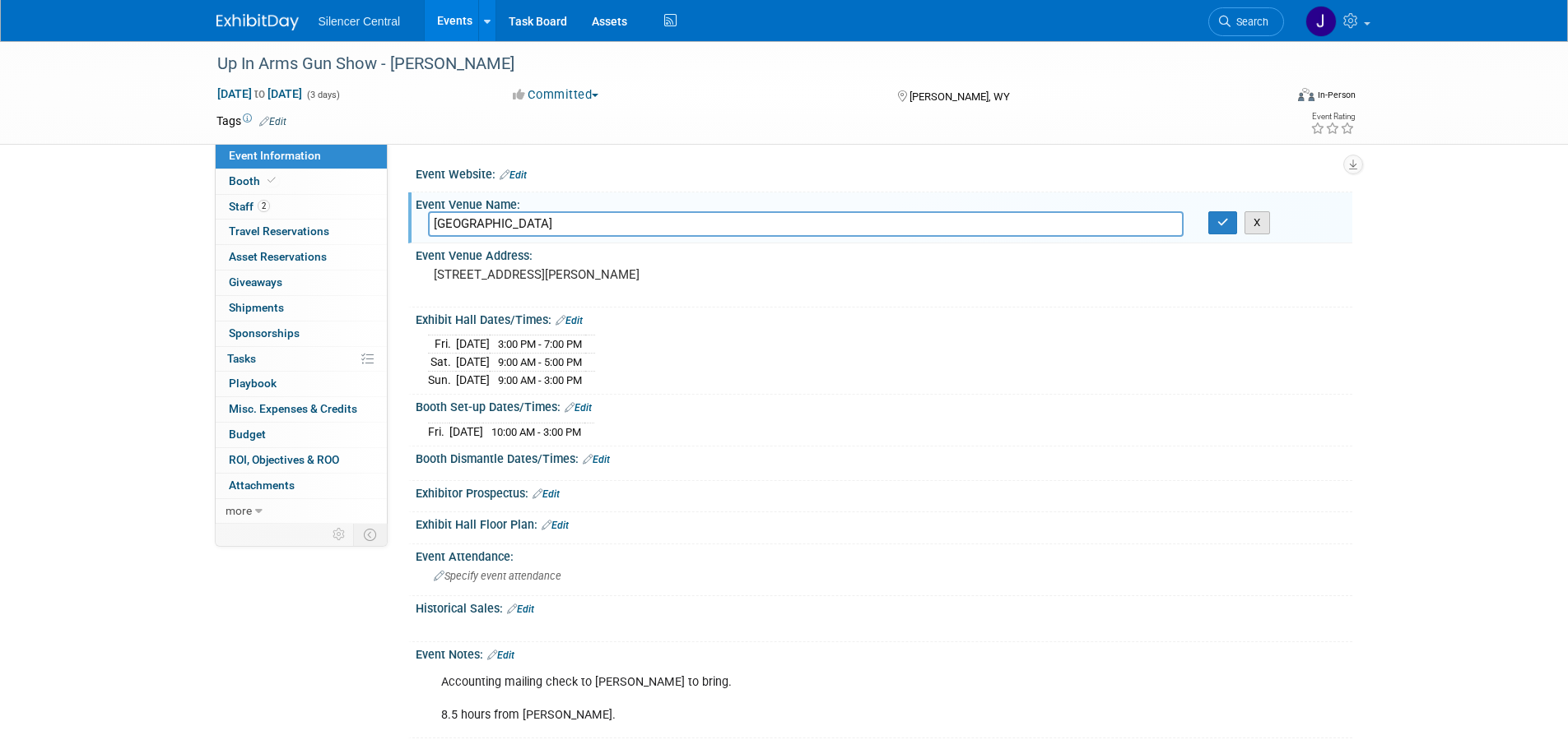
click at [1255, 224] on button "X" at bounding box center [1258, 222] width 26 height 23
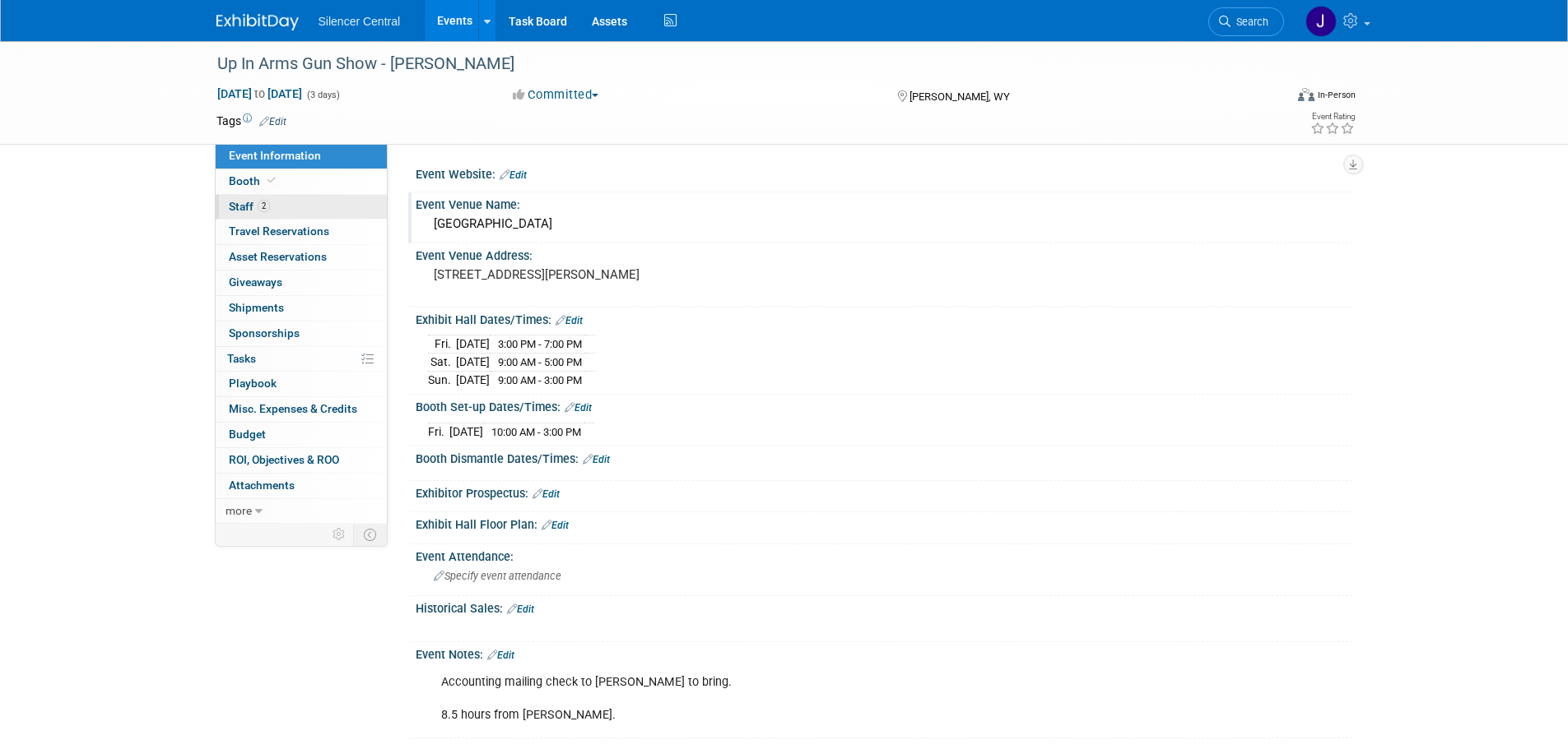
drag, startPoint x: 269, startPoint y: 200, endPoint x: 279, endPoint y: 201, distance: 10.0
click at [269, 200] on span "Staff 2" at bounding box center [249, 206] width 42 height 13
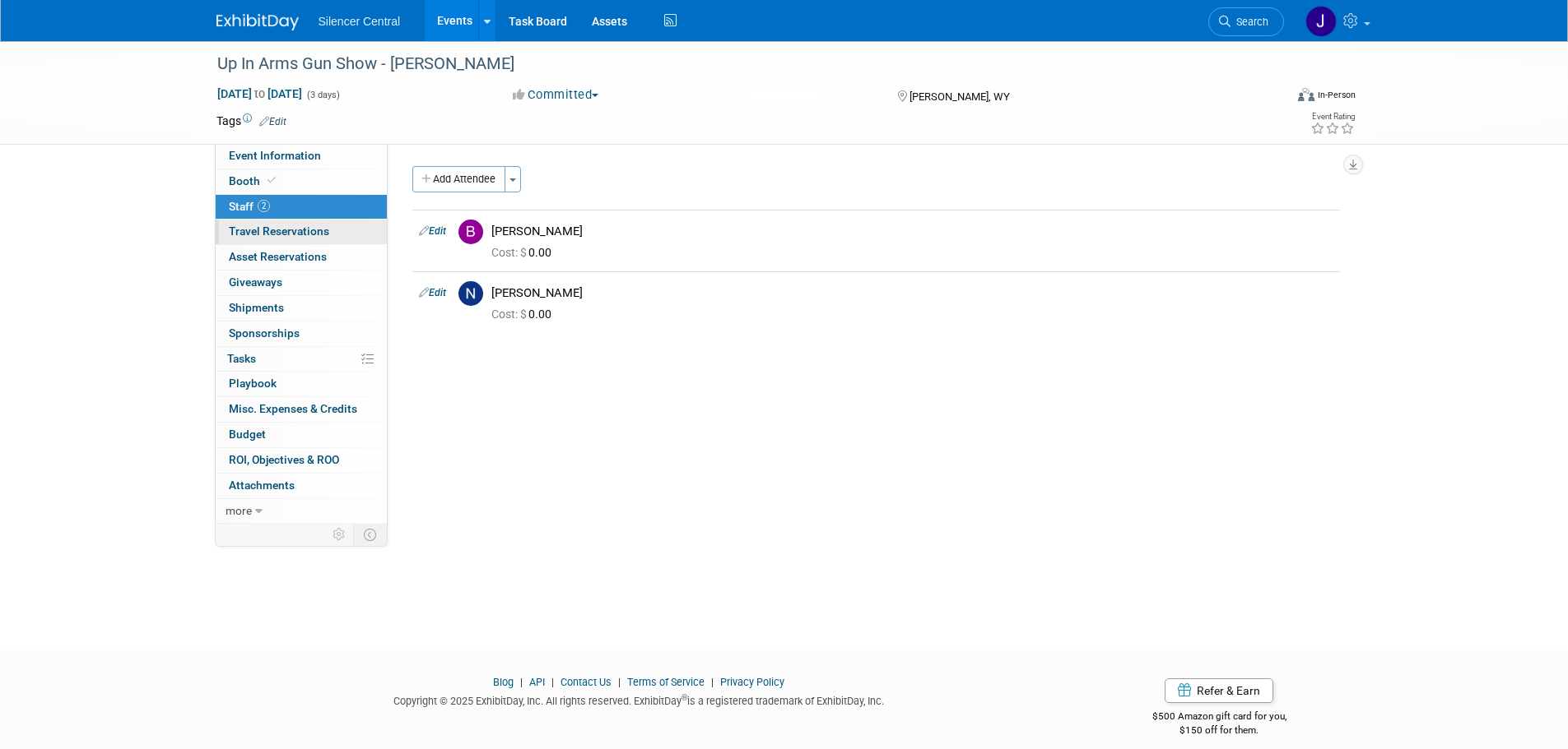
click at [273, 233] on span "Travel Reservations 0" at bounding box center [279, 230] width 101 height 13
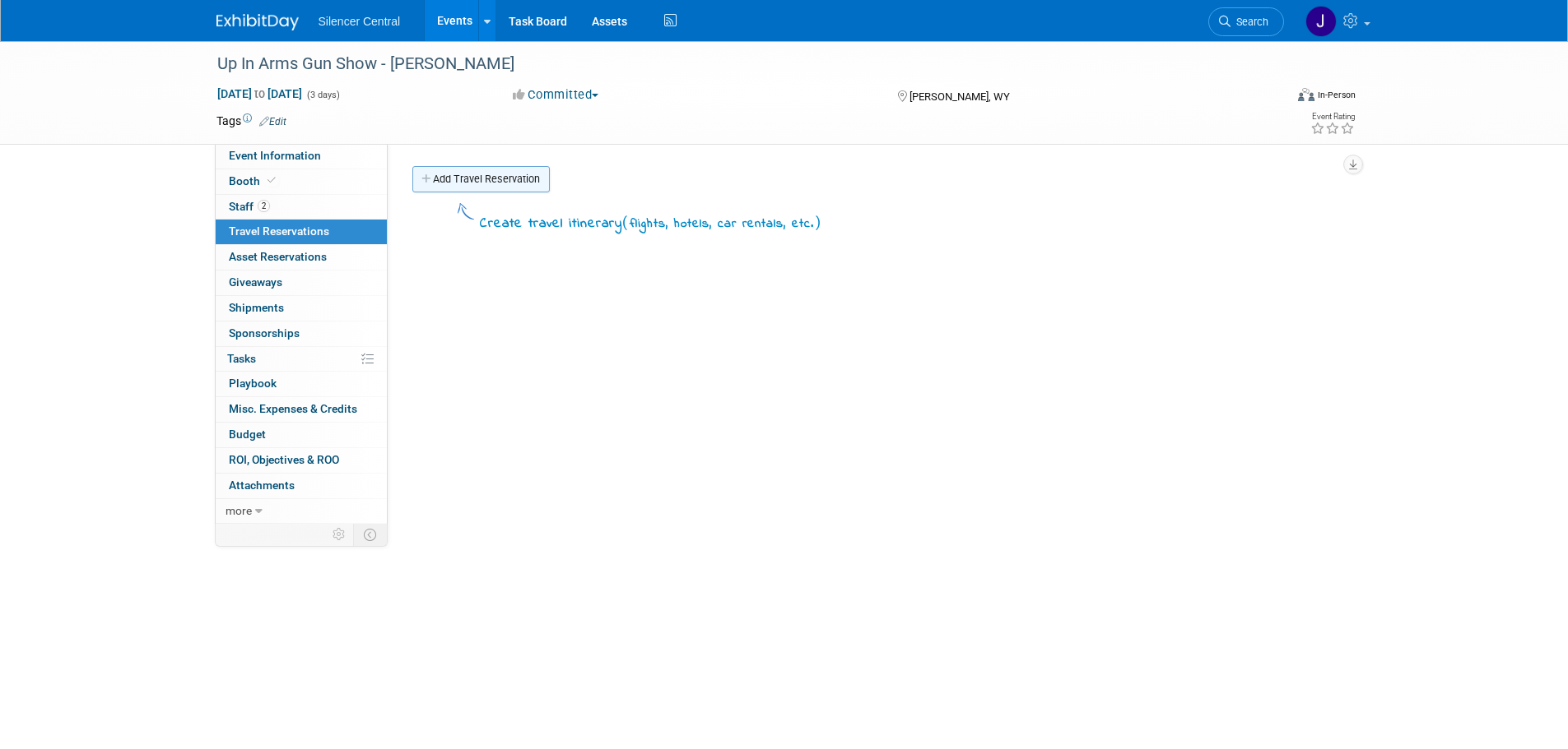
click at [475, 185] on link "Add Travel Reservation" at bounding box center [480, 179] width 137 height 27
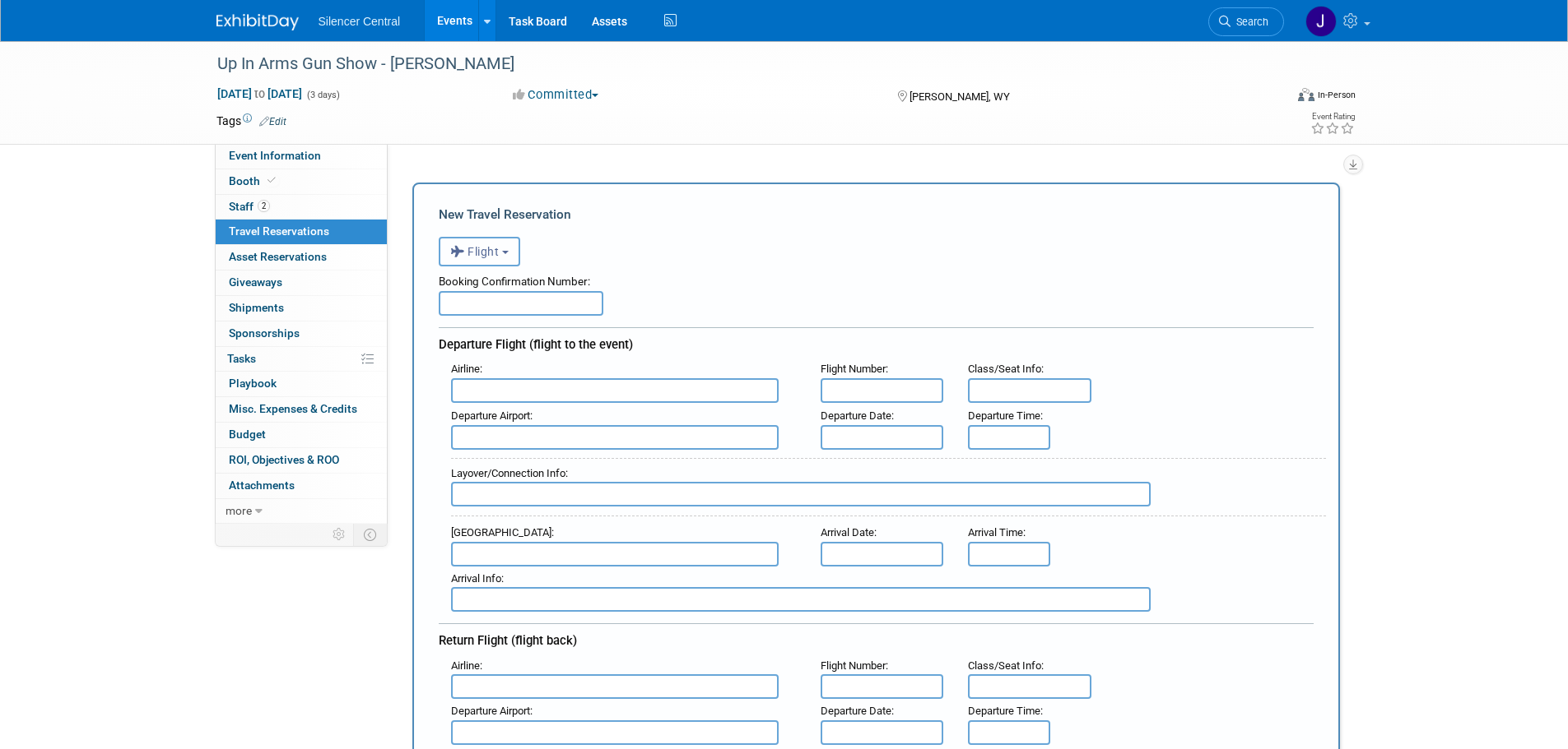
click at [498, 251] on span "Flight" at bounding box center [475, 251] width 49 height 13
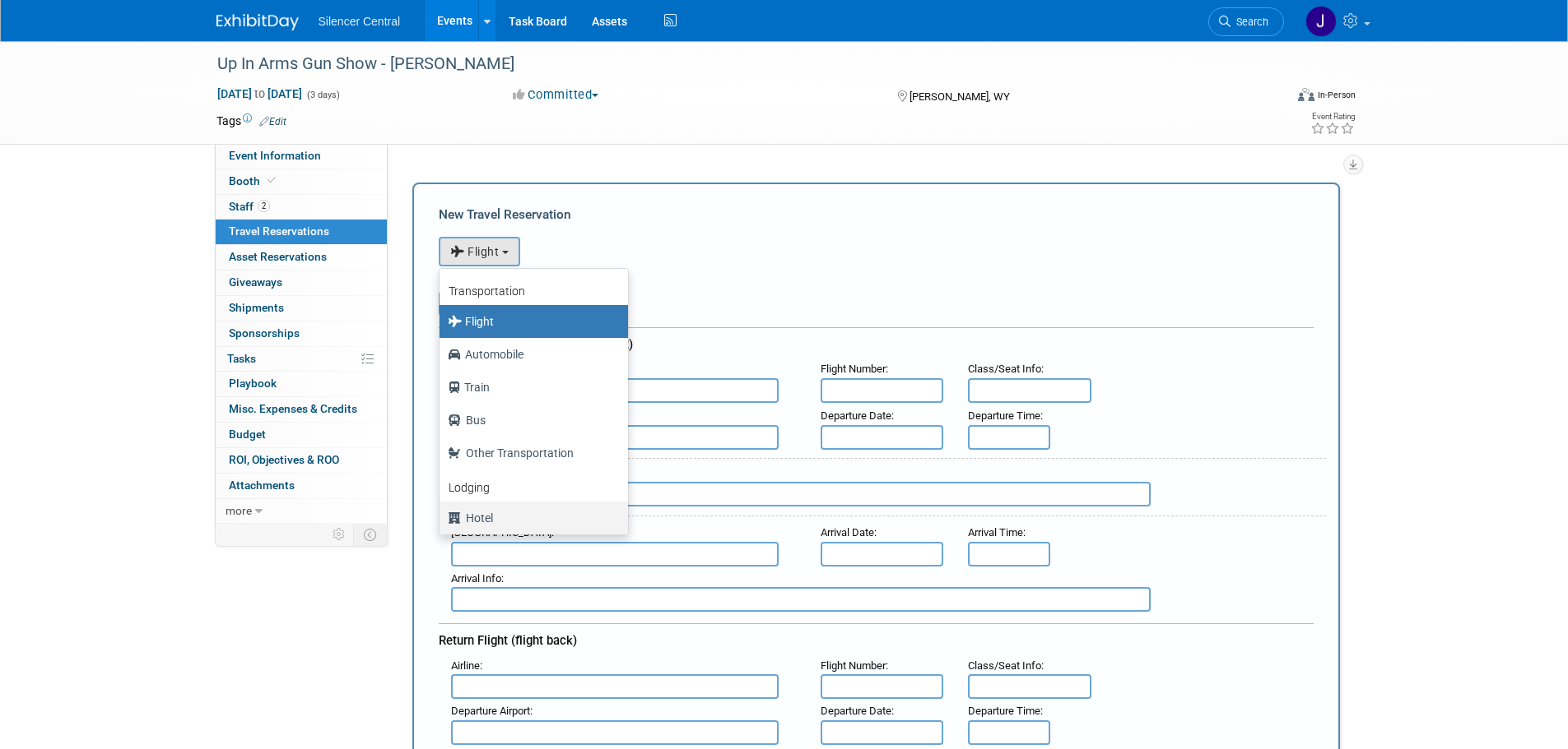
click at [491, 522] on label "Hotel" at bounding box center [530, 518] width 164 height 27
click at [442, 522] on input "Hotel" at bounding box center [436, 516] width 11 height 11
select select "6"
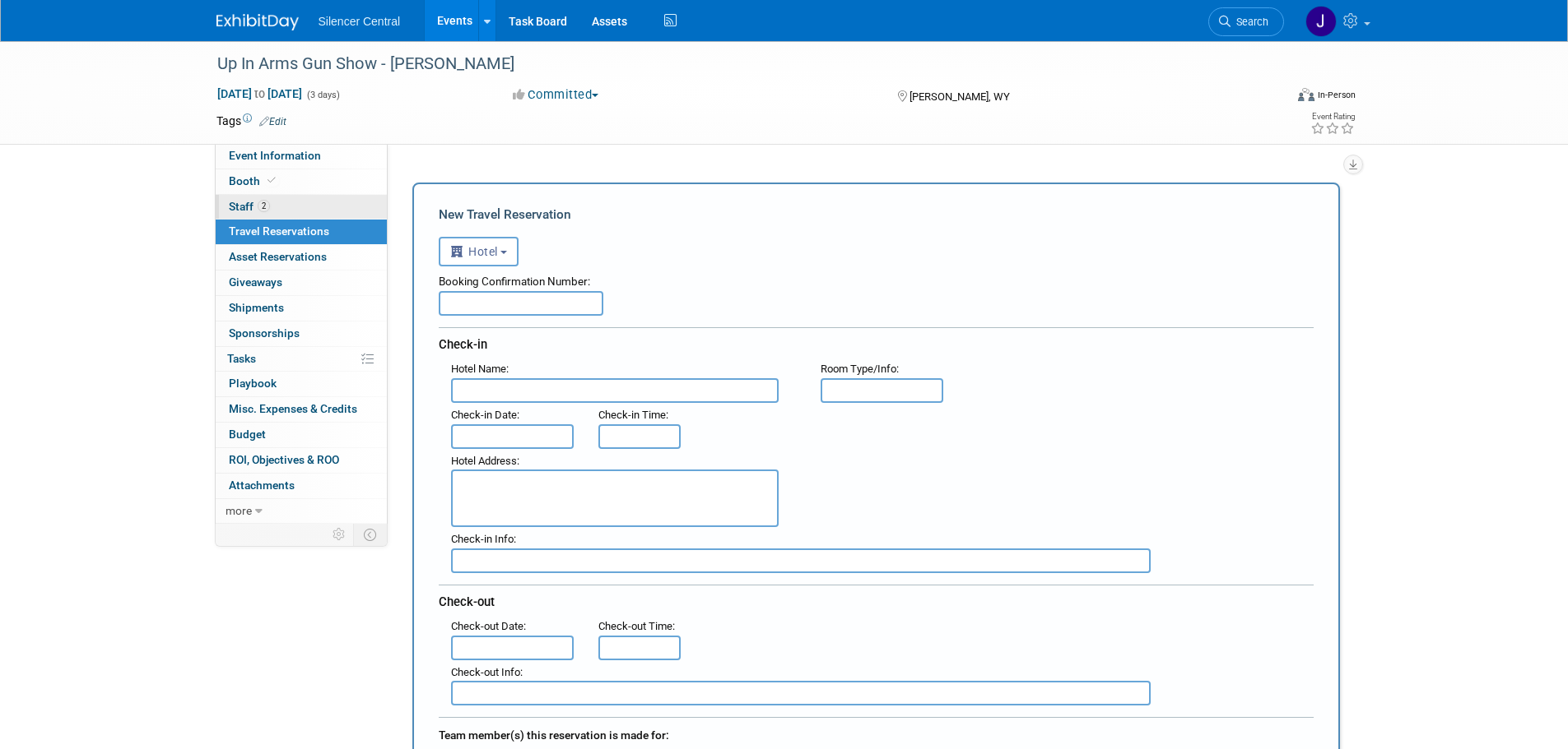
click at [263, 208] on span "2" at bounding box center [264, 206] width 12 height 12
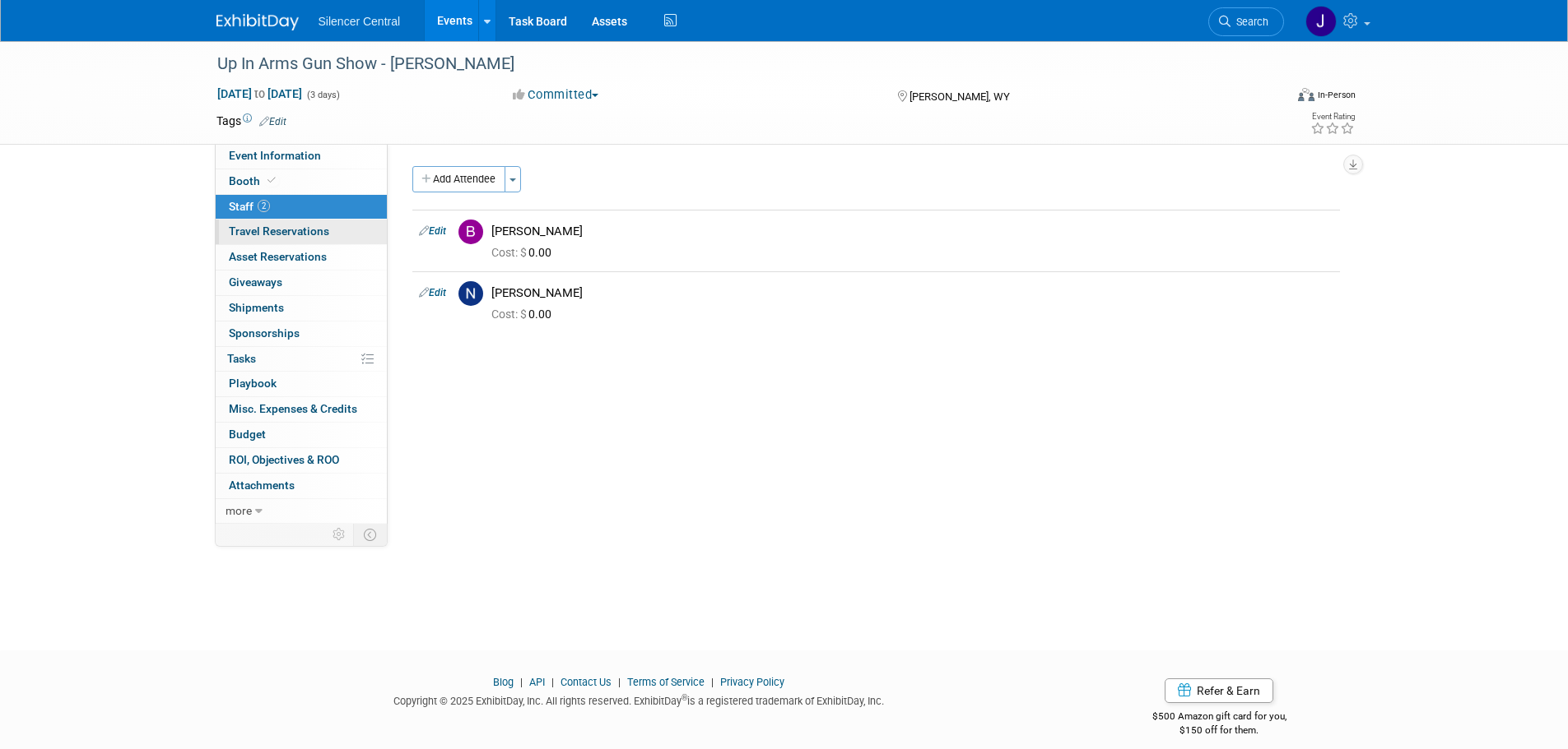
click at [309, 221] on link "0 Travel Reservations 0" at bounding box center [301, 231] width 171 height 25
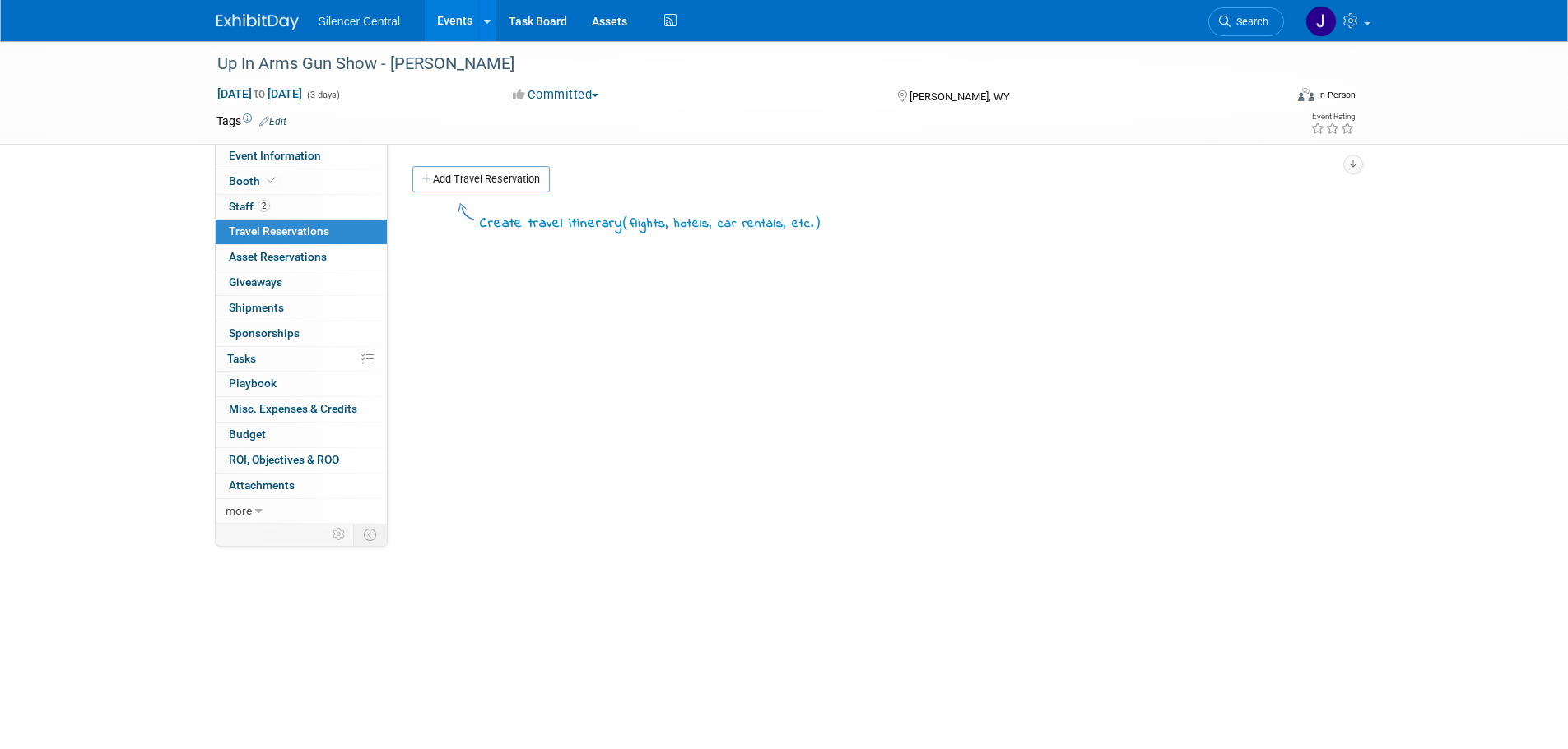
click at [430, 185] on link "Add Travel Reservation" at bounding box center [480, 179] width 137 height 27
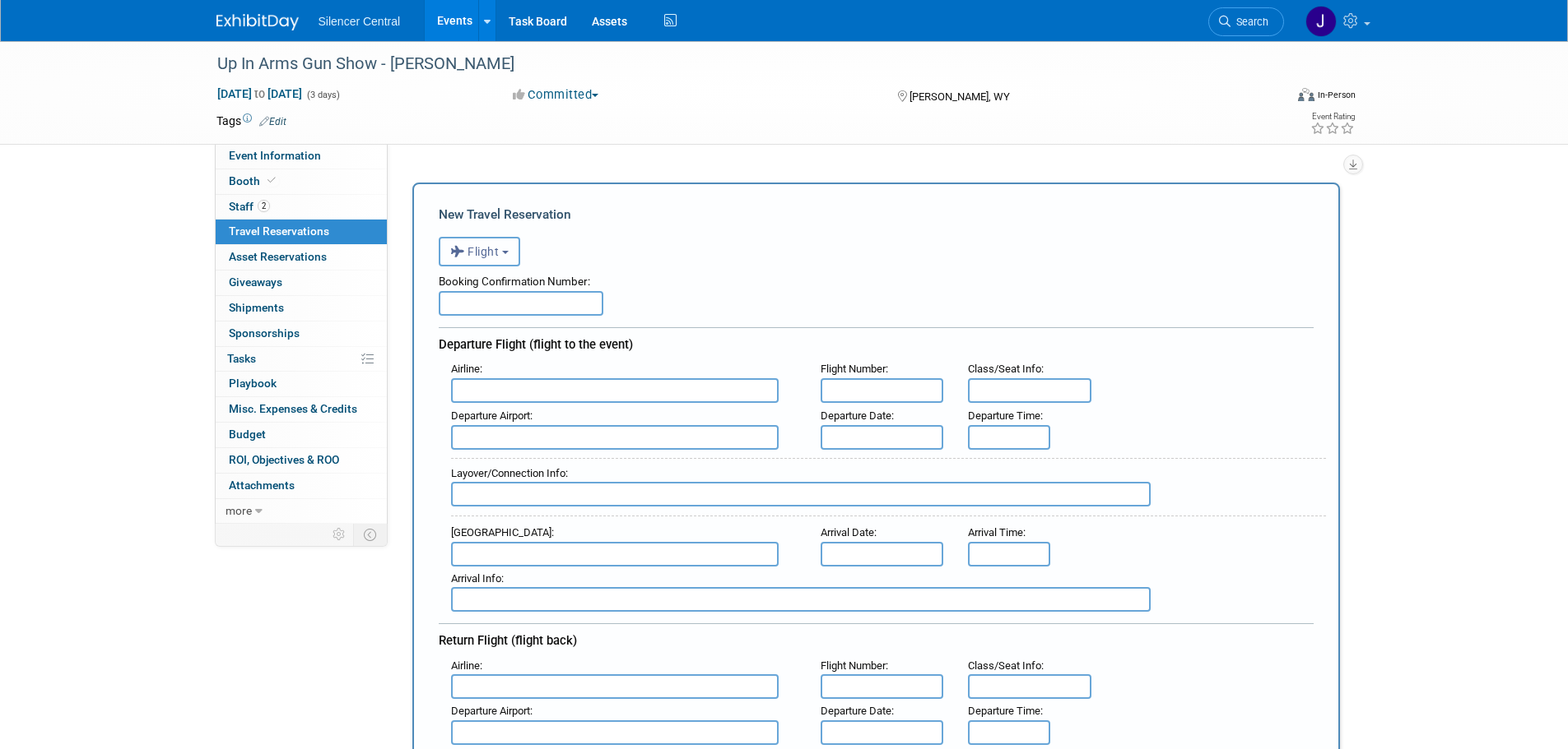
click at [481, 246] on button "Flight" at bounding box center [479, 252] width 81 height 30
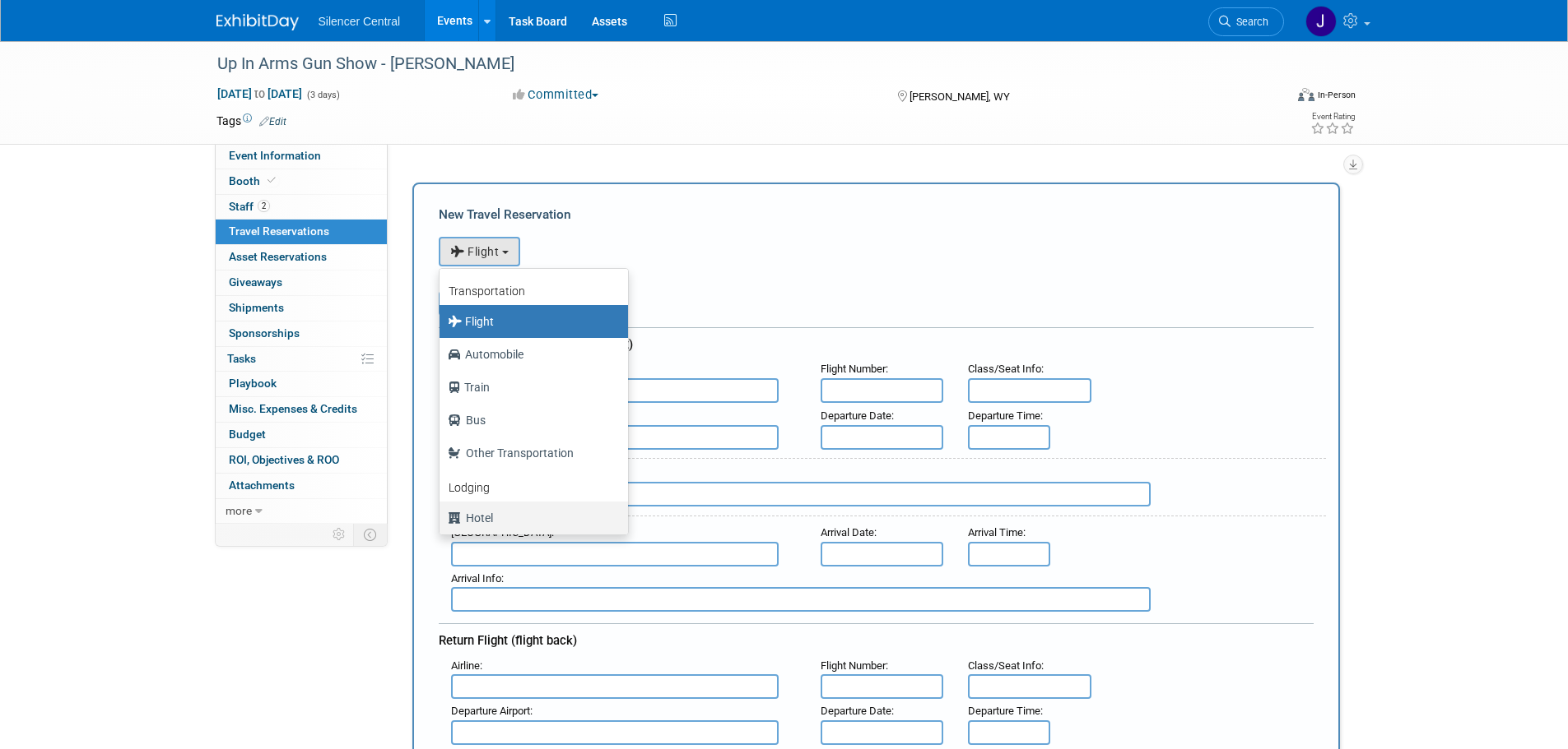
click at [511, 516] on label "Hotel" at bounding box center [530, 518] width 164 height 27
click at [442, 516] on input "Hotel" at bounding box center [436, 516] width 11 height 11
select select "6"
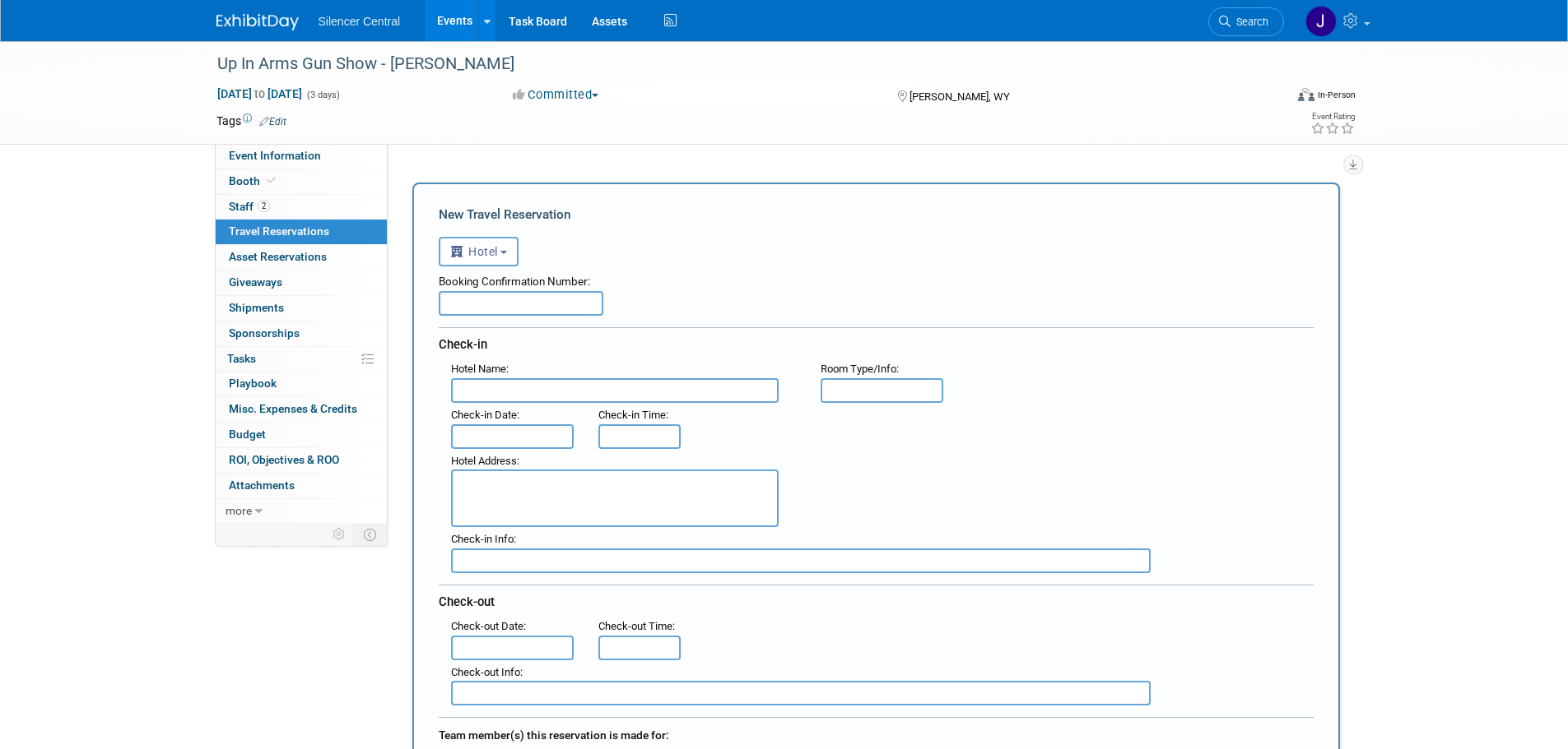
click at [504, 302] on input "text" at bounding box center [521, 303] width 165 height 25
paste input "80447557"
type input "80447557"
click at [479, 391] on input "text" at bounding box center [614, 390] width 327 height 25
paste input "Home2 Suites by Hilton Gillette"
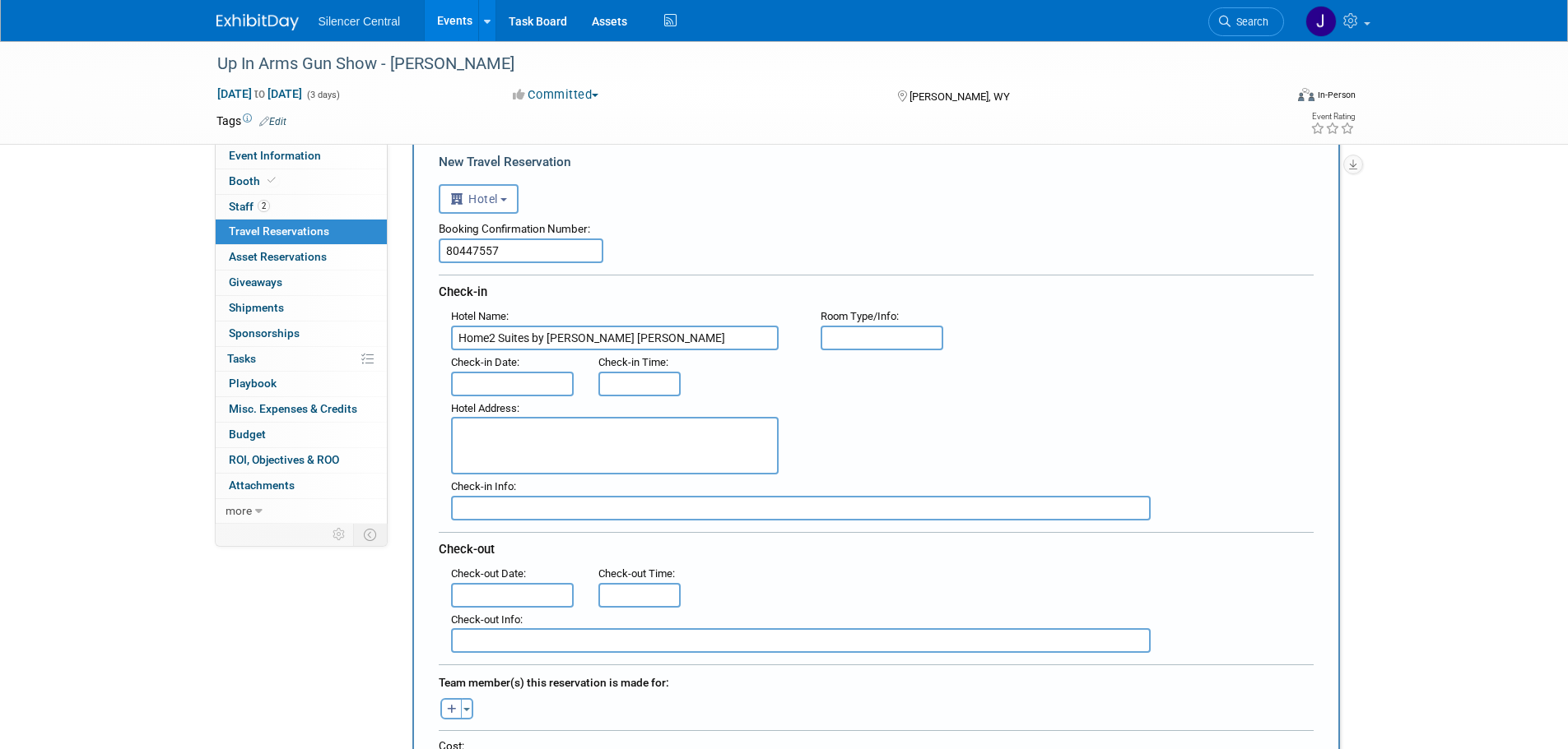
scroll to position [82, 0]
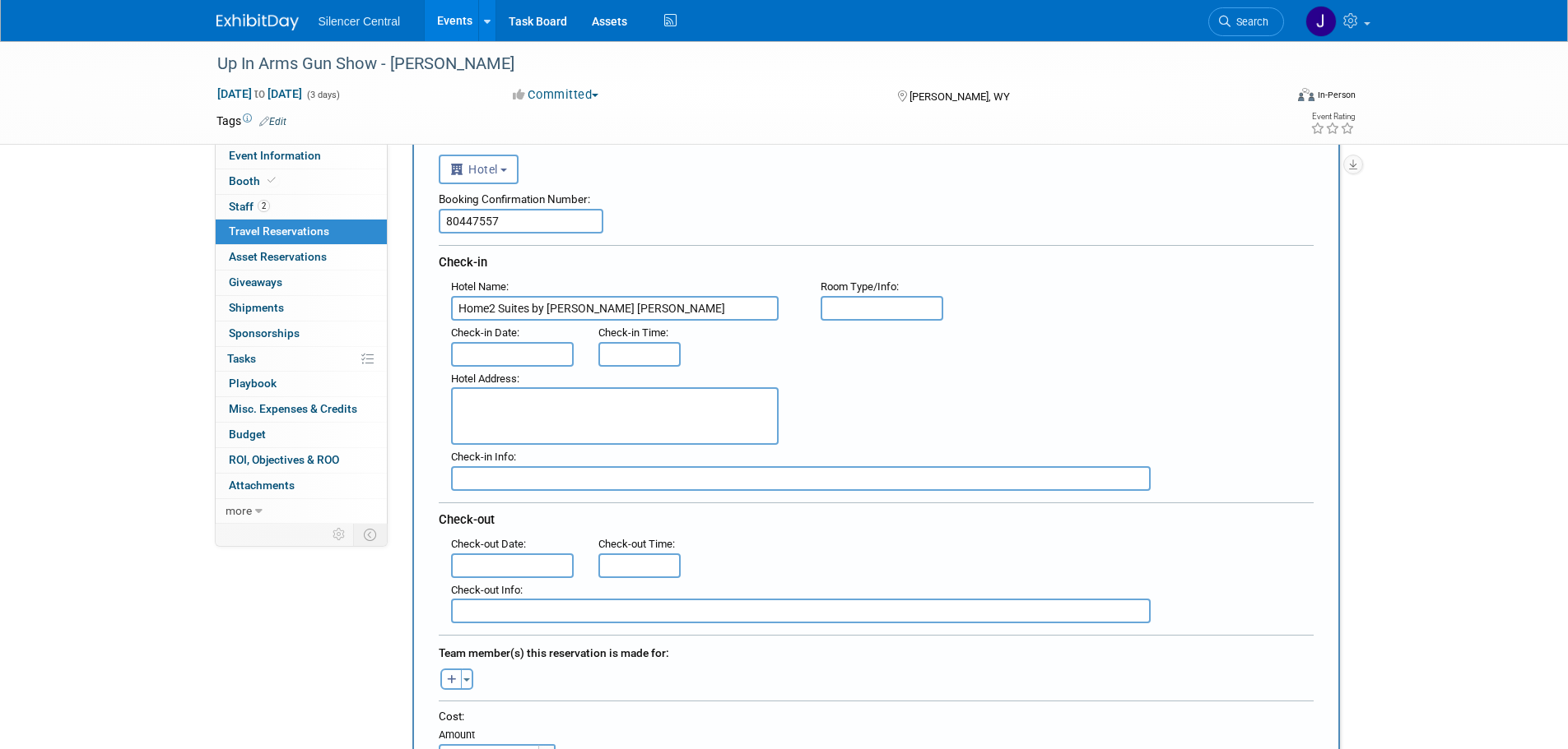
type input "Home2 Suites by Hilton Gillette"
click at [878, 307] on input "text" at bounding box center [882, 308] width 124 height 25
type input "(2) K"
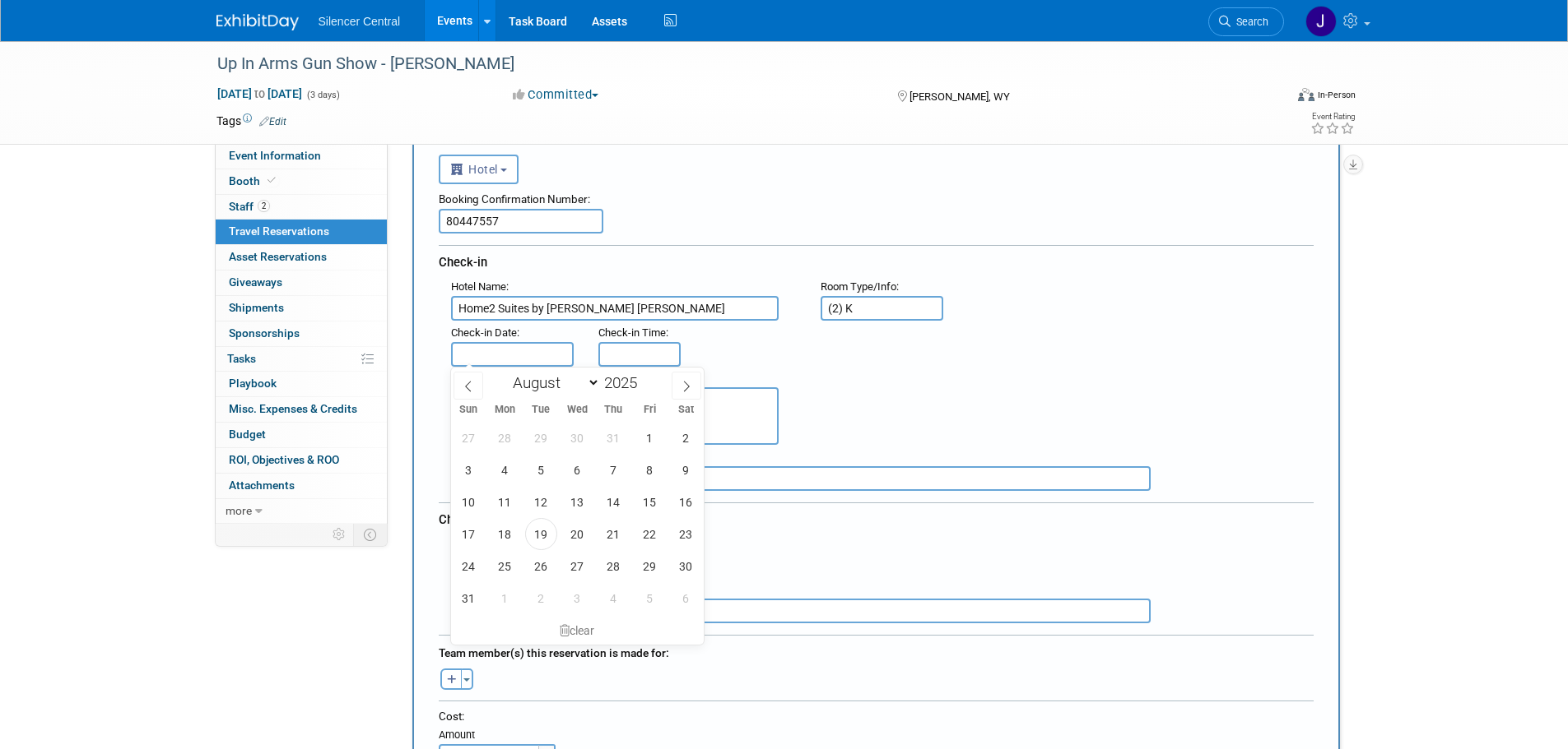
click at [484, 361] on input "text" at bounding box center [512, 354] width 124 height 25
click at [620, 565] on span "28" at bounding box center [613, 566] width 32 height 32
type input "Aug 28, 2025"
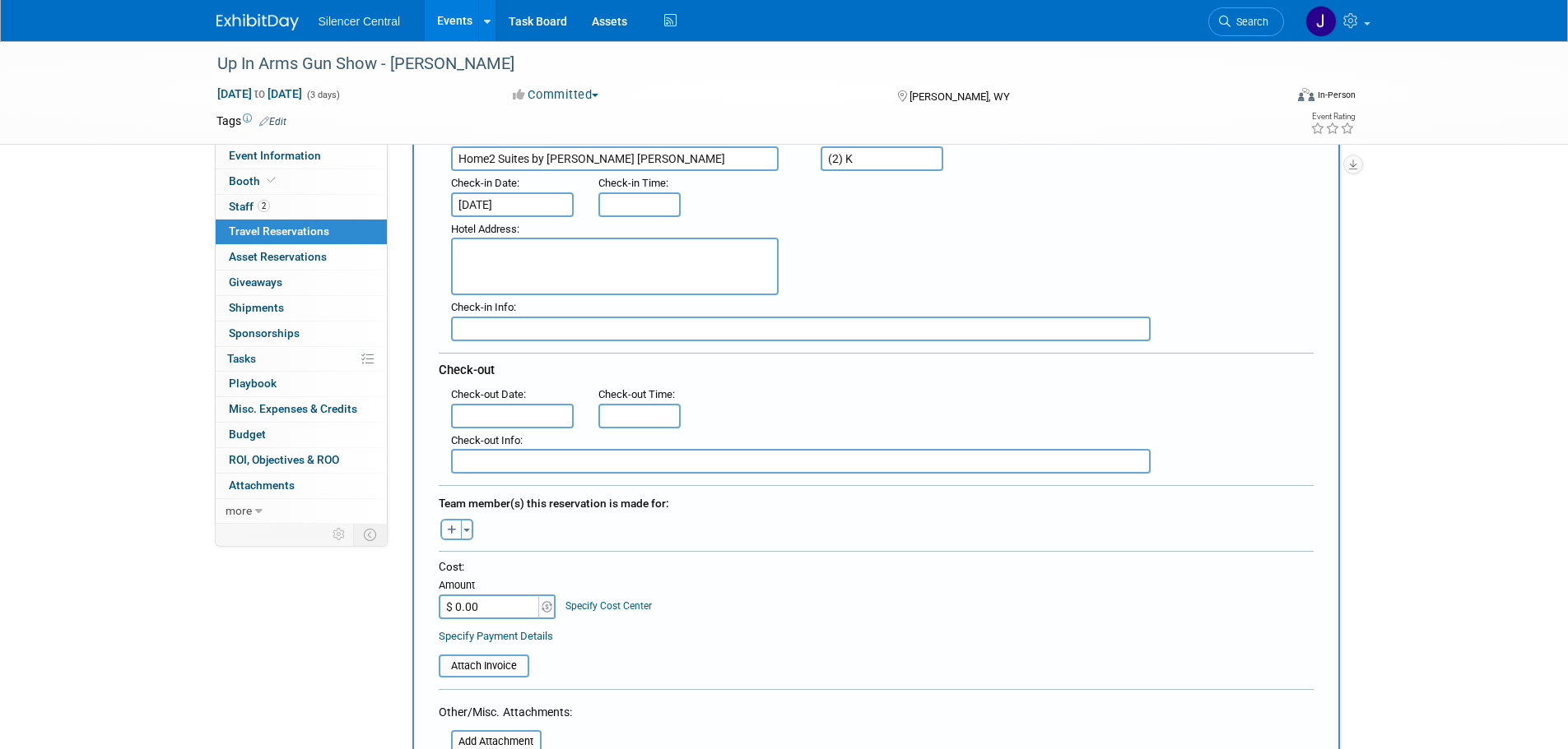
scroll to position [247, 0]
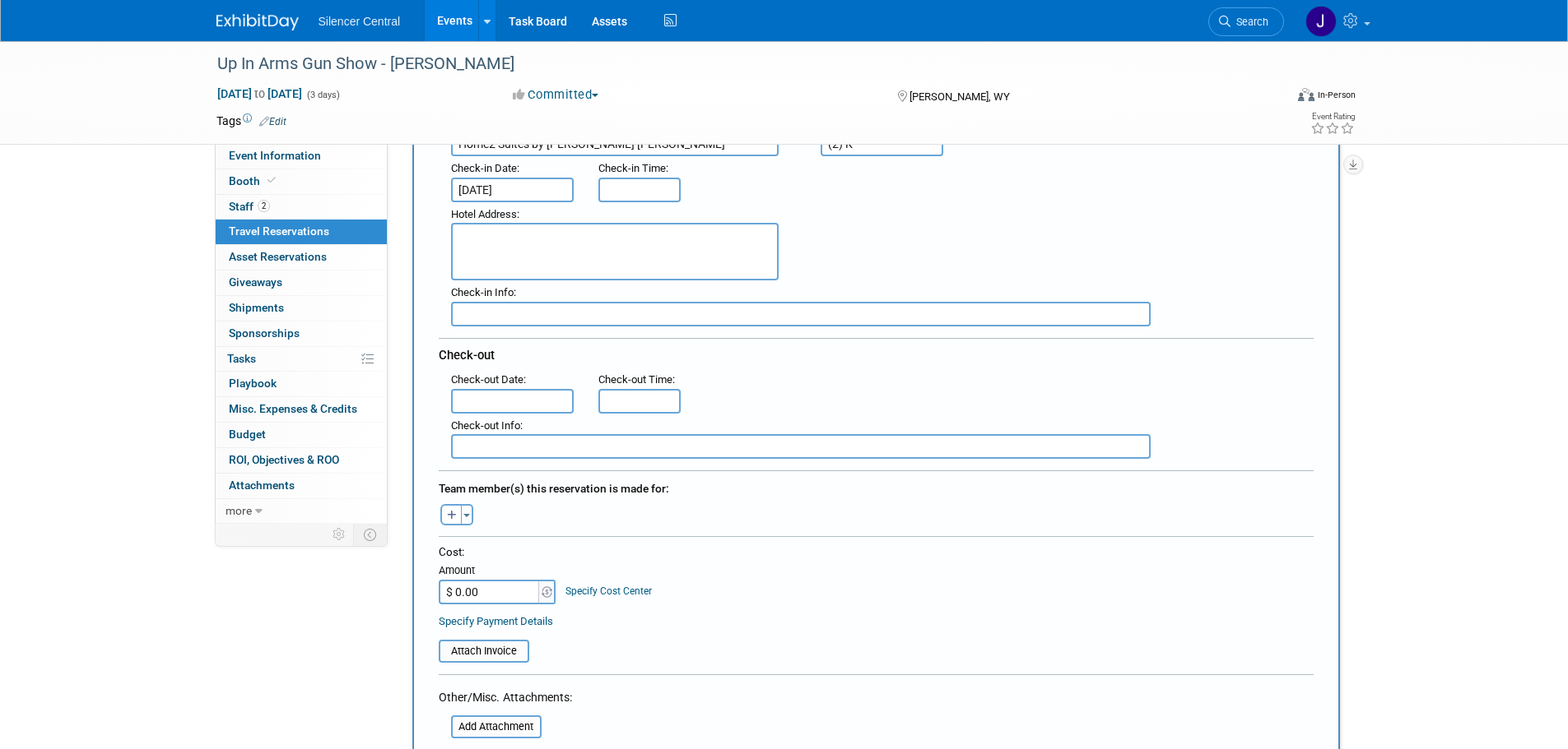
click at [546, 405] on input "text" at bounding box center [512, 401] width 124 height 25
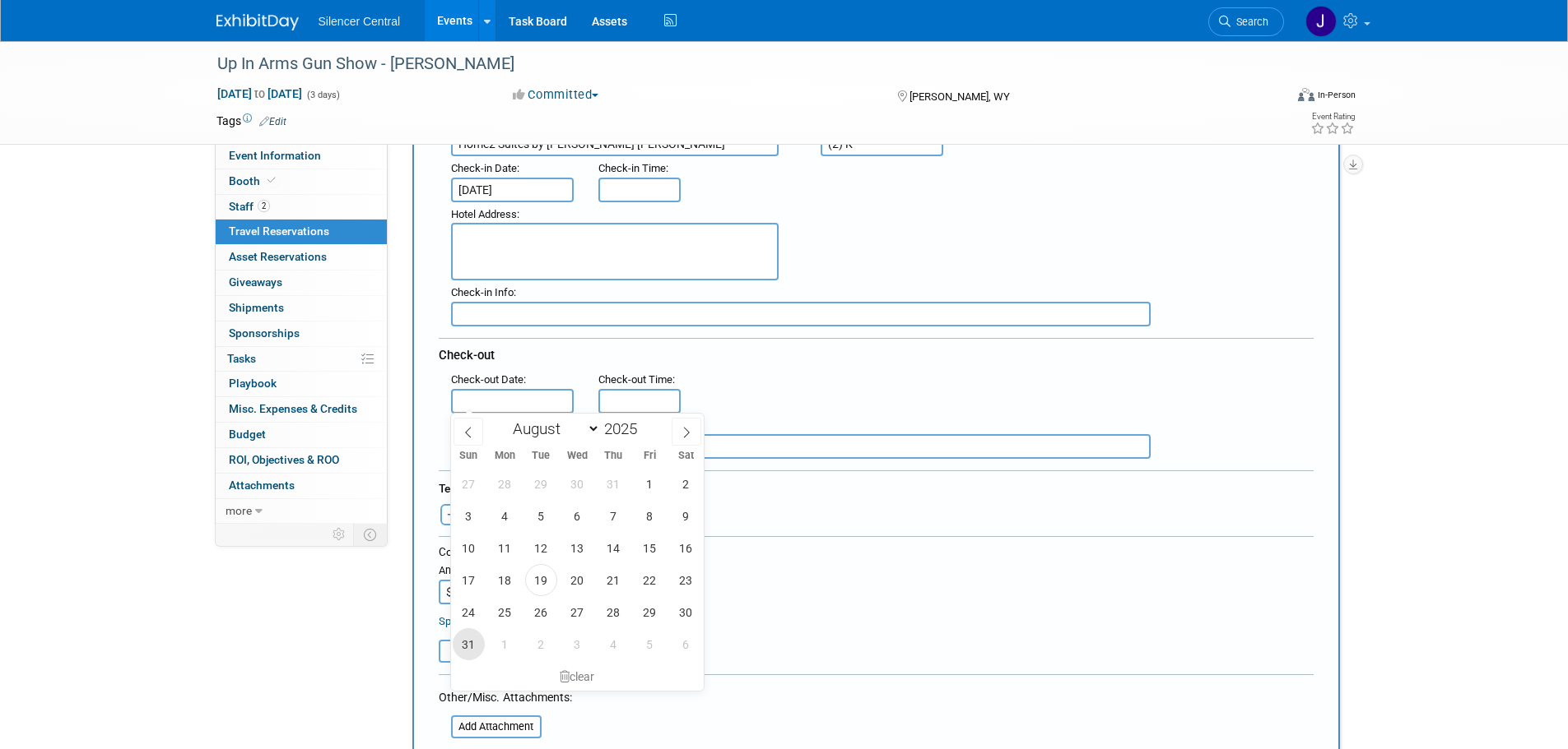
click at [458, 650] on span "31" at bounding box center [469, 644] width 32 height 32
type input "Aug 31, 2025"
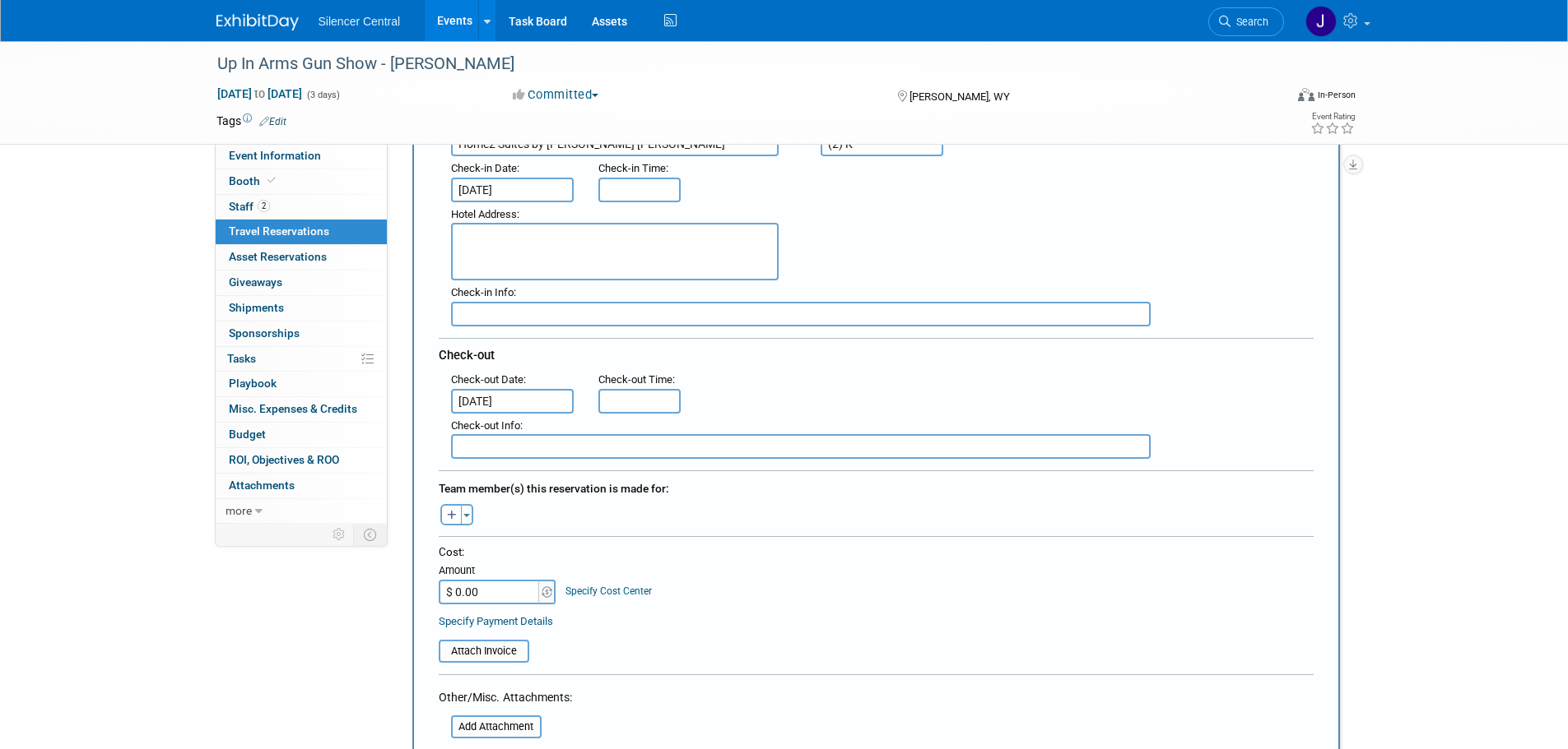
click at [0, 0] on div "27 28 29 30 31 1 2 3 4 5 6 7 8 9 10 11 12 13 14 15 16 17 18 19 20 21 22 23 24 2…" at bounding box center [0, 0] width 0 height 0
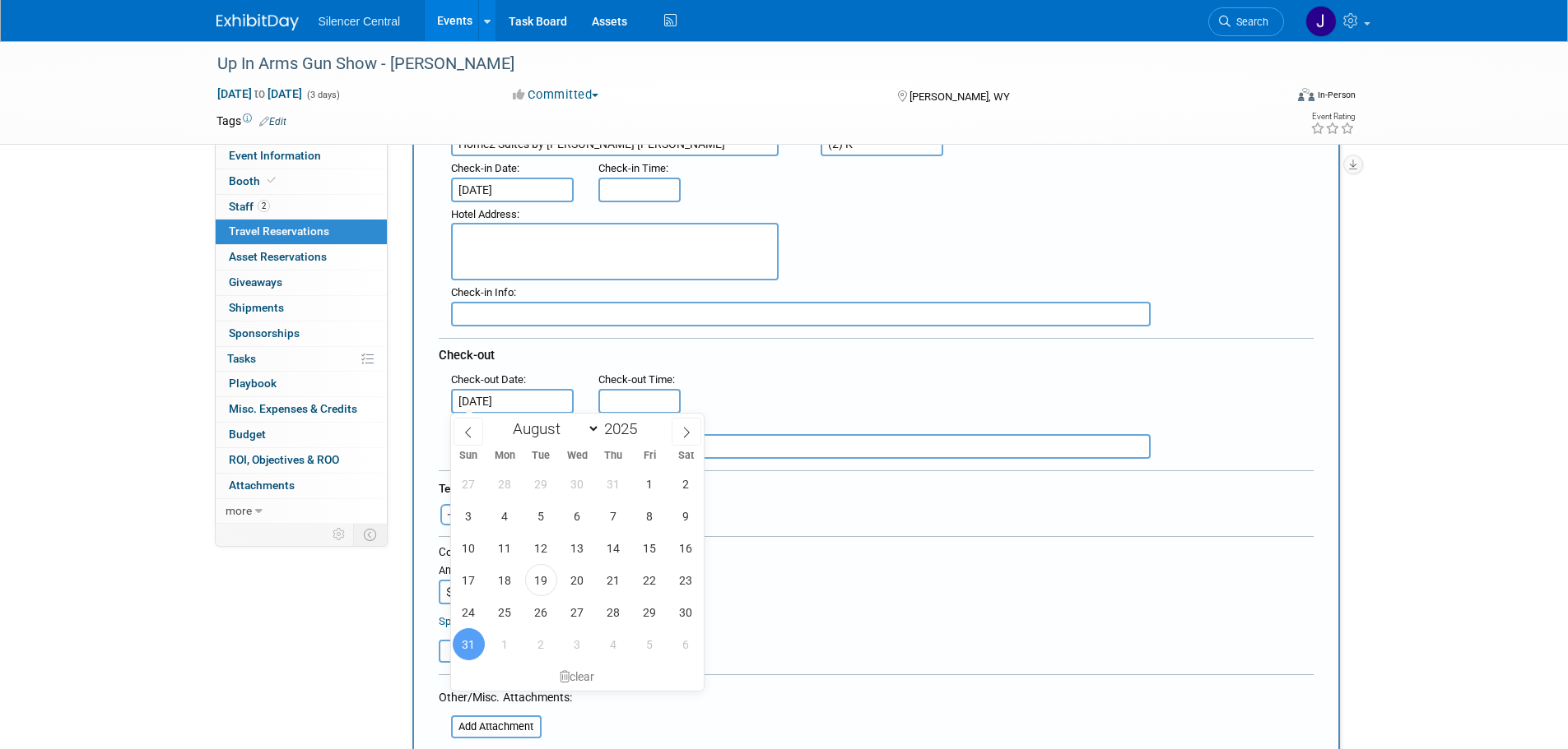
click at [933, 567] on div "Cost: Amount $ 0.00 Specify Cost Center Cost Center -- Not Specified --" at bounding box center [876, 574] width 875 height 60
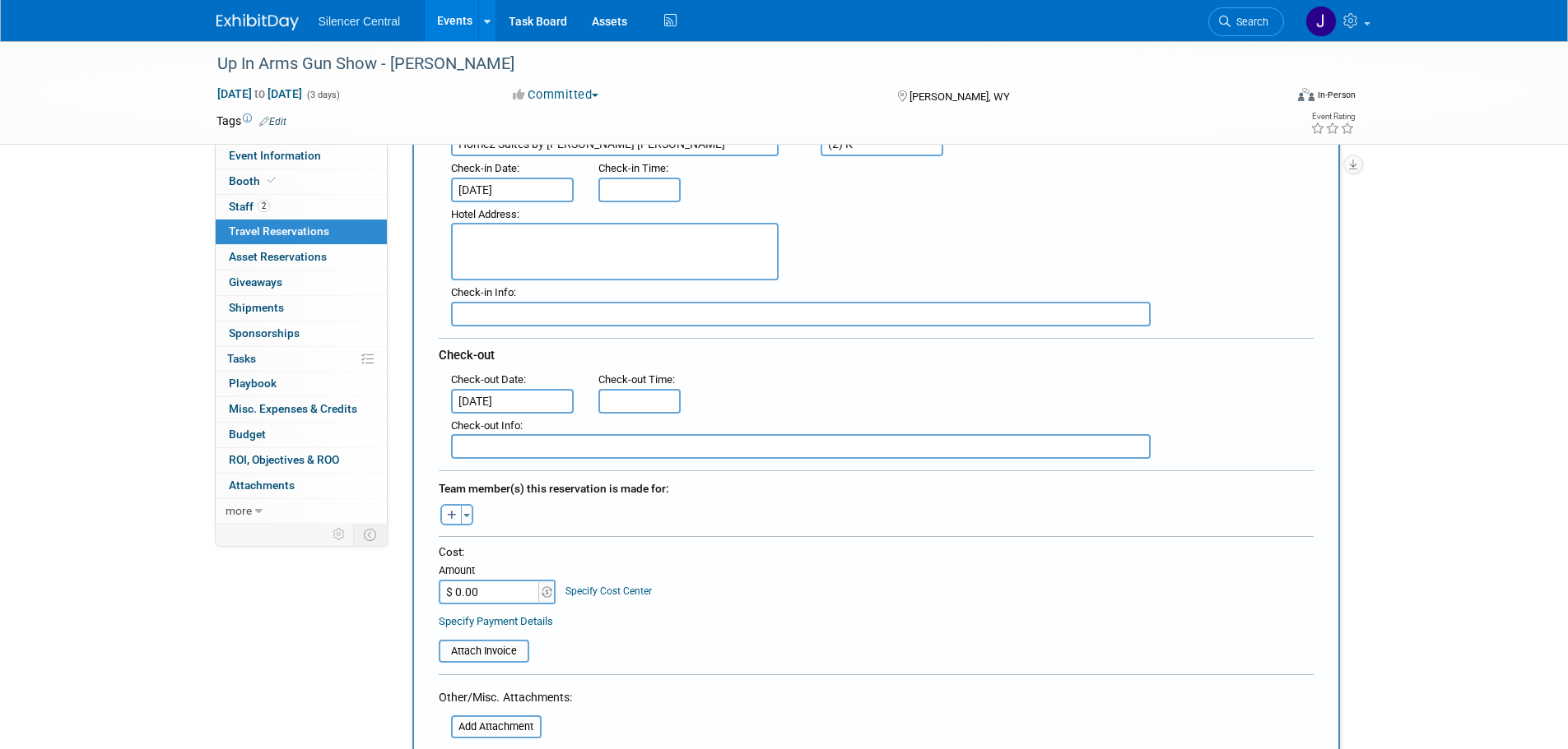
click at [509, 581] on input "$ 0.00" at bounding box center [490, 592] width 103 height 25
paste input "767.52"
type input "$ 767.52"
click at [886, 572] on div "Cost: Amount $ 767.52 Specify Cost Center Cost Center -- Not Specified --" at bounding box center [876, 574] width 875 height 60
click at [576, 230] on textarea at bounding box center [614, 252] width 327 height 57
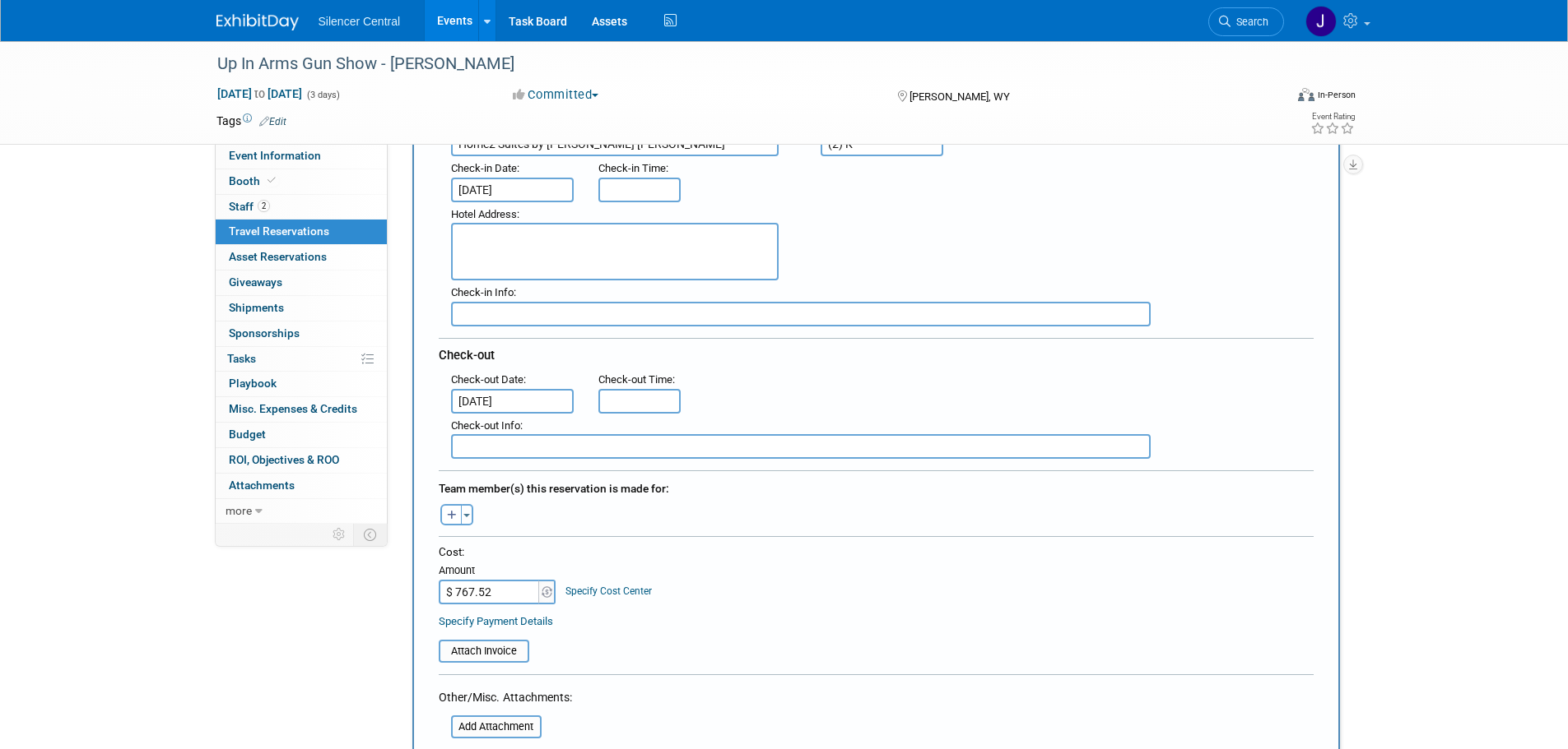
paste textarea "1120 E. Boxelder Road Gillette, Wyoming 82718"
type textarea "1120 E. Boxelder Road Gillette, Wyoming 82718"
click at [455, 511] on icon "button" at bounding box center [452, 516] width 10 height 11
select select
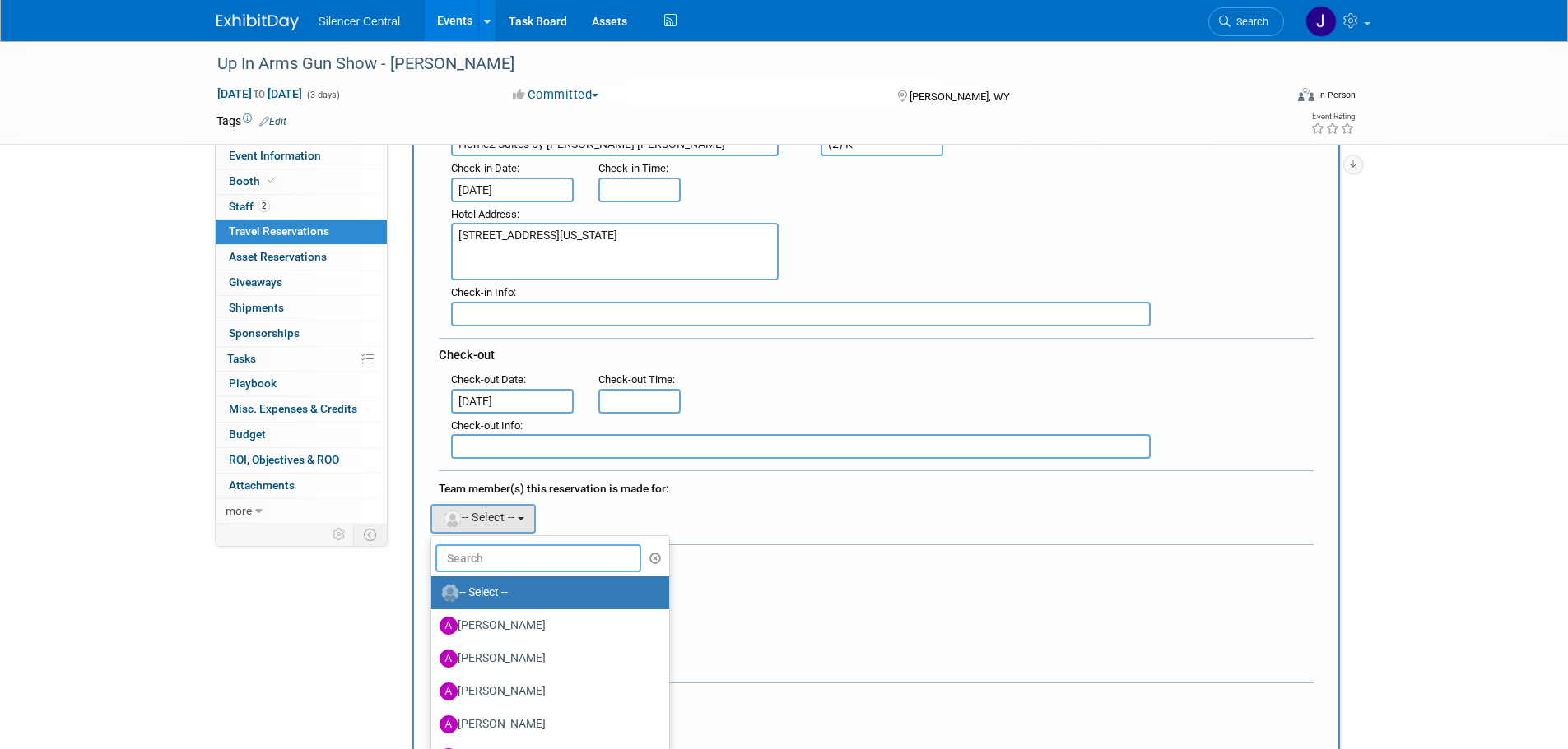
click at [491, 557] on input "text" at bounding box center [538, 558] width 207 height 28
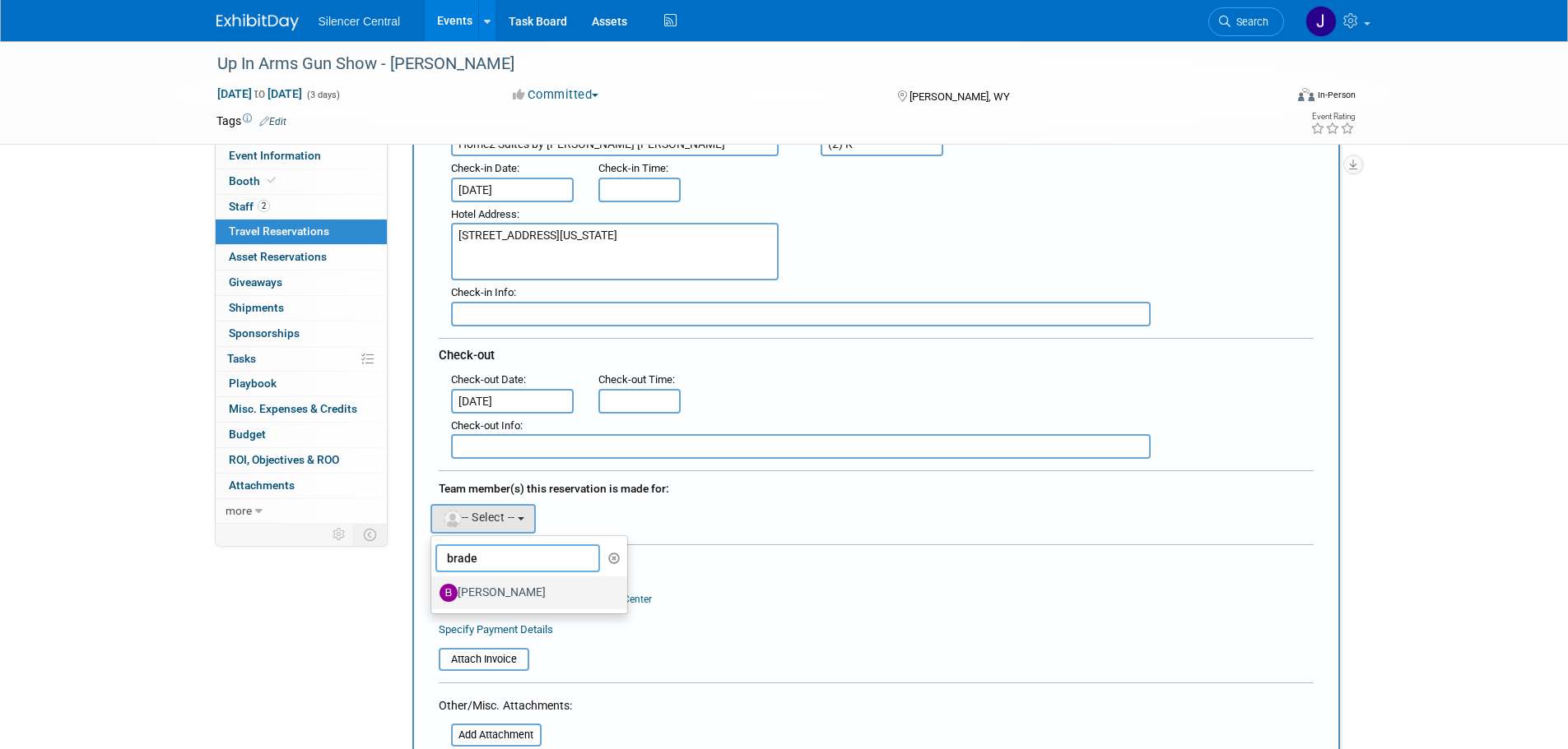
type input "brade"
click at [516, 592] on label "Braden Hougaard" at bounding box center [526, 593] width 172 height 27
click at [434, 592] on input "Braden Hougaard" at bounding box center [428, 591] width 11 height 11
select select "faa47369-d181-4ad0-aa78-f5f0e9f9d32f"
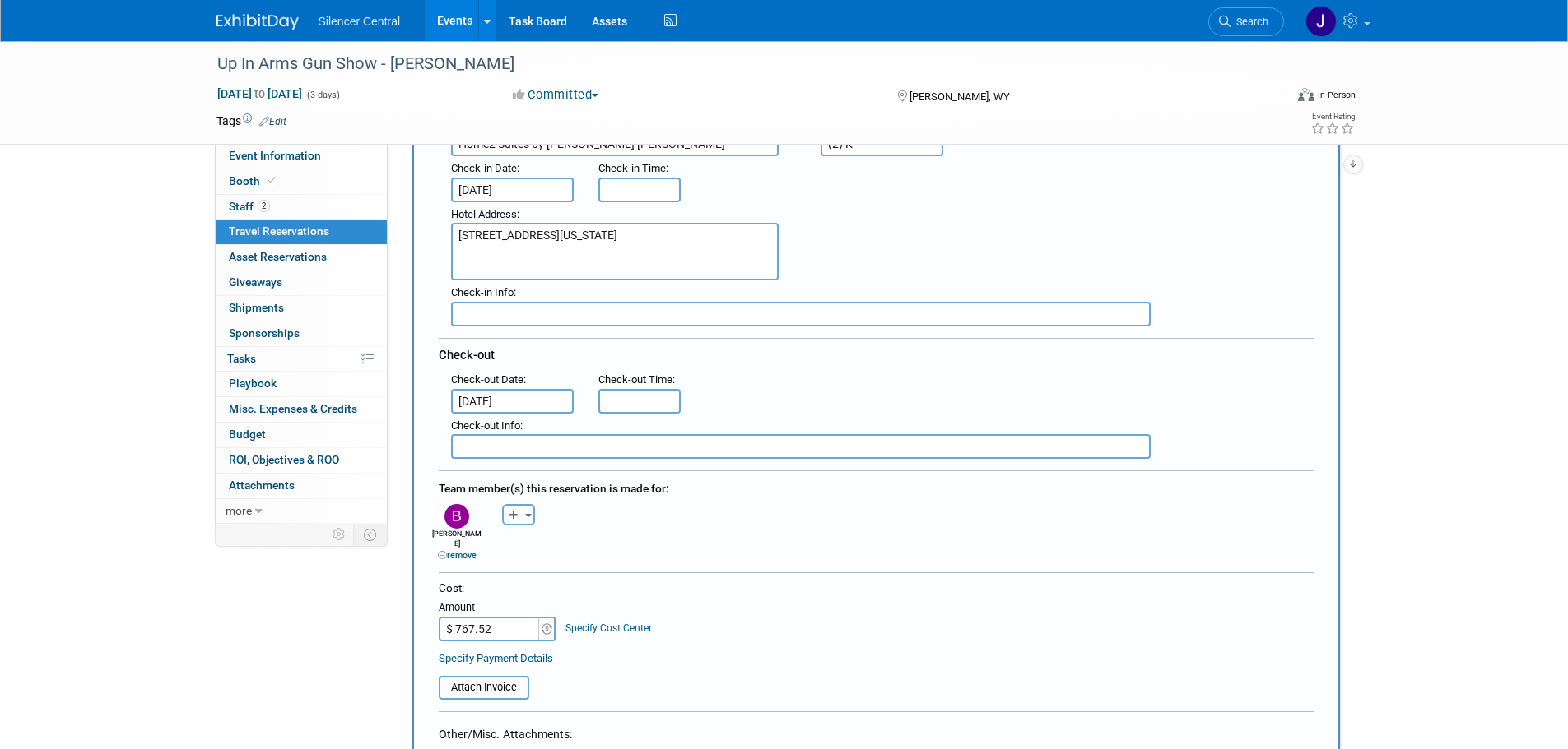
click at [516, 513] on icon "button" at bounding box center [514, 516] width 10 height 11
select select
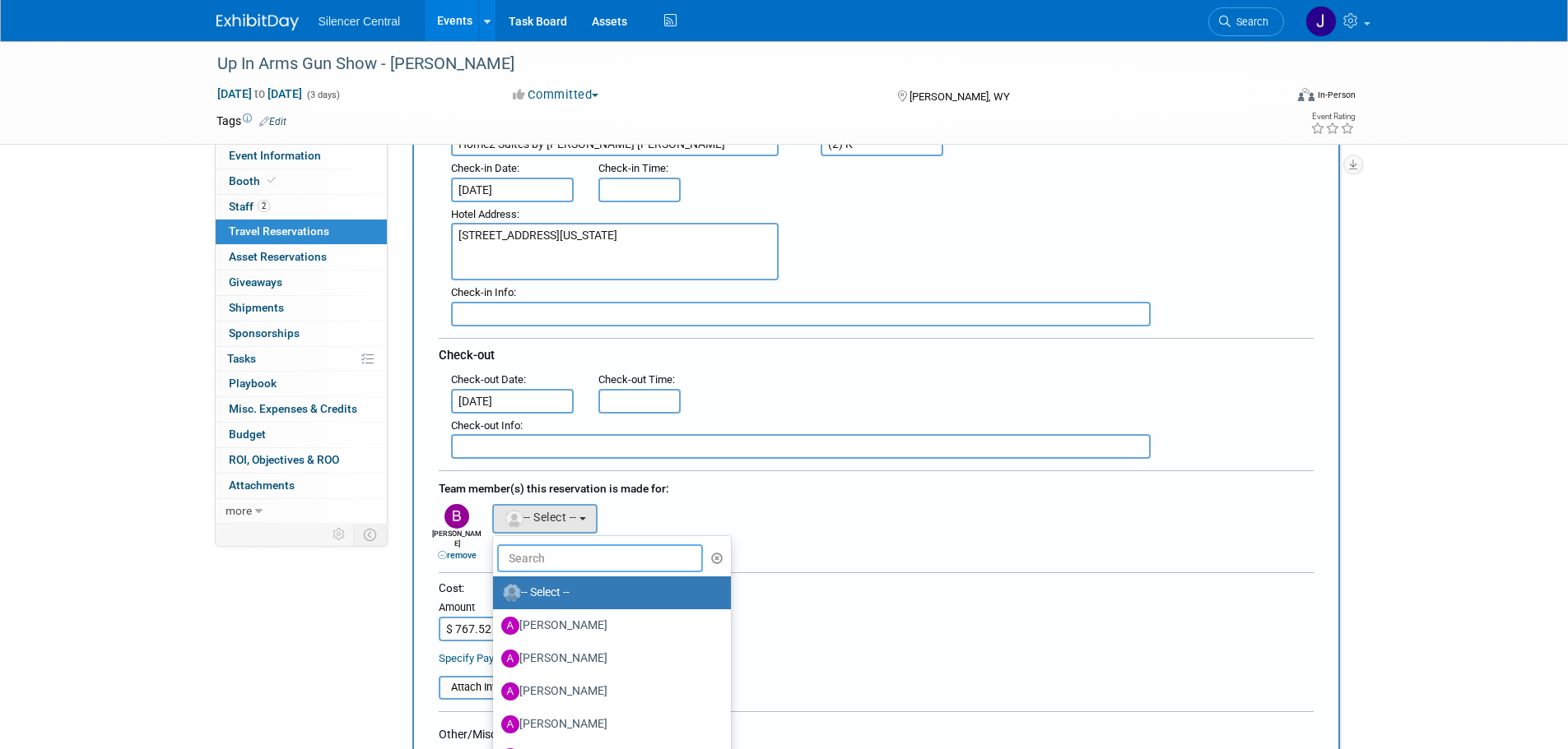
click at [509, 562] on input "text" at bounding box center [600, 558] width 207 height 28
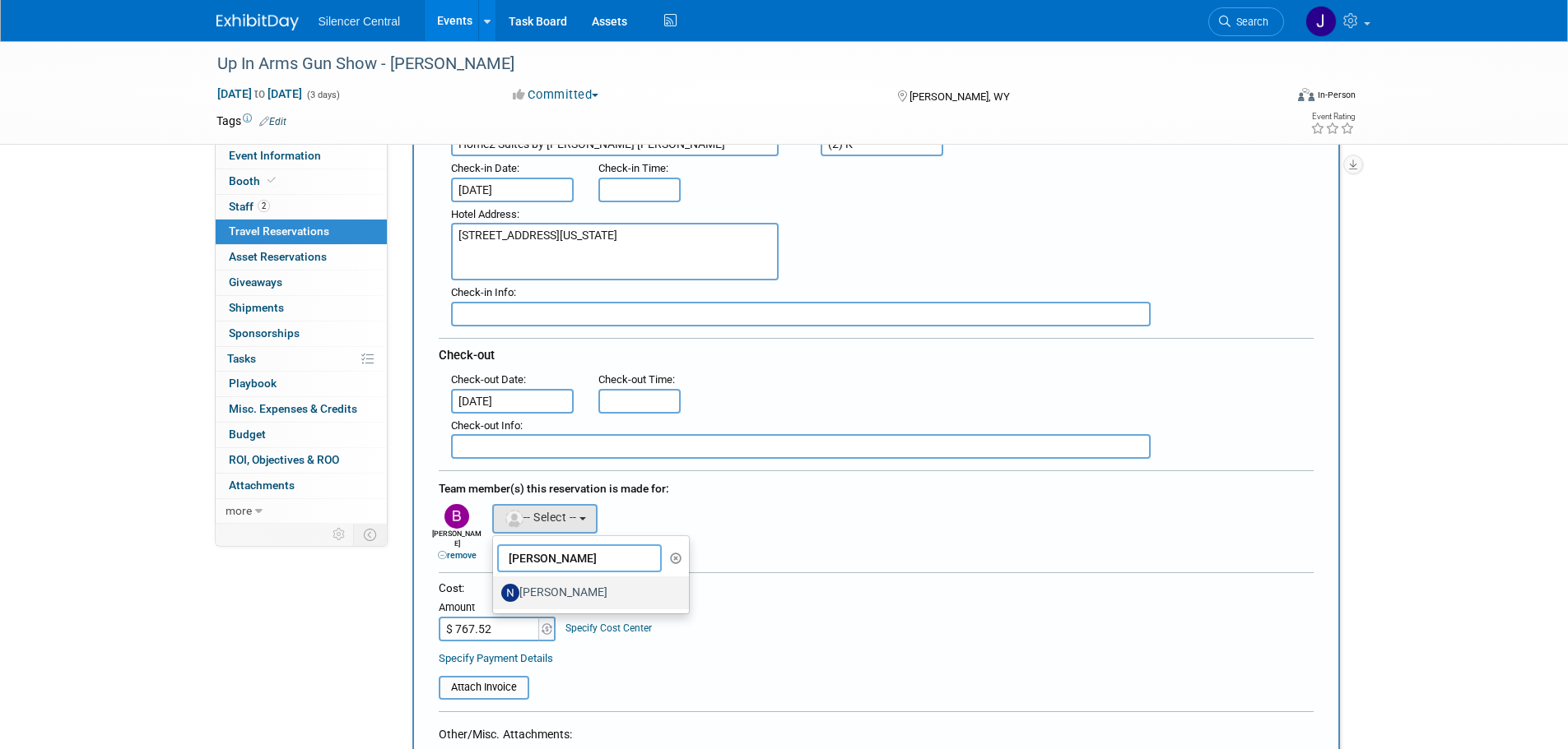
type input "noell"
click at [571, 591] on label "Noelle Kealoha" at bounding box center [587, 593] width 172 height 27
click at [495, 591] on input "Noelle Kealoha" at bounding box center [489, 591] width 11 height 11
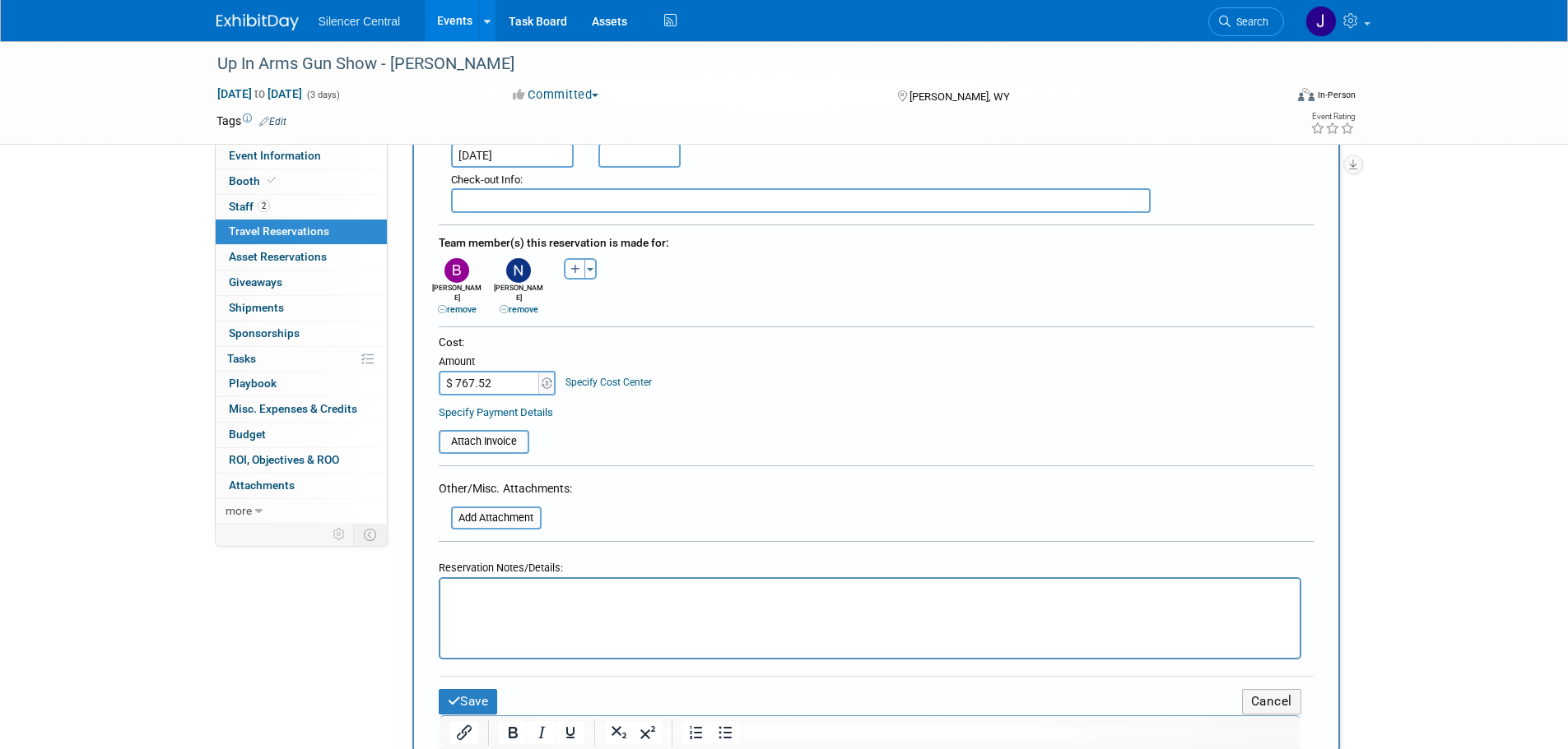
scroll to position [494, 0]
click at [477, 602] on html at bounding box center [869, 590] width 859 height 24
click at [470, 689] on button "Save" at bounding box center [469, 702] width 59 height 26
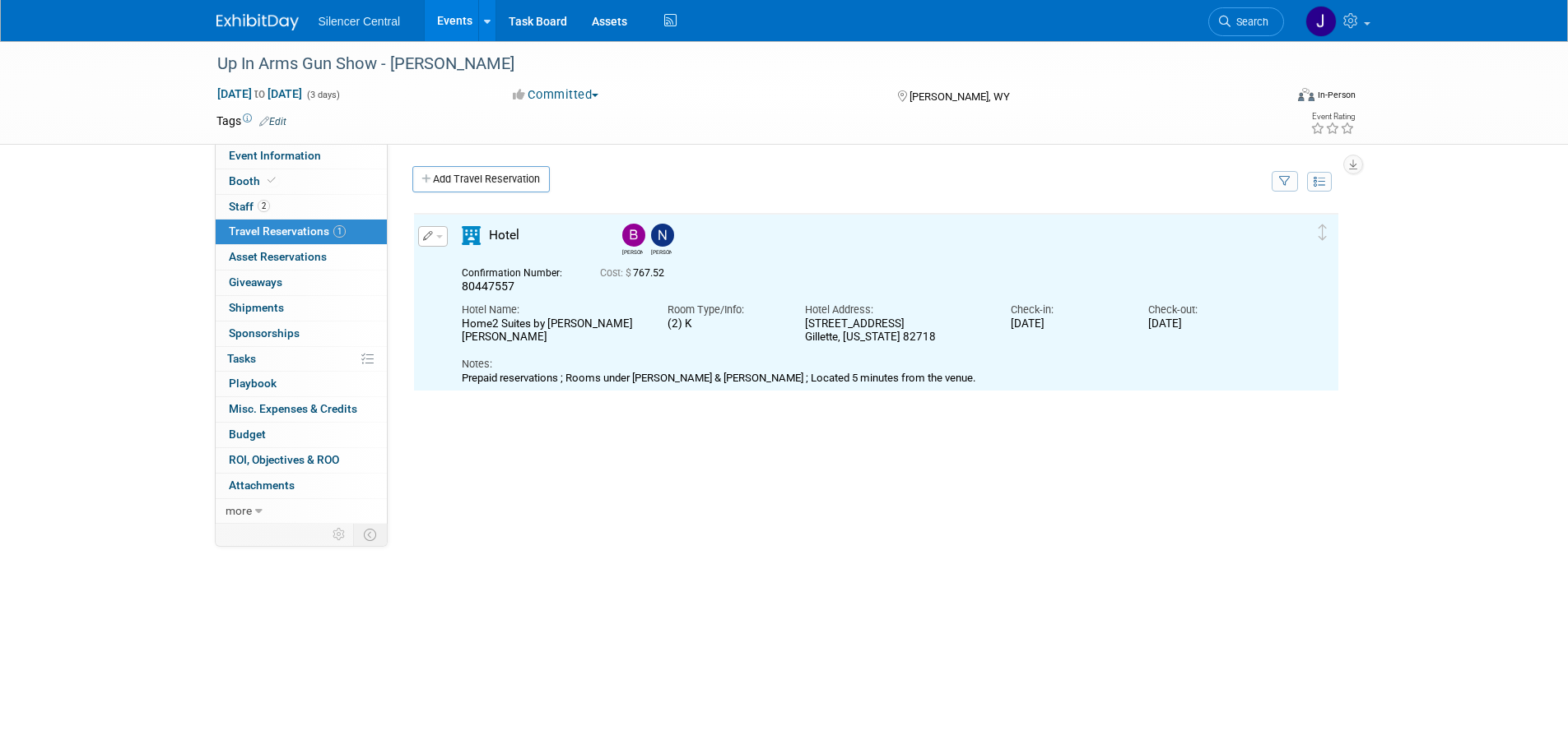
scroll to position [0, 0]
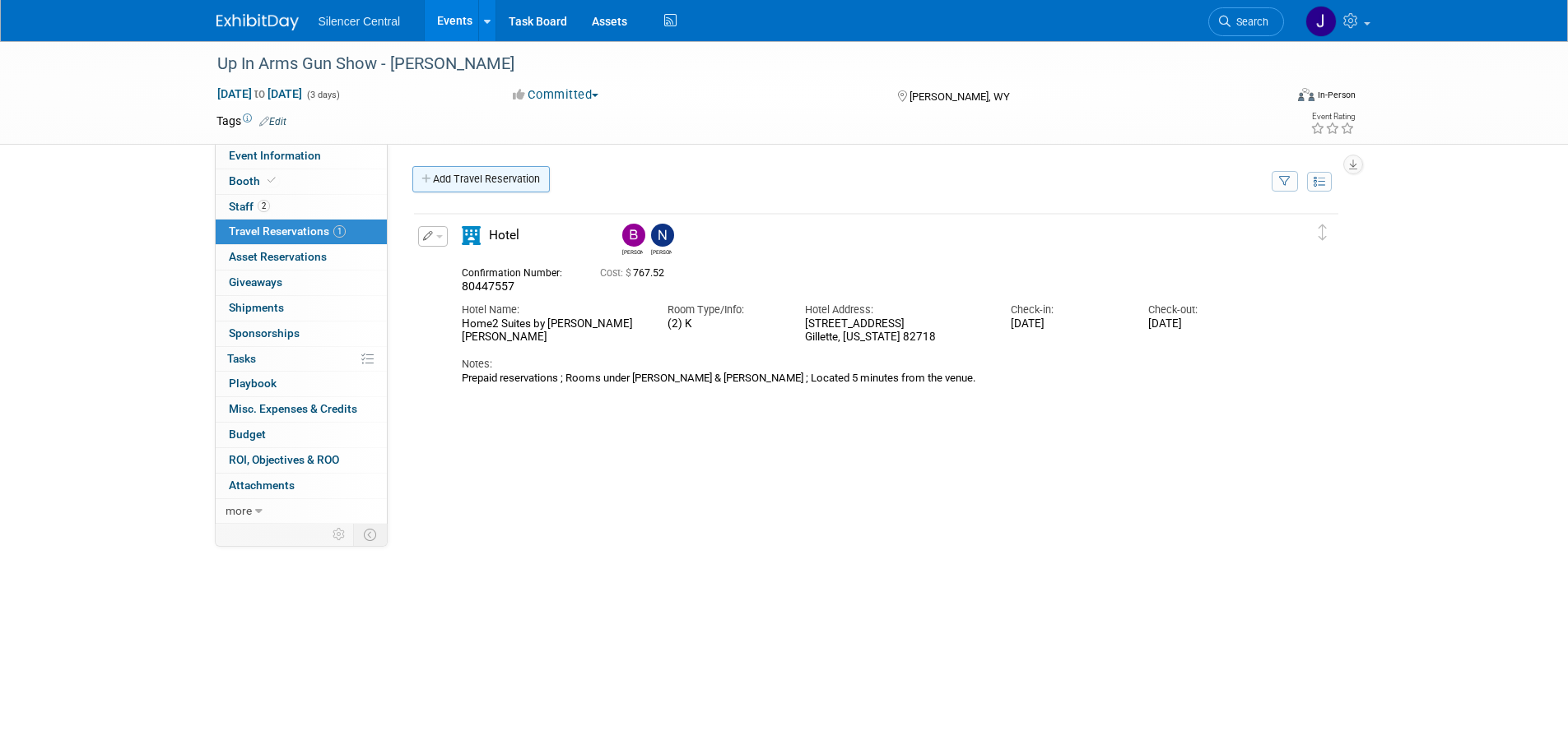
click at [485, 183] on link "Add Travel Reservation" at bounding box center [480, 179] width 137 height 27
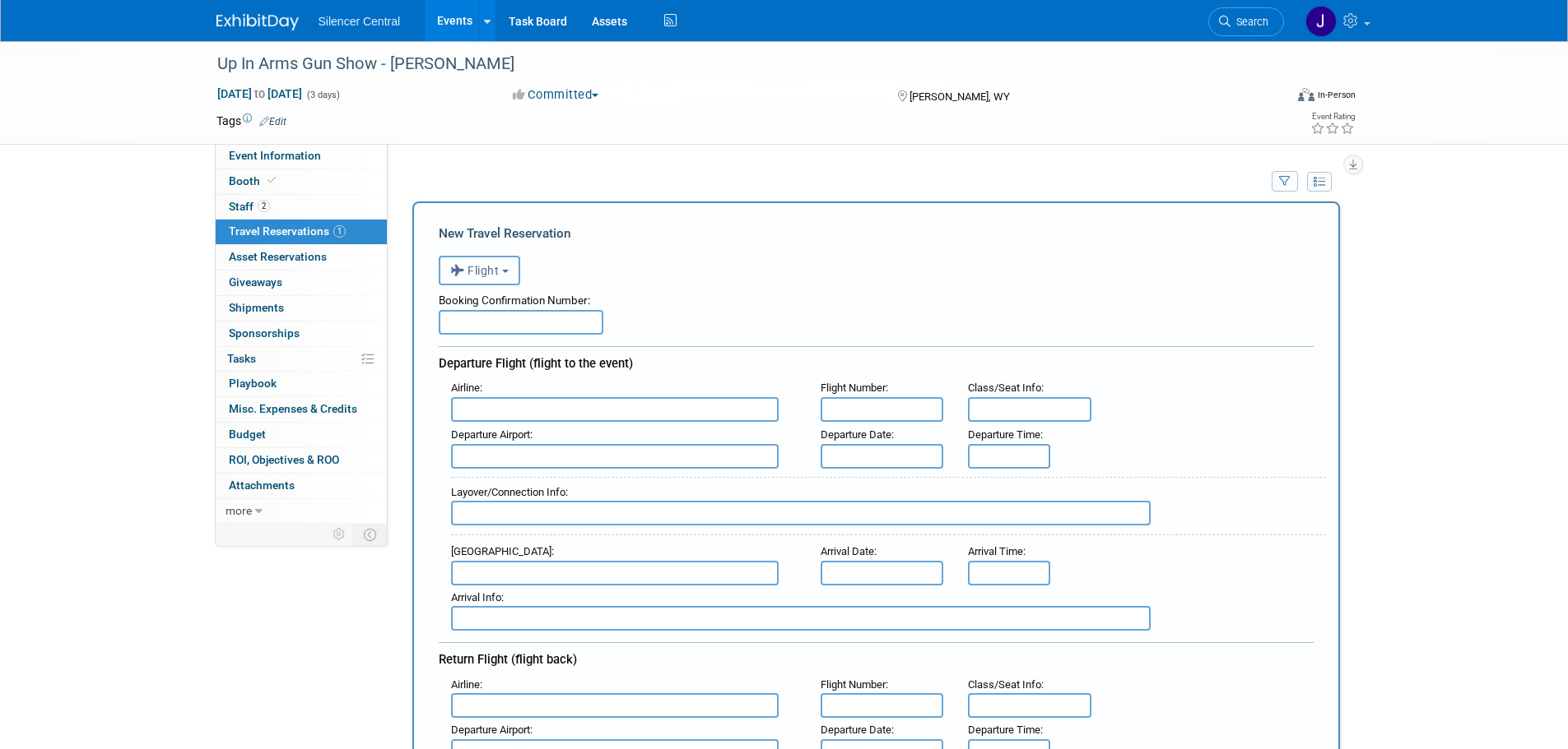
drag, startPoint x: 471, startPoint y: 268, endPoint x: 479, endPoint y: 284, distance: 17.9
click at [475, 274] on span "Flight" at bounding box center [475, 270] width 49 height 13
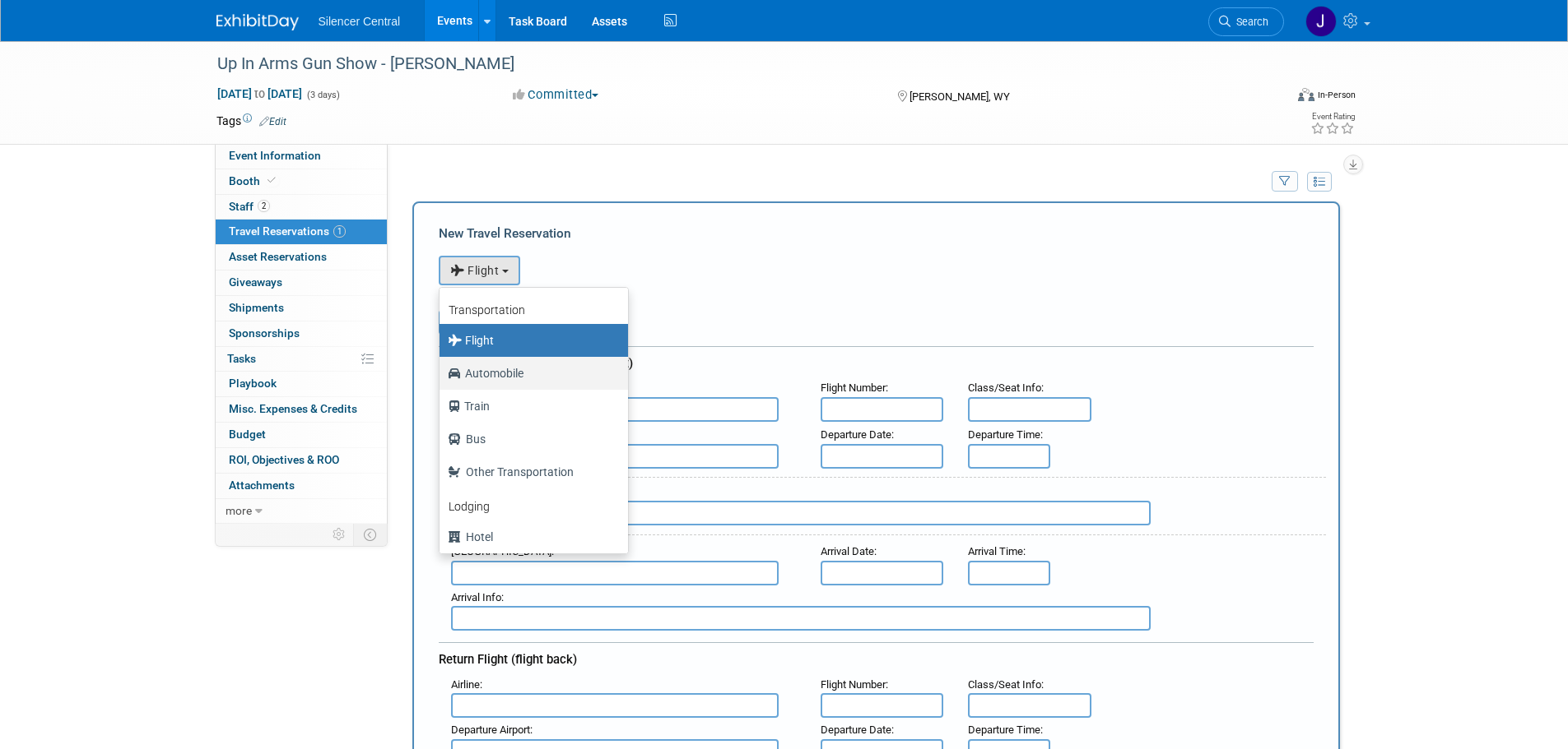
click at [514, 373] on label "Automobile" at bounding box center [530, 374] width 164 height 27
click at [442, 373] on input "Automobile" at bounding box center [436, 372] width 11 height 11
select select "4"
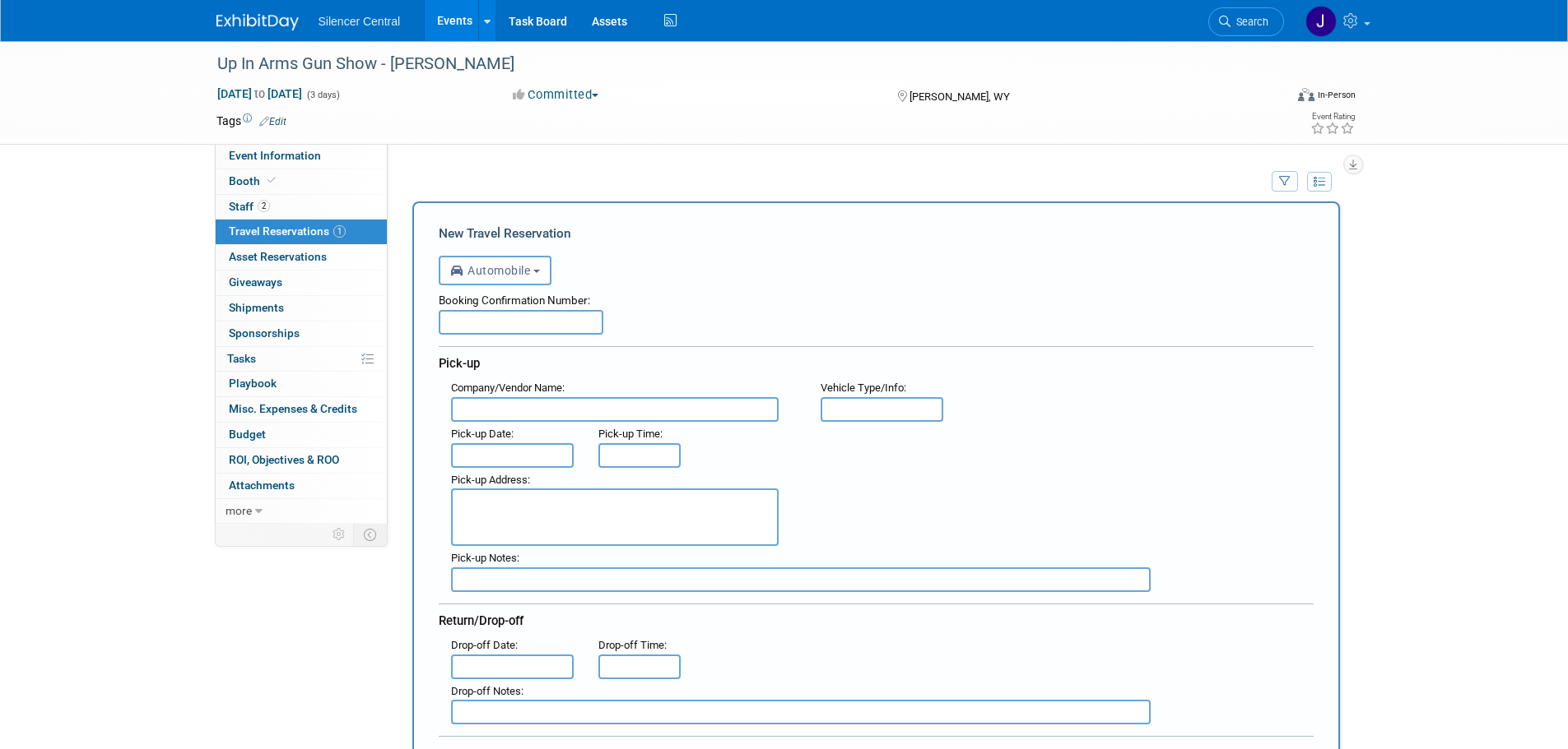
click at [524, 322] on input "text" at bounding box center [521, 322] width 165 height 25
paste input "1792208895"
type input "1792208895"
click at [530, 418] on input "text" at bounding box center [614, 409] width 327 height 25
type input "Enterprise - Spanish Fork"
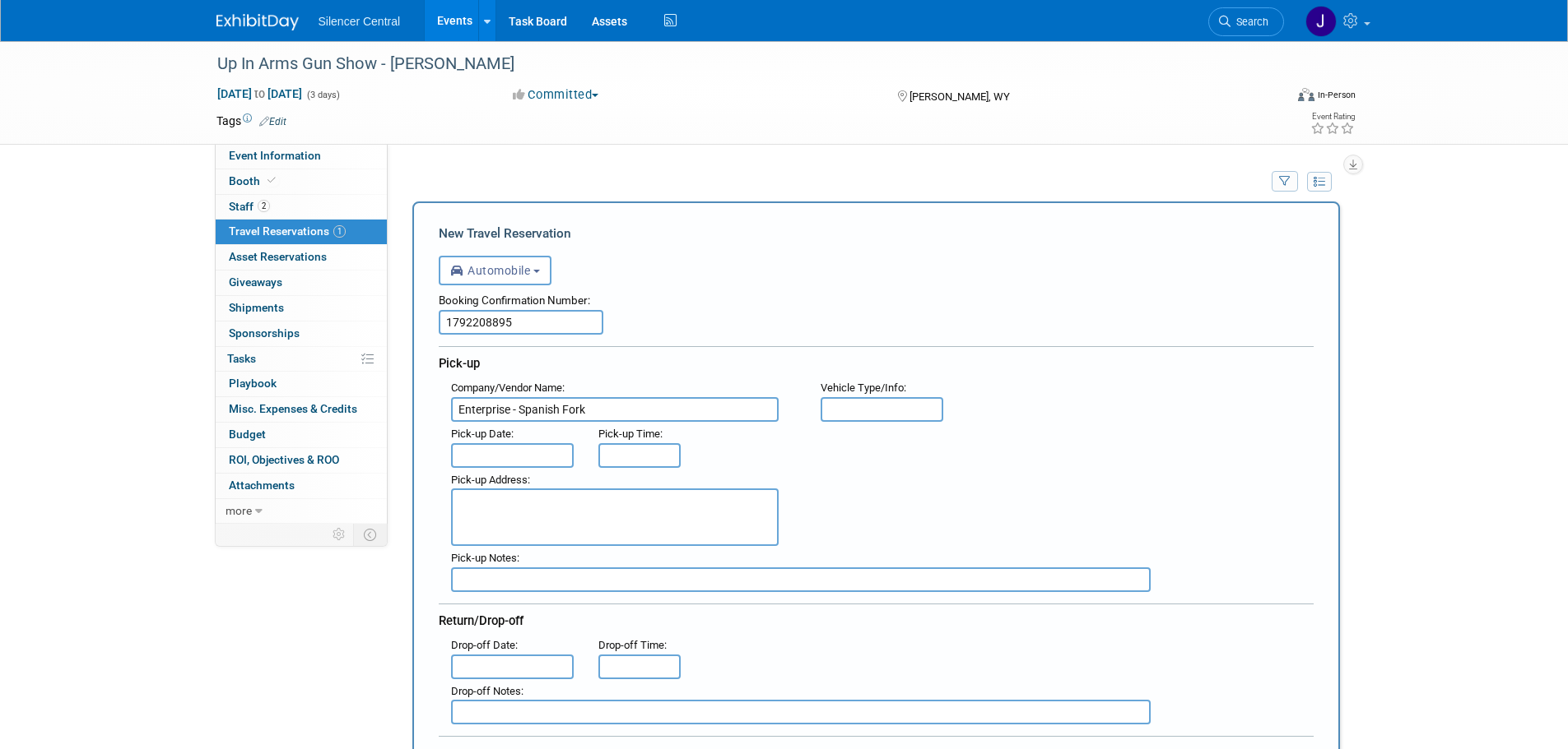
click at [892, 405] on input "text" at bounding box center [882, 409] width 124 height 25
type input "Minivan"
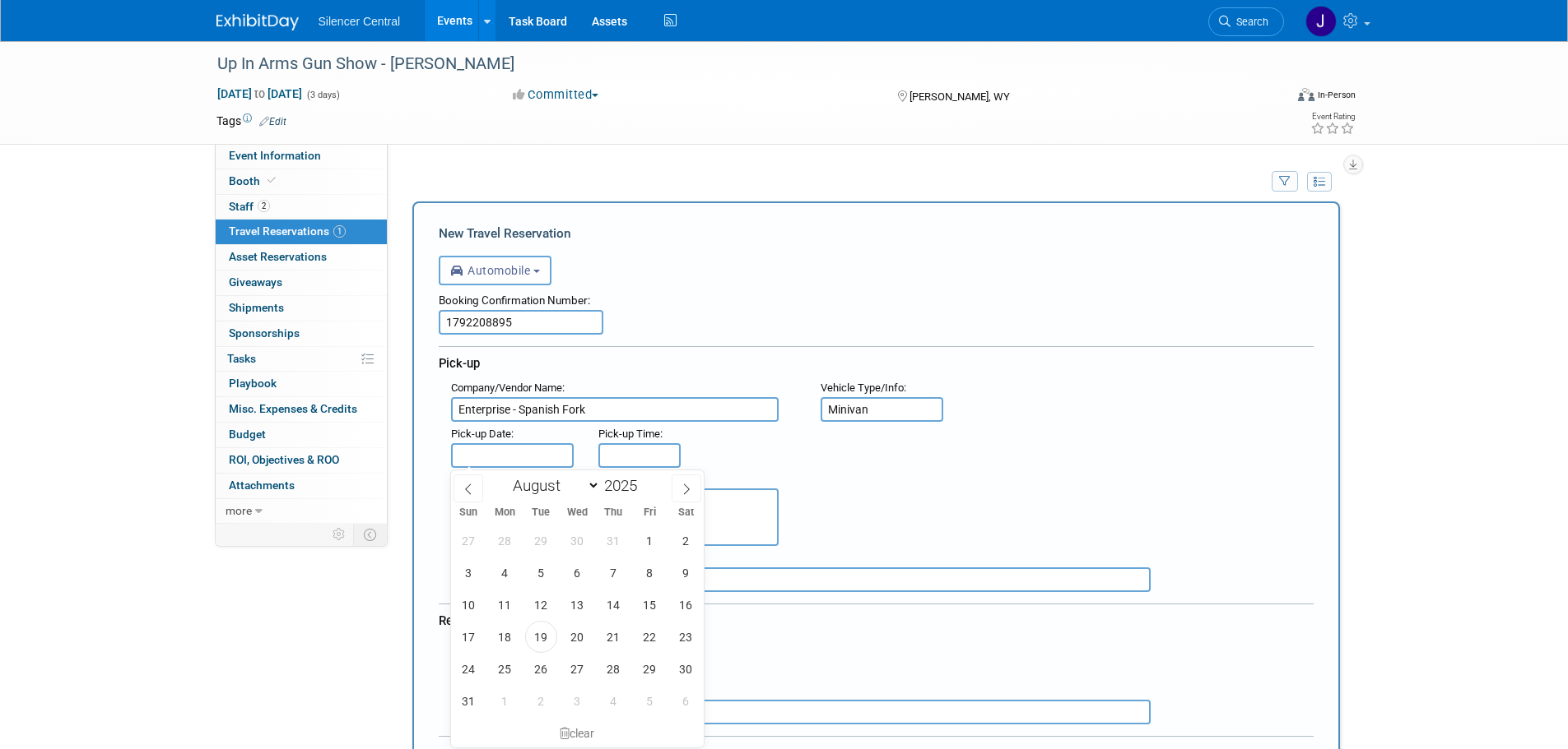
click at [479, 451] on input "text" at bounding box center [512, 456] width 124 height 25
click at [623, 675] on span "28" at bounding box center [613, 669] width 32 height 32
type input "Aug 28, 2025"
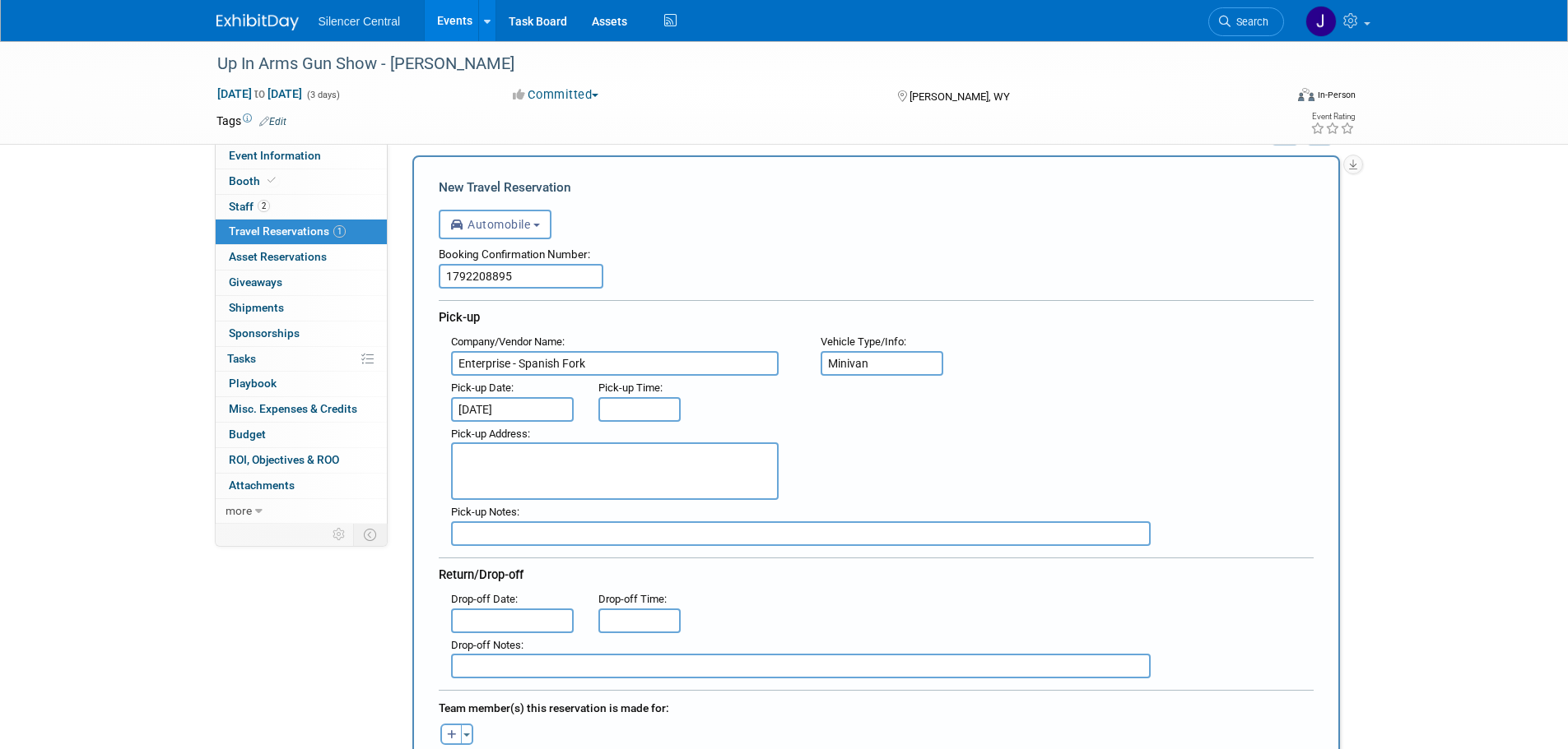
scroll to position [82, 0]
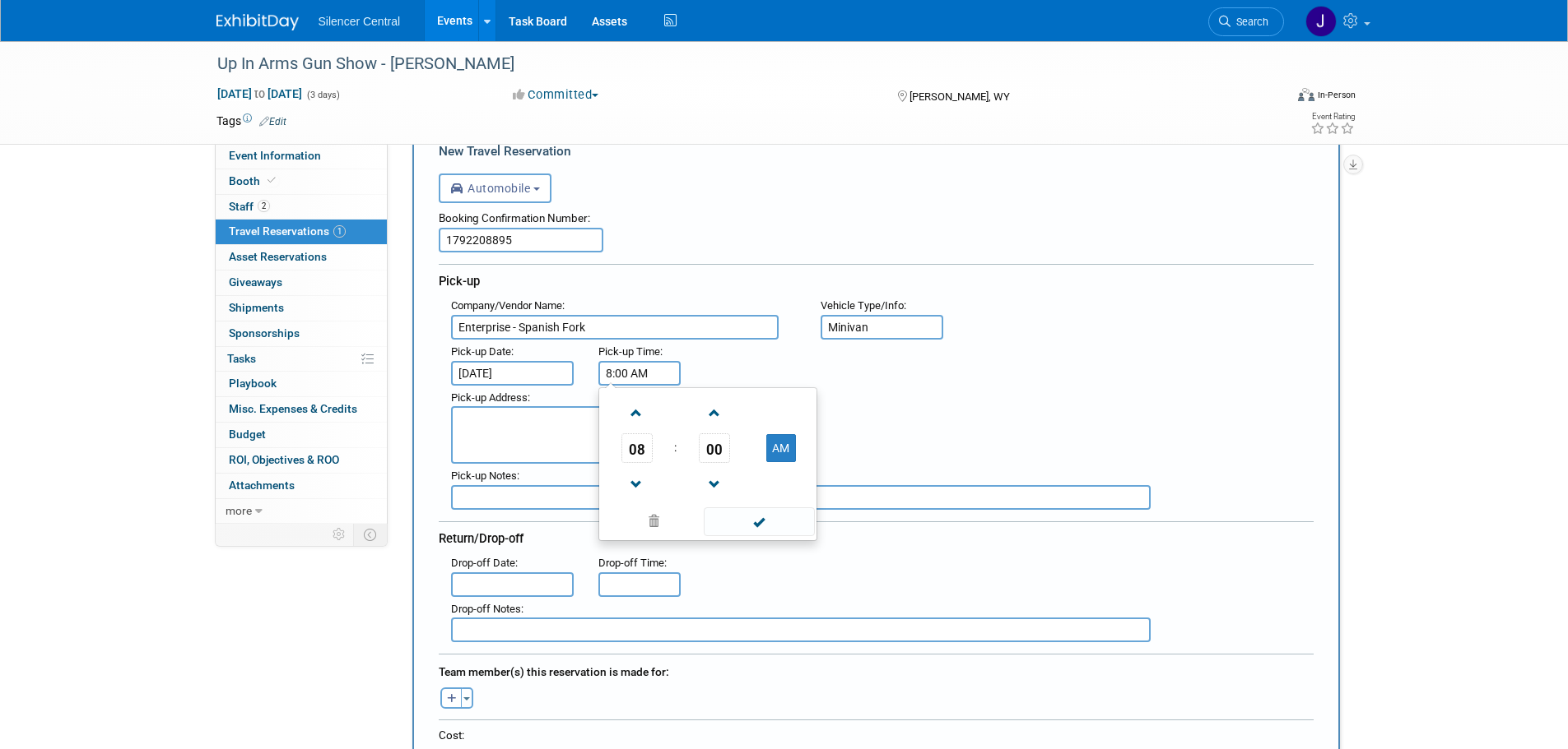
click at [621, 375] on input "8:00 AM" at bounding box center [639, 374] width 82 height 25
click at [647, 426] on span at bounding box center [636, 413] width 29 height 29
type input "9:00 AM"
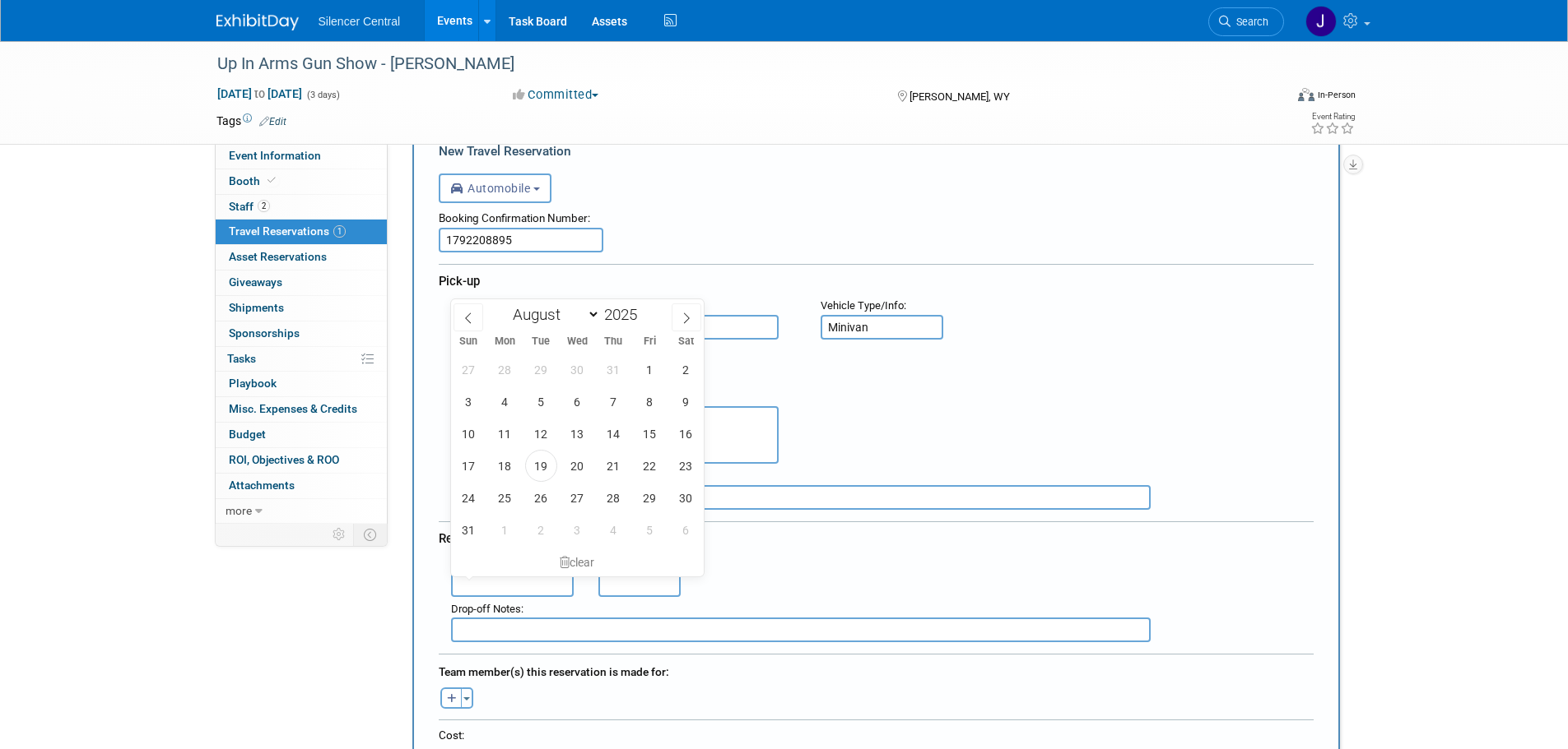
click at [521, 582] on input "text" at bounding box center [512, 584] width 124 height 25
click at [499, 526] on span "1" at bounding box center [505, 530] width 32 height 32
type input "Sep 1, 2025"
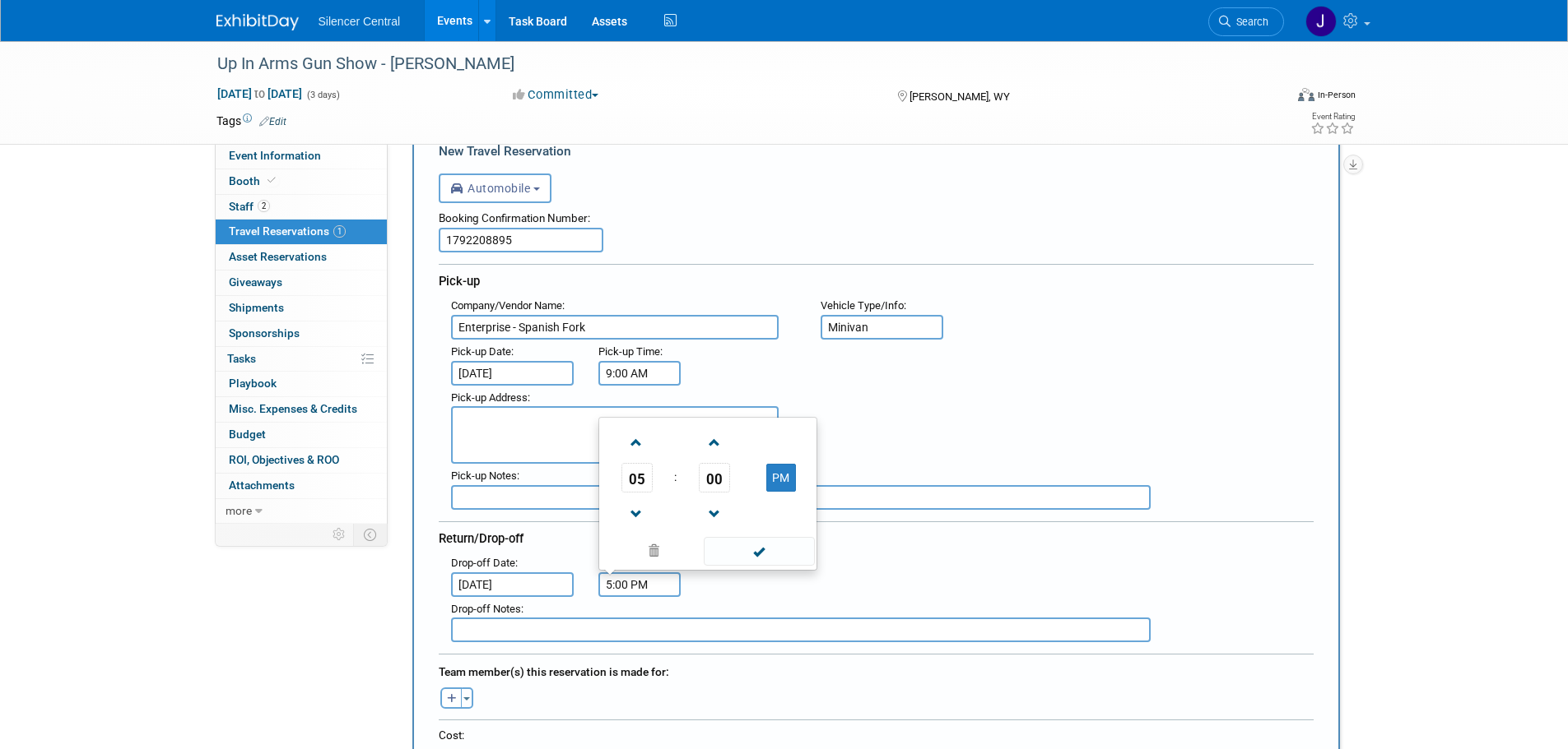
click at [640, 593] on input "5:00 PM" at bounding box center [639, 584] width 82 height 25
click at [634, 510] on span at bounding box center [636, 514] width 29 height 29
click at [759, 553] on span at bounding box center [759, 551] width 111 height 29
click at [665, 584] on input "4:00 PM" at bounding box center [639, 584] width 82 height 25
click at [635, 441] on span at bounding box center [636, 443] width 29 height 29
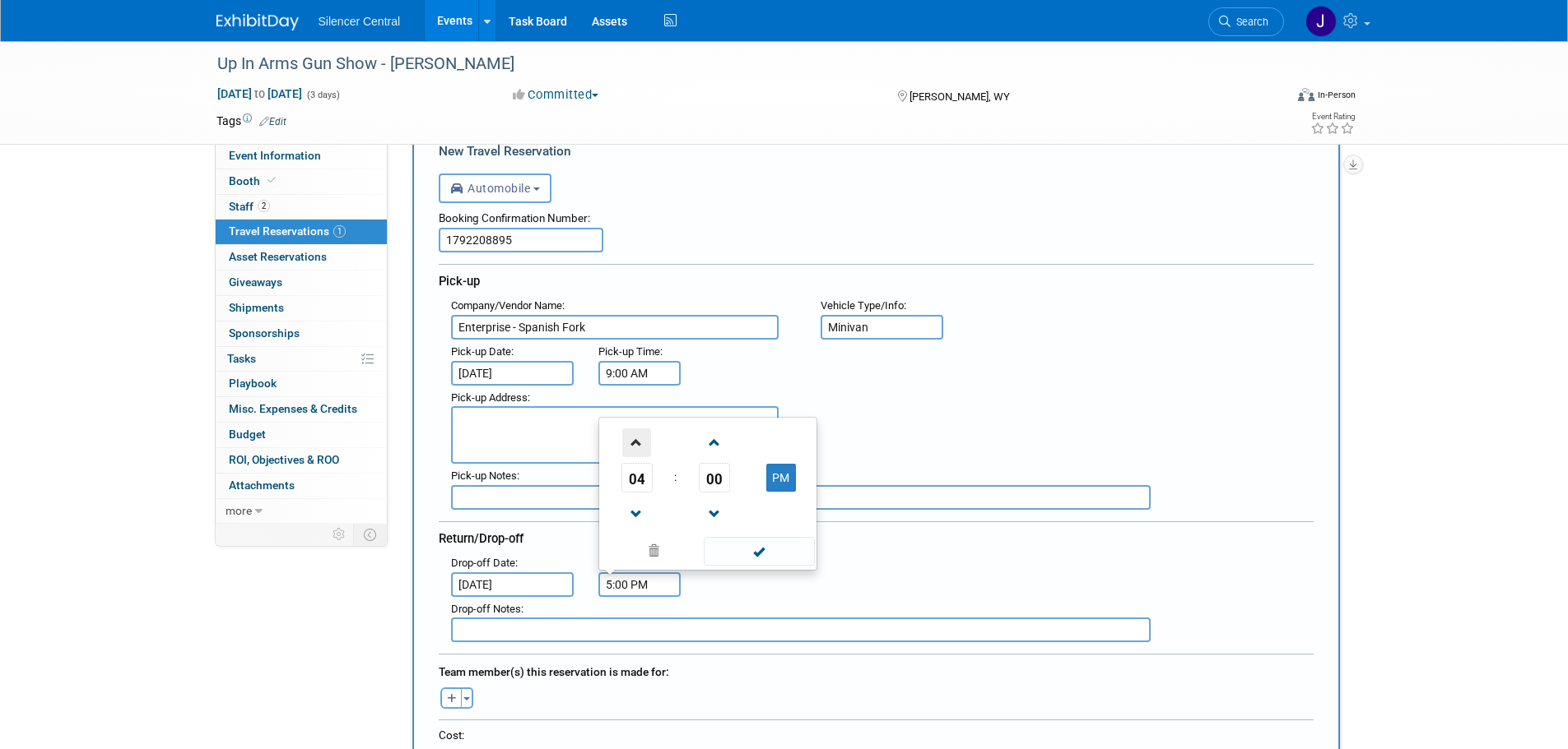
click at [635, 441] on span at bounding box center [636, 443] width 29 height 29
type input "6:00 PM"
click at [772, 550] on span at bounding box center [759, 551] width 111 height 29
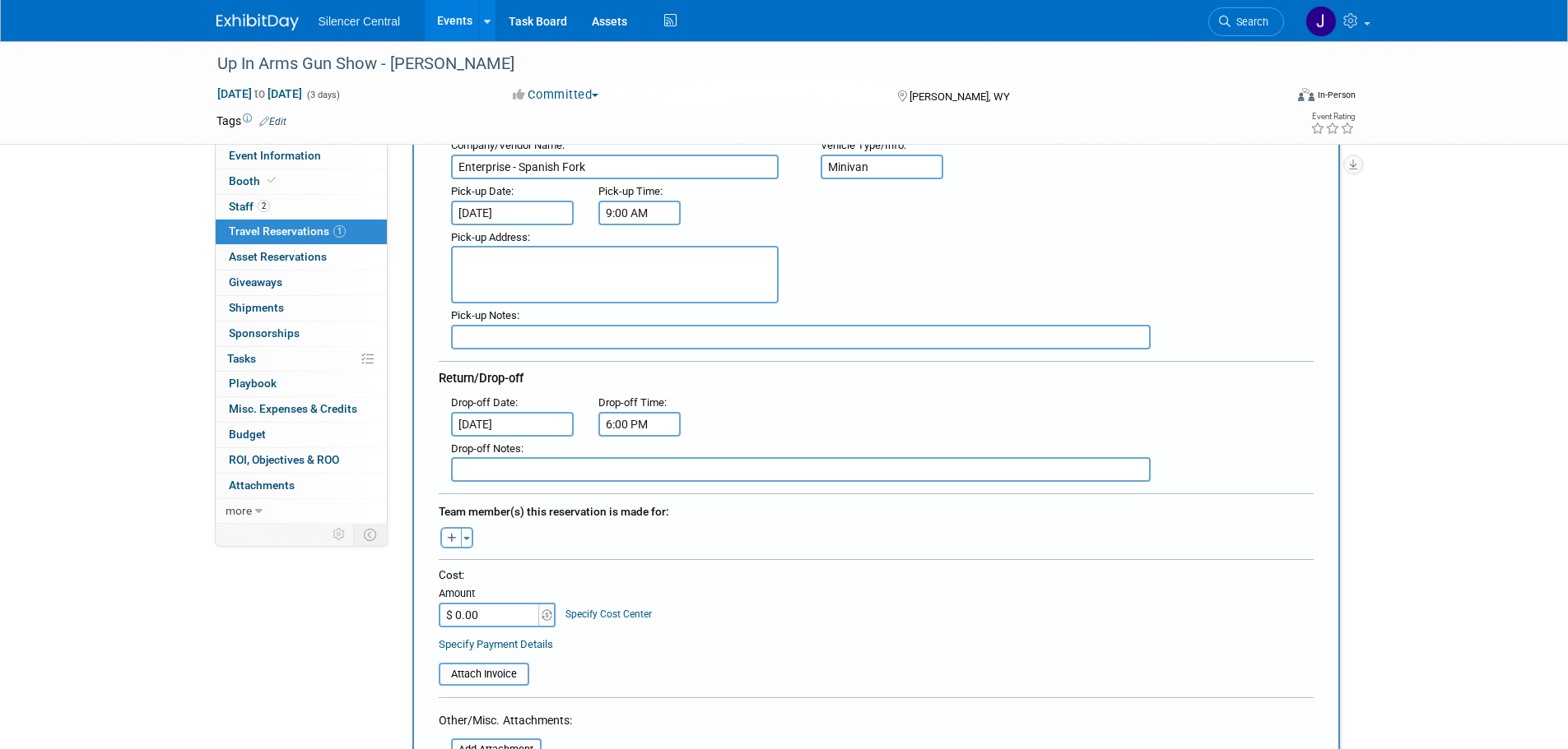
scroll to position [247, 0]
click at [446, 529] on button "button" at bounding box center [451, 535] width 22 height 22
select select
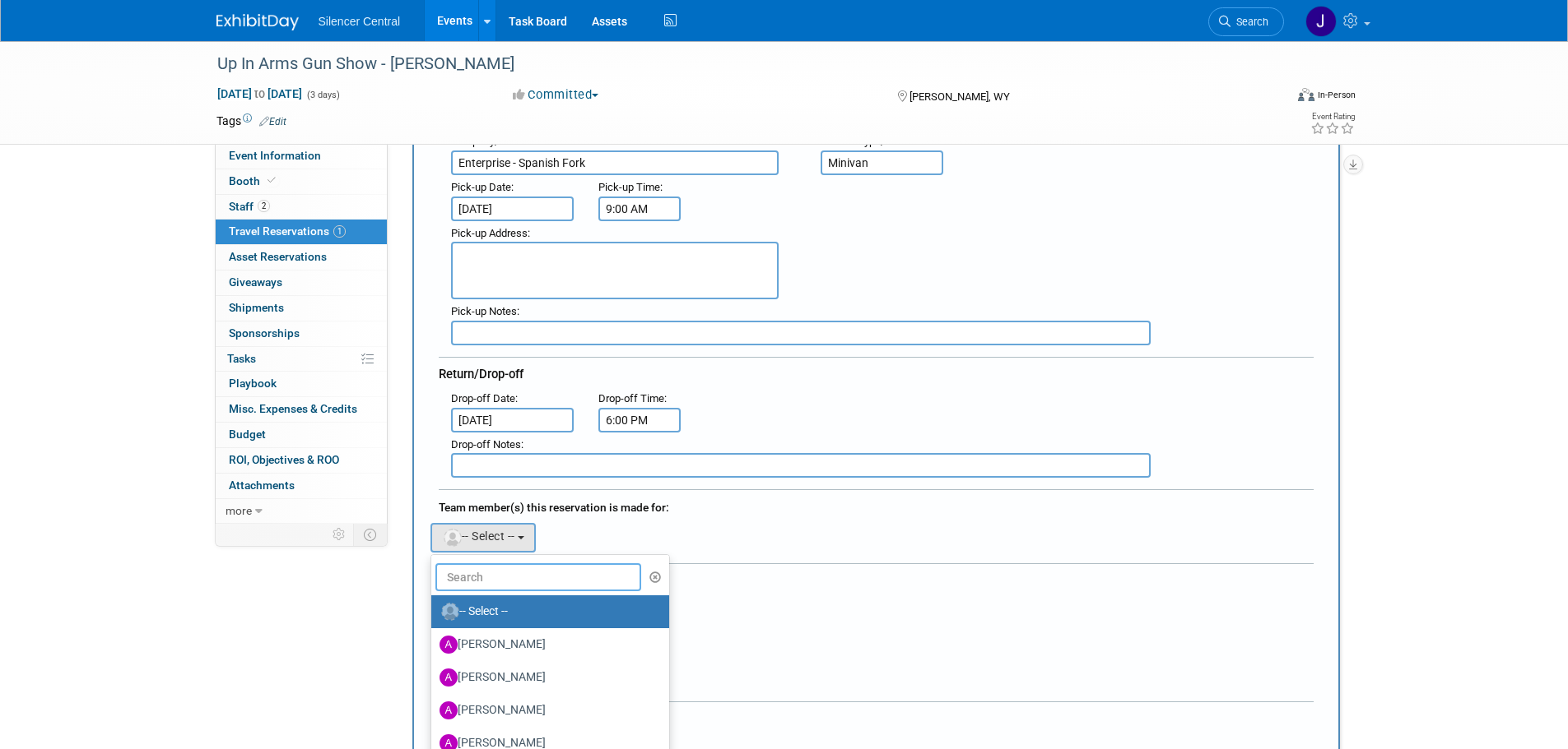
click at [479, 573] on input "text" at bounding box center [538, 577] width 207 height 28
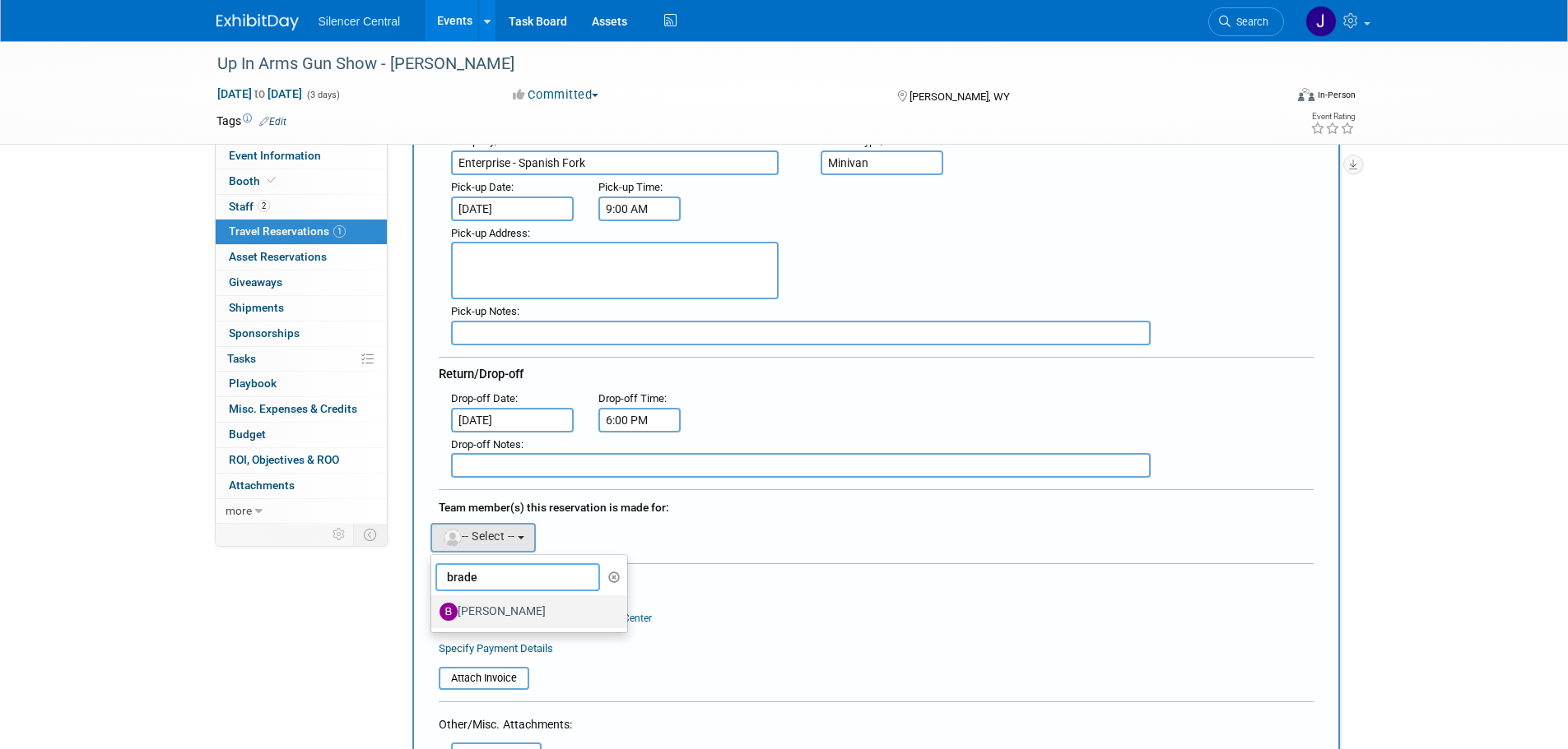
type input "brade"
click at [545, 616] on label "Braden Hougaard" at bounding box center [526, 612] width 172 height 27
click at [434, 616] on input "Braden Hougaard" at bounding box center [428, 610] width 11 height 11
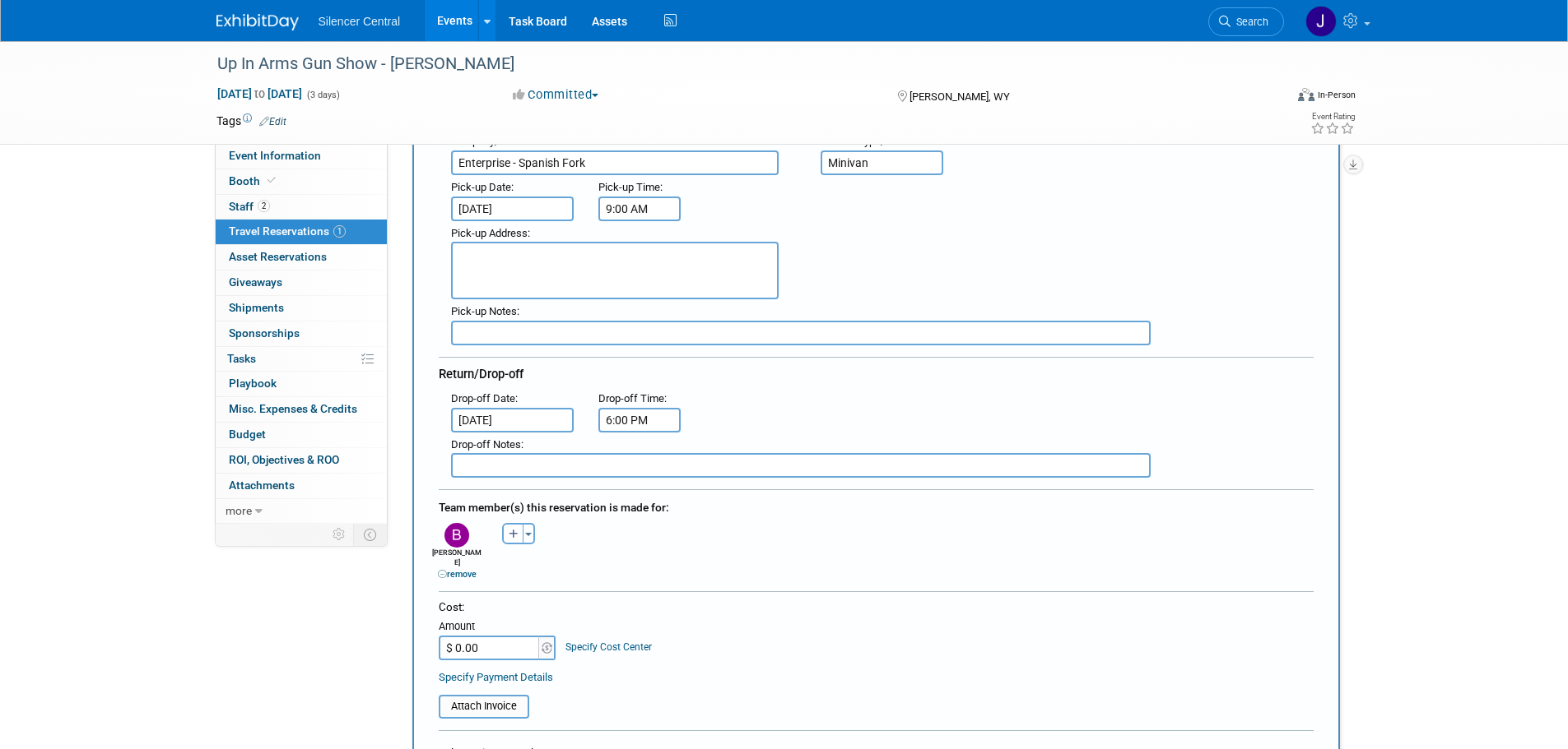
click at [476, 640] on input "$ 0.00" at bounding box center [490, 648] width 103 height 25
type input "$ 516.04"
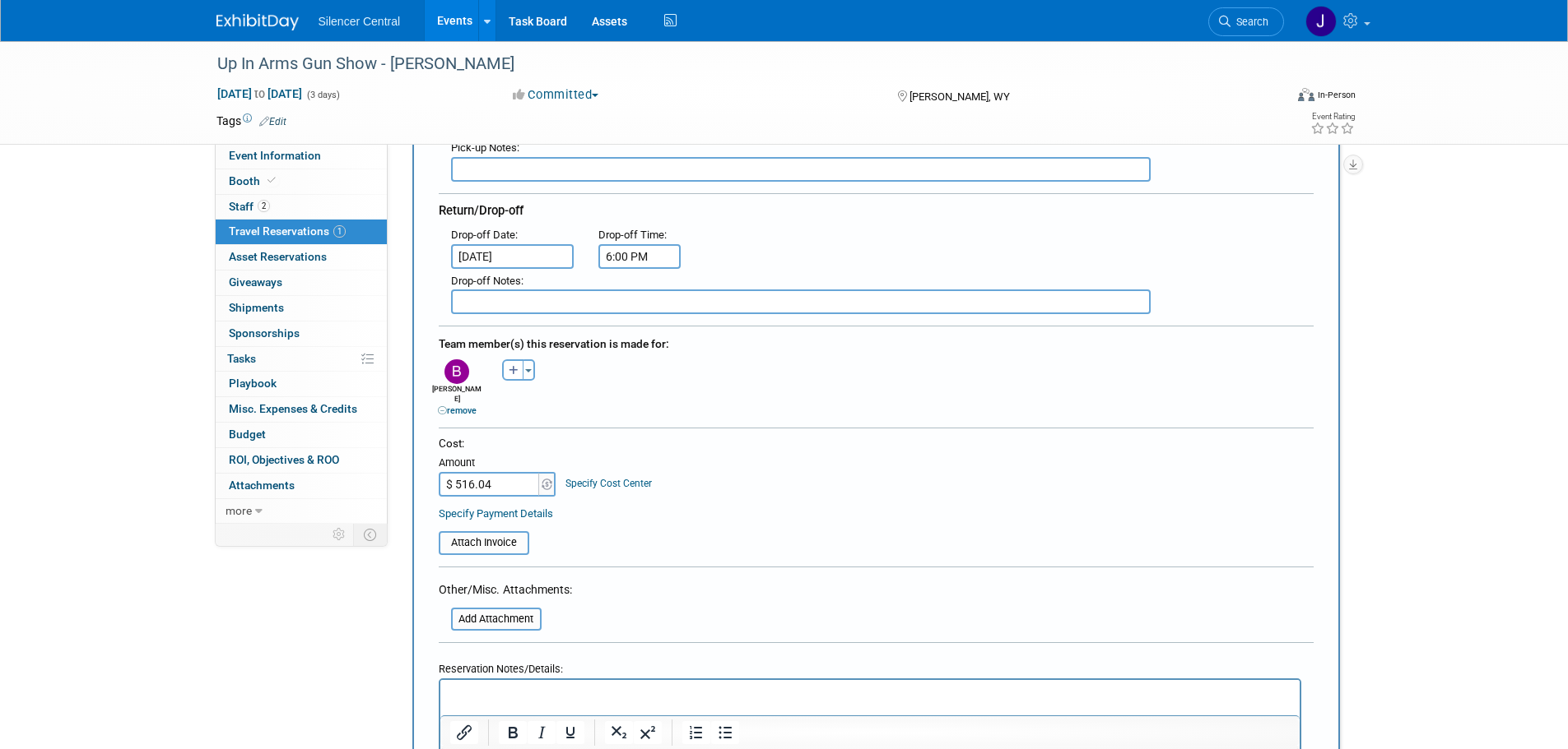
scroll to position [576, 0]
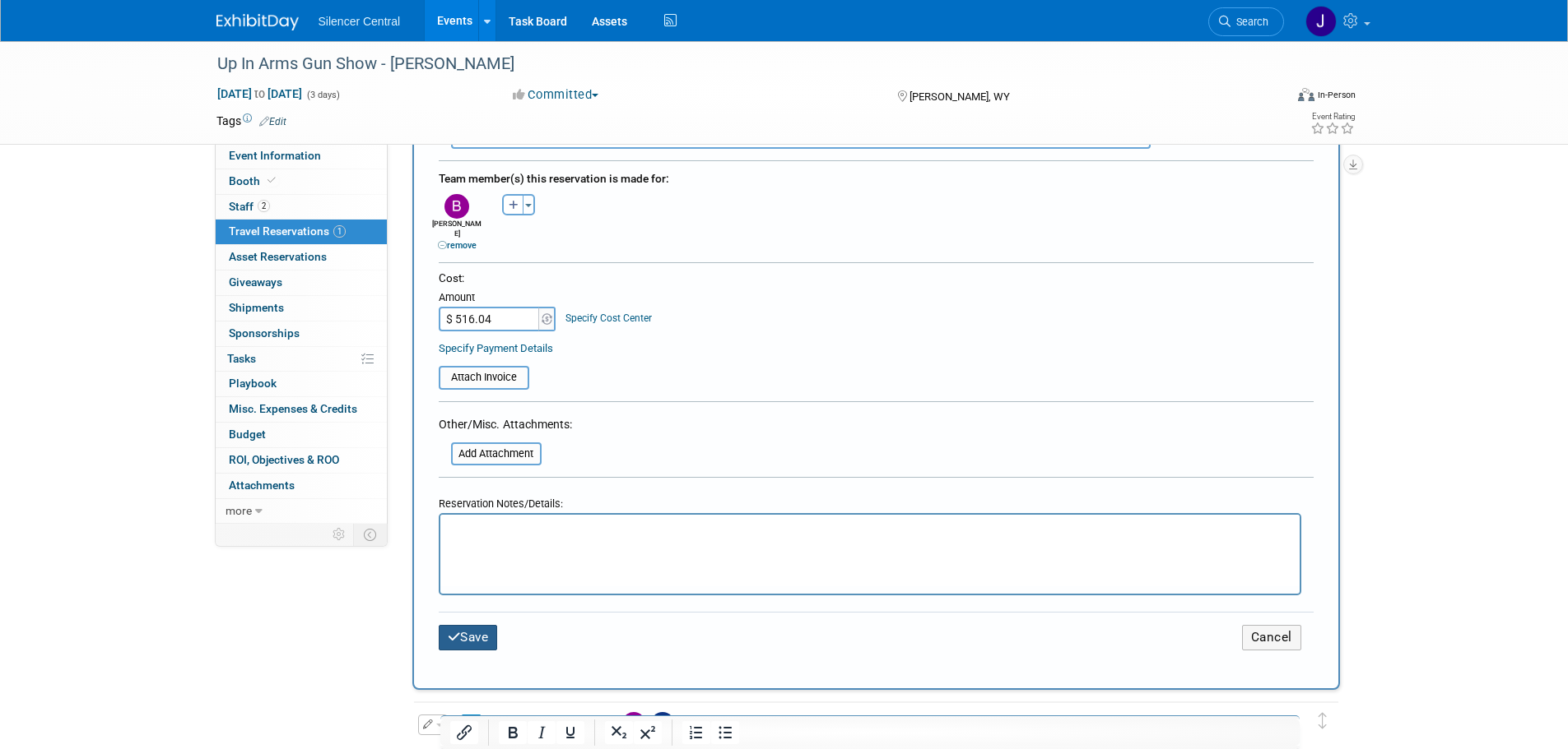
click at [467, 625] on button "Save" at bounding box center [469, 638] width 59 height 26
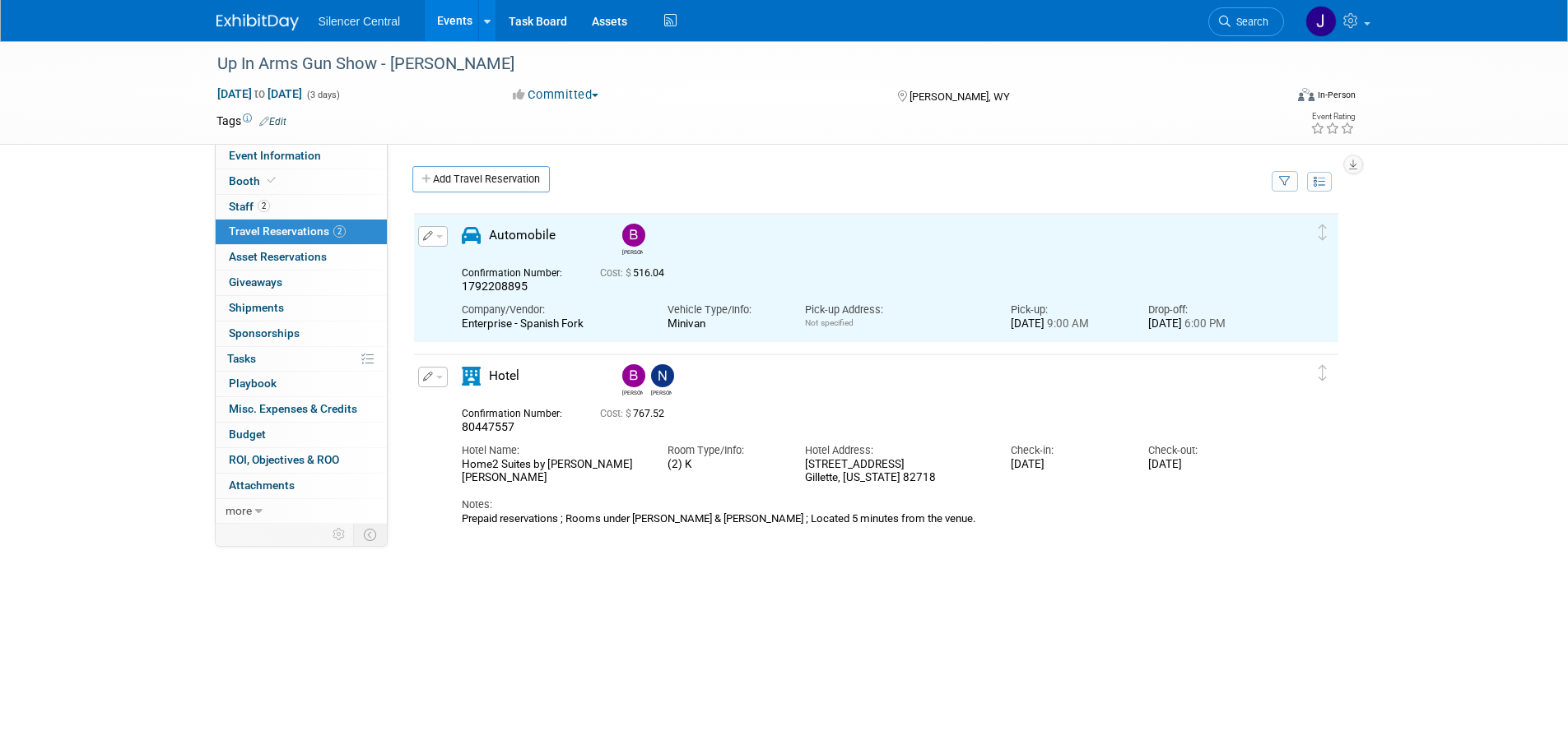
scroll to position [0, 0]
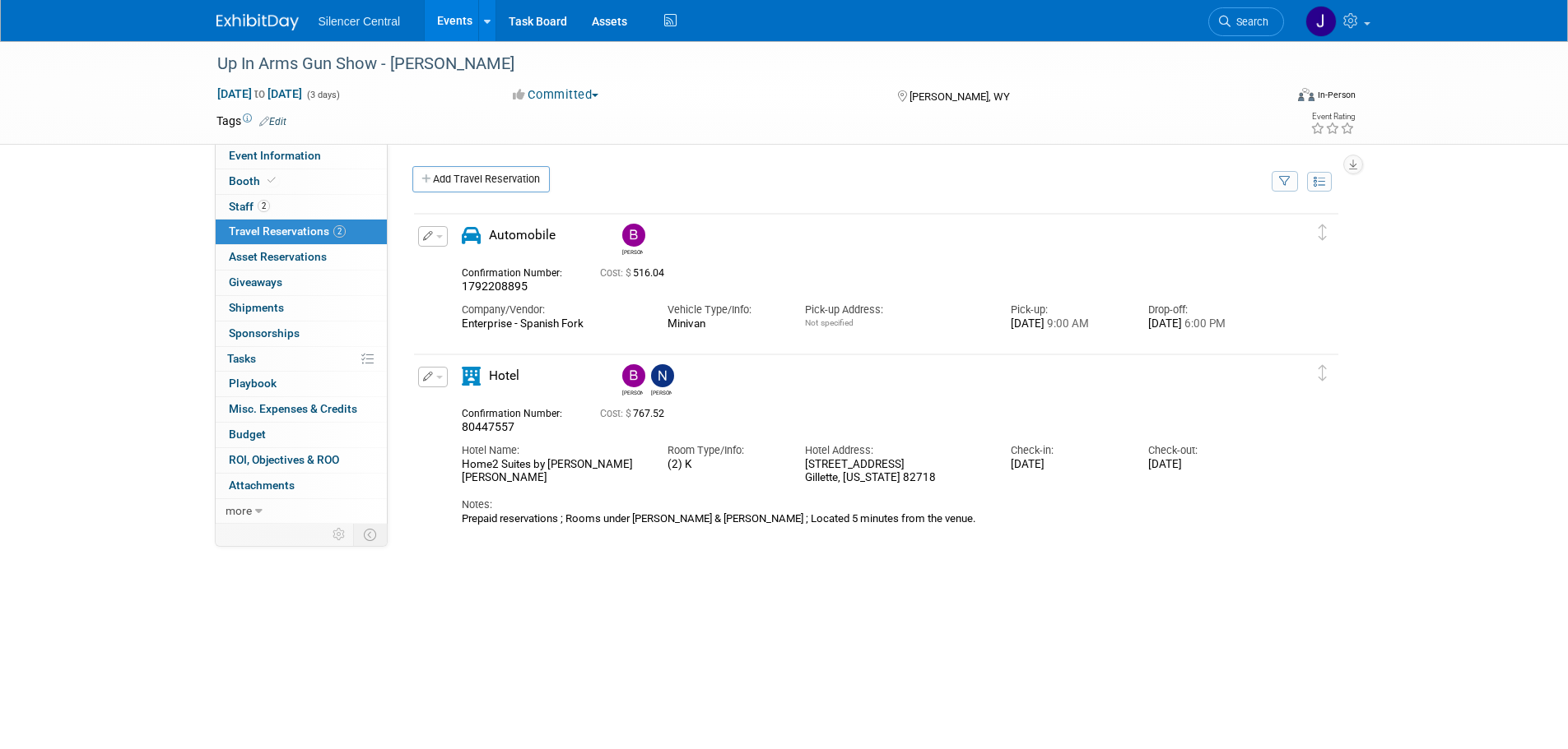
click at [253, 17] on img at bounding box center [257, 22] width 82 height 17
